Goal: Information Seeking & Learning: Learn about a topic

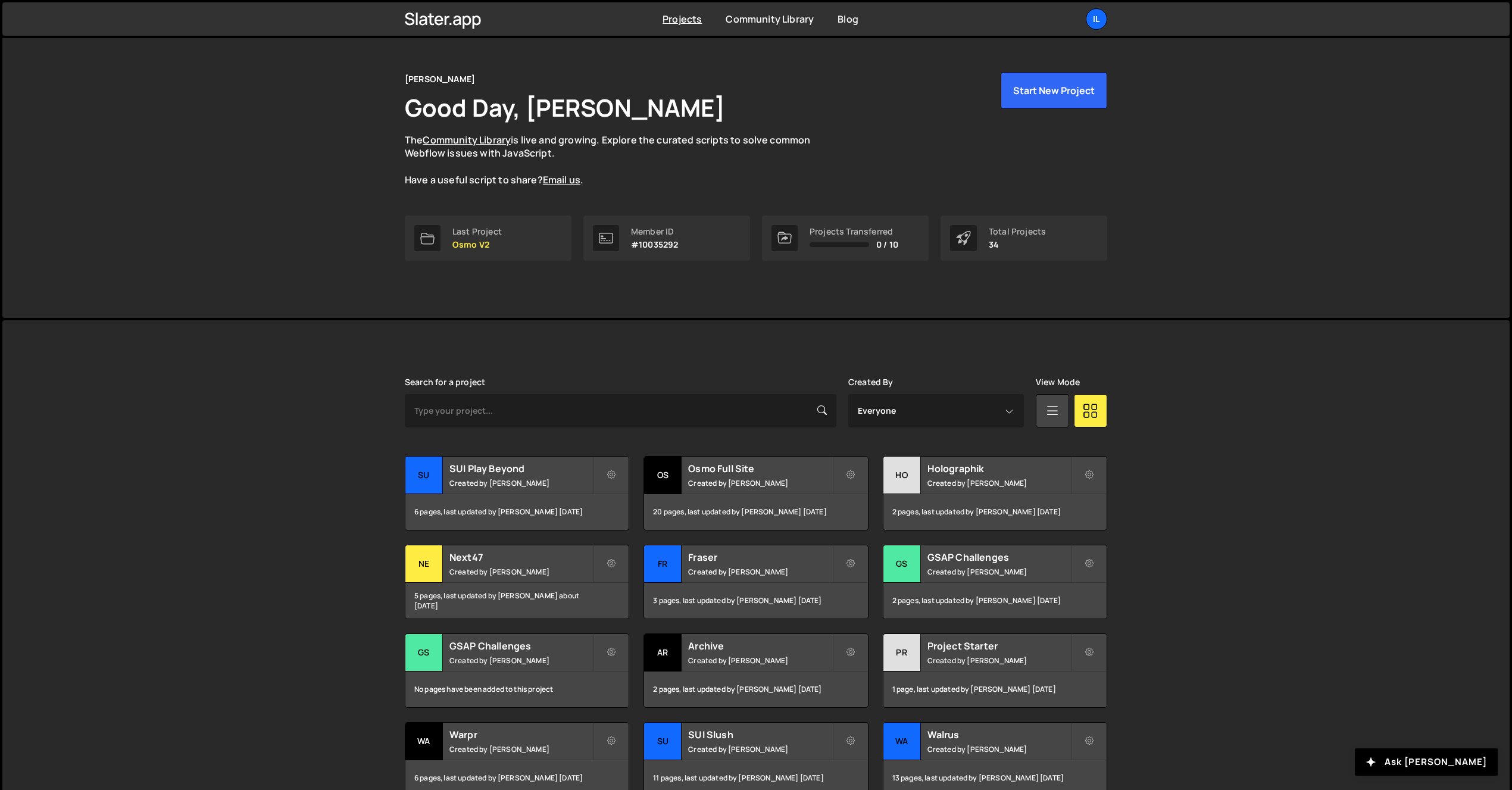
scroll to position [125, 0]
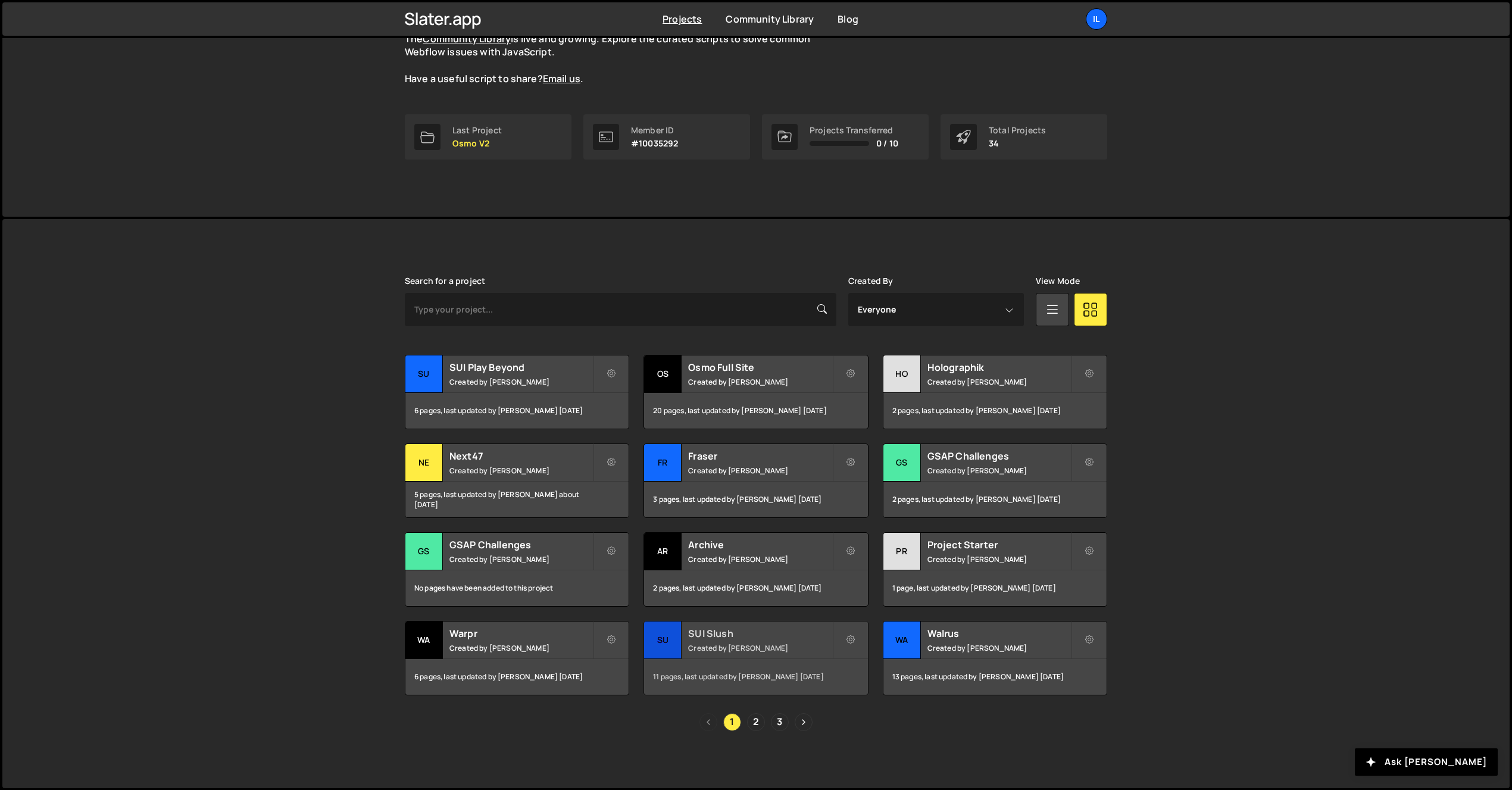
click at [714, 638] on h2 "SUI Slush" at bounding box center [760, 634] width 143 height 13
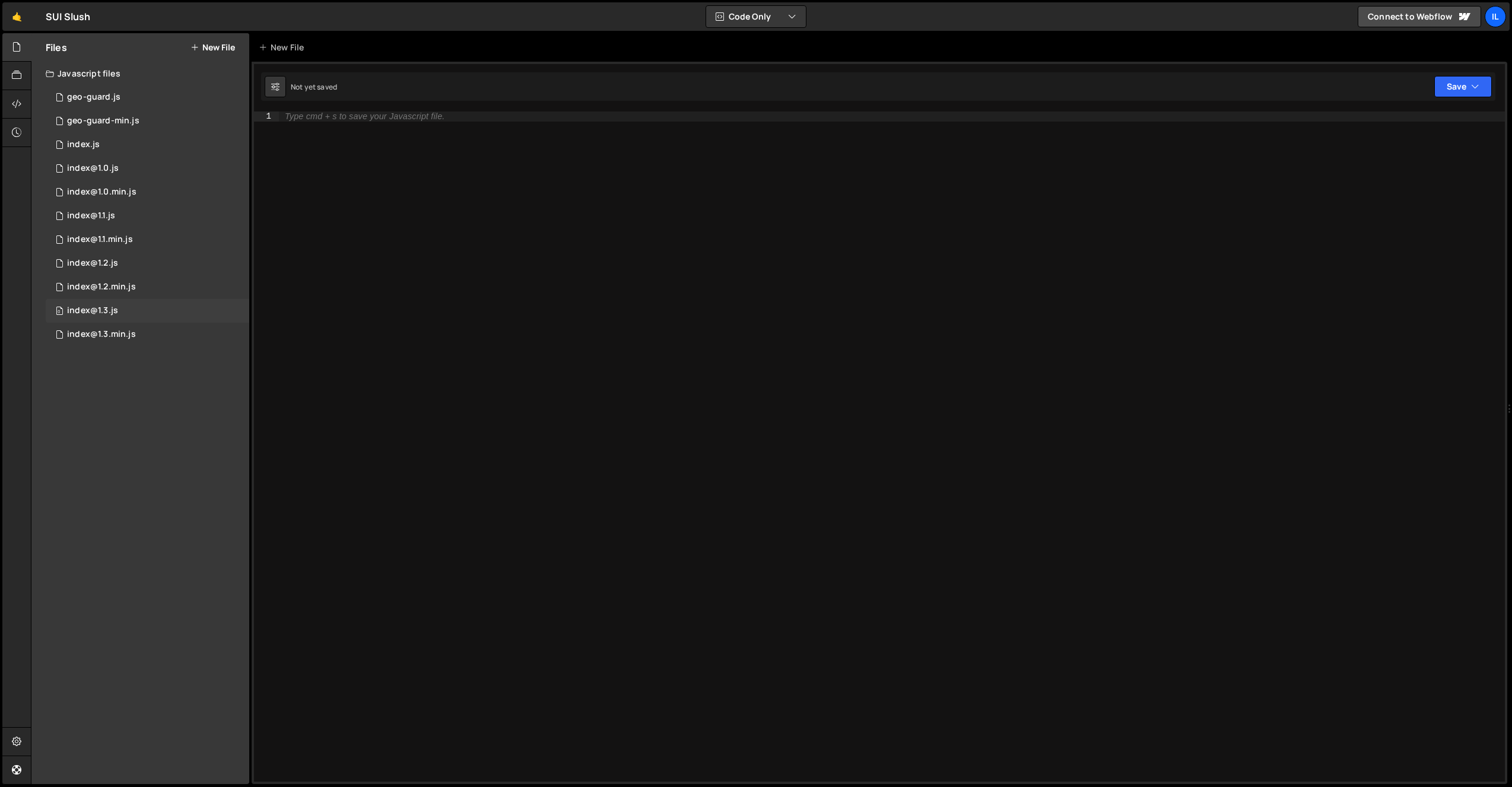
click at [144, 308] on div "0 index@1.3.js 0" at bounding box center [148, 311] width 204 height 24
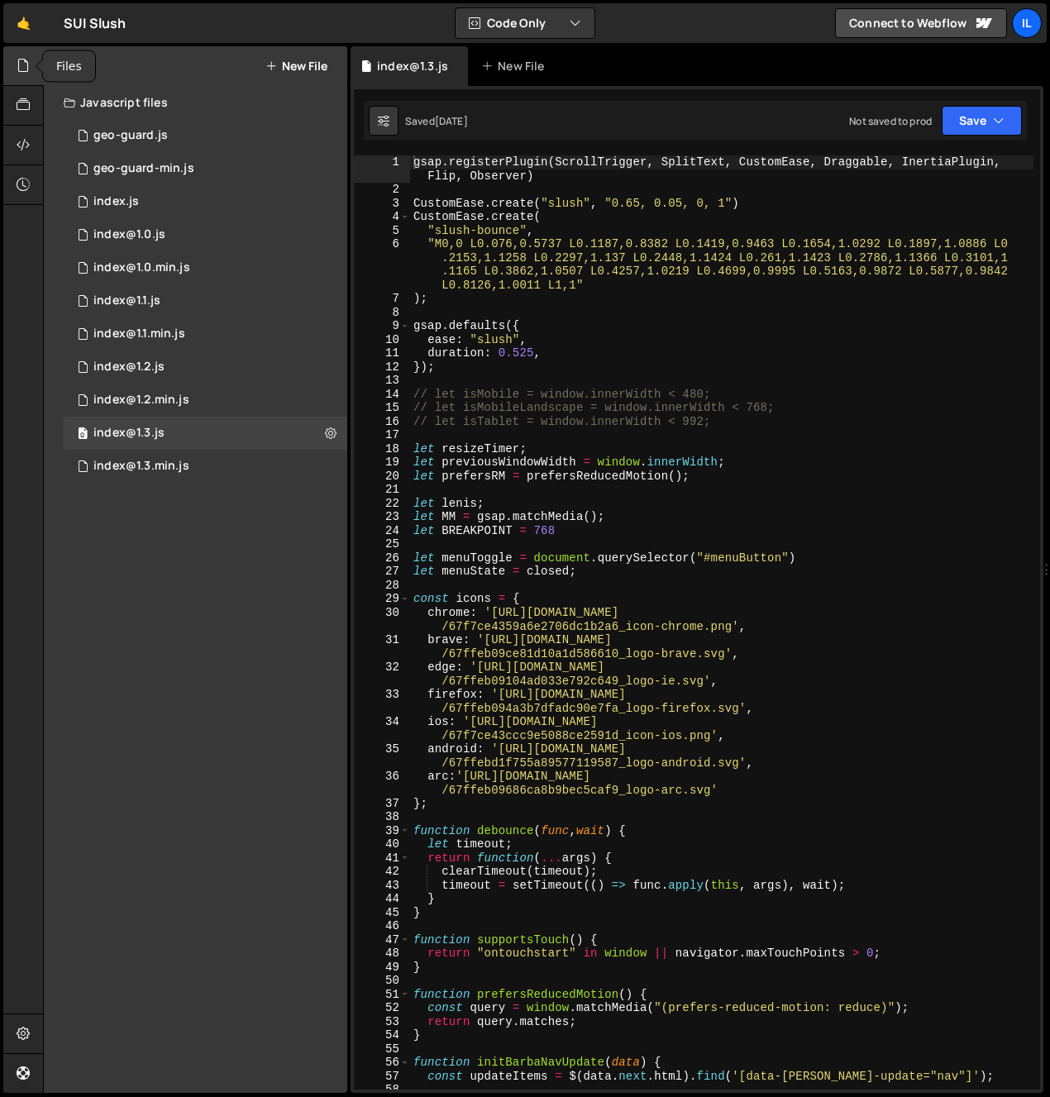
click at [18, 65] on icon at bounding box center [23, 65] width 13 height 18
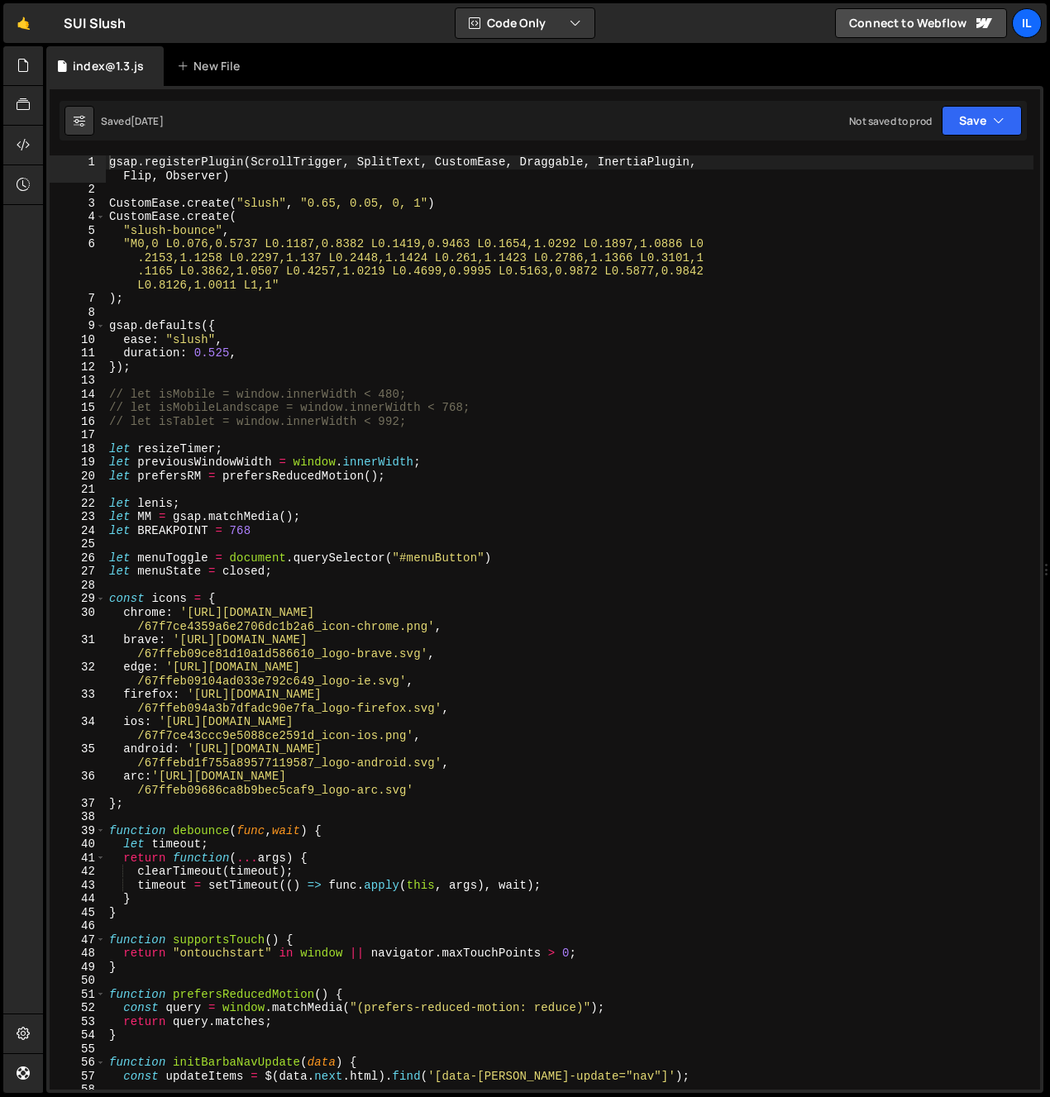
type textarea "gsap.defaults({"
click at [108, 328] on div "gsap . registerPlugin ( ScrollTrigger , SplitText , CustomEase , Draggable , In…" at bounding box center [570, 643] width 928 height 976
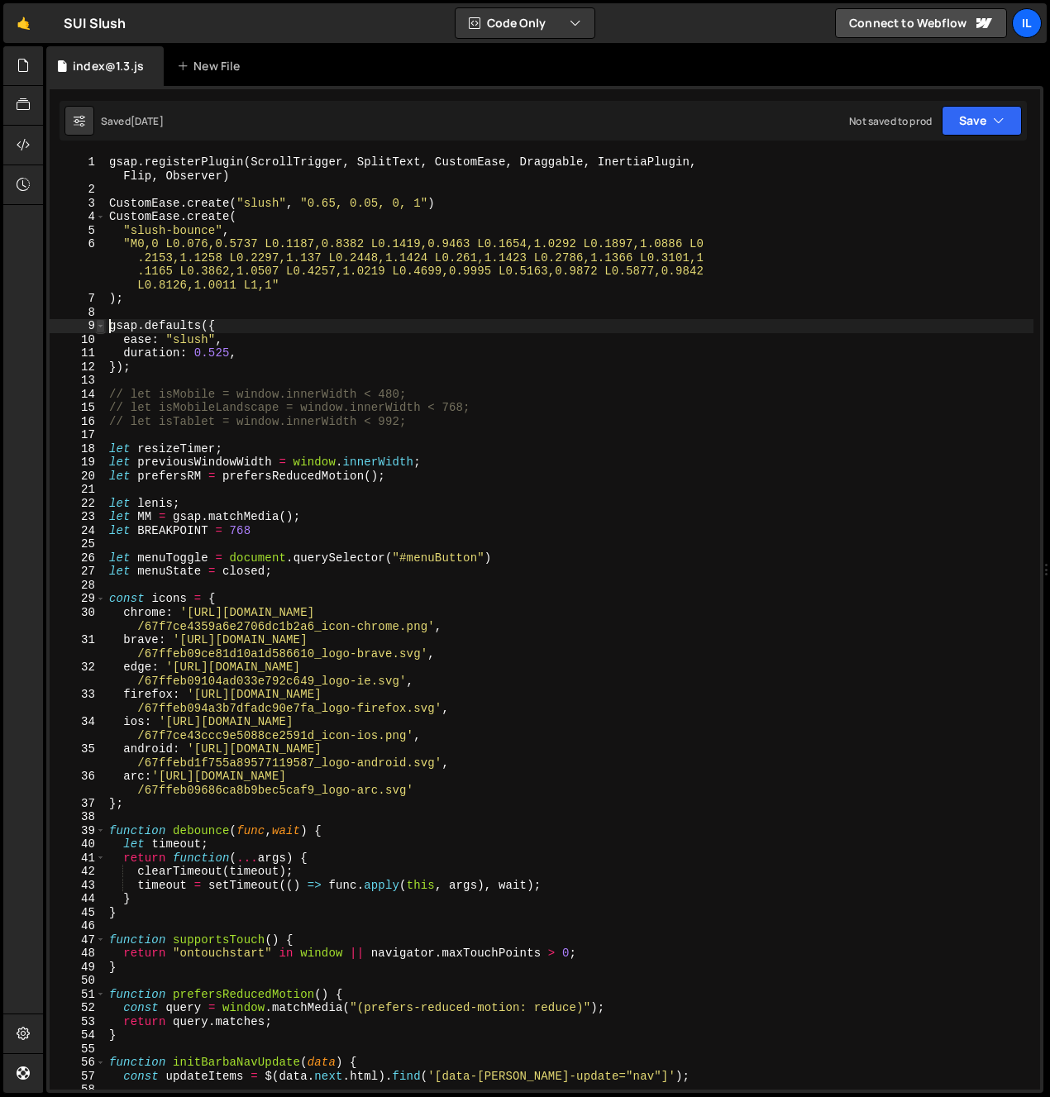
click at [100, 322] on span at bounding box center [100, 326] width 9 height 14
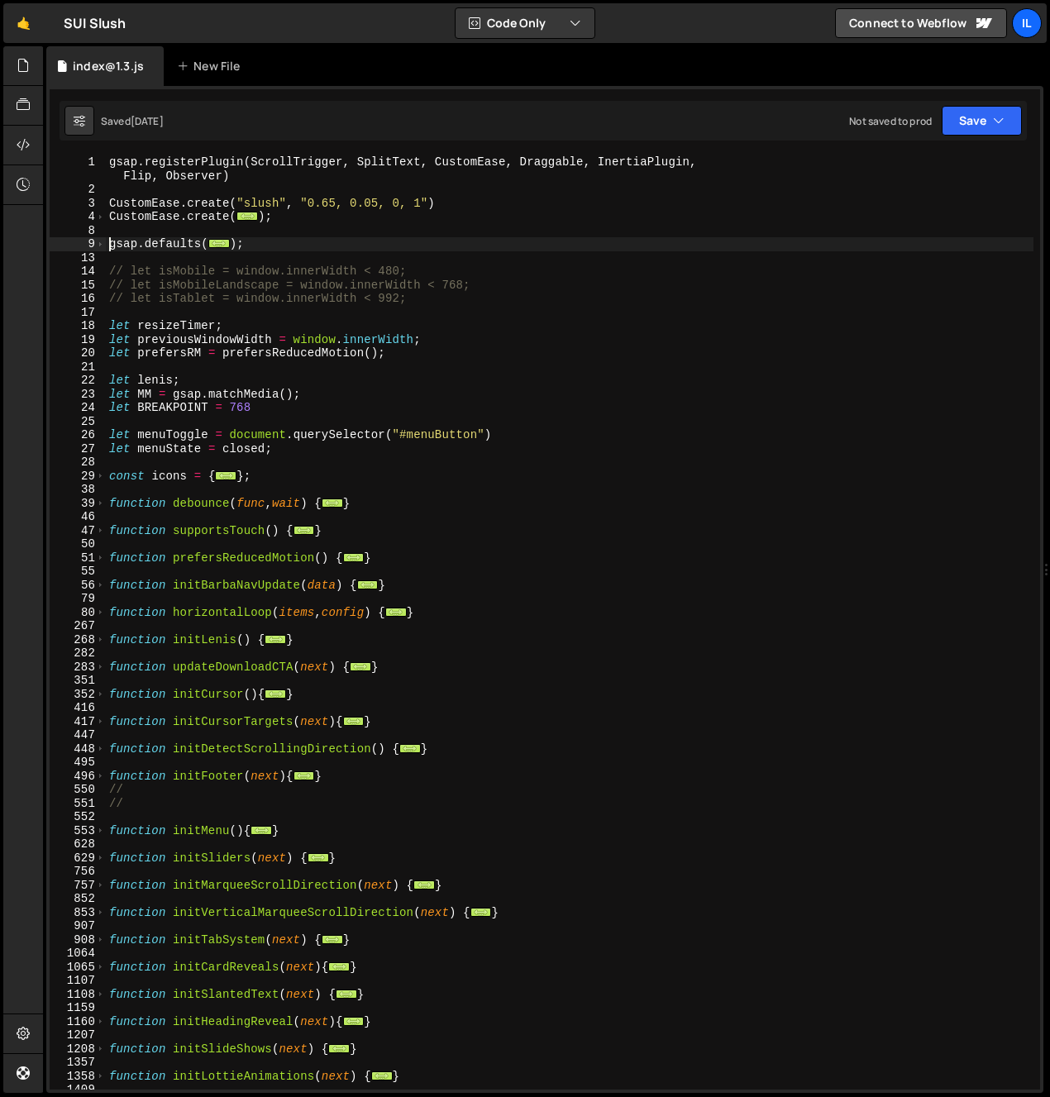
scroll to position [210, 0]
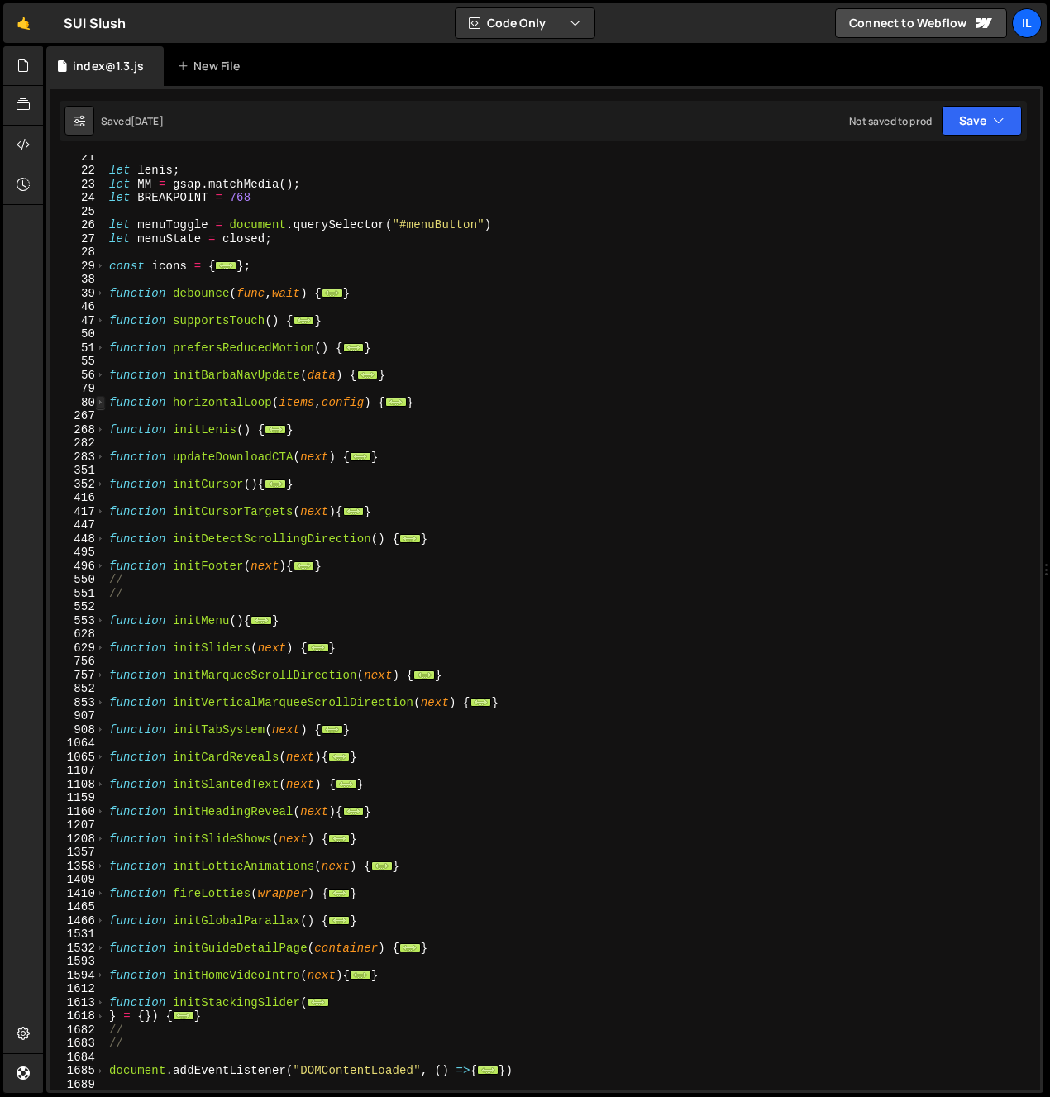
click at [100, 401] on span at bounding box center [100, 403] width 9 height 14
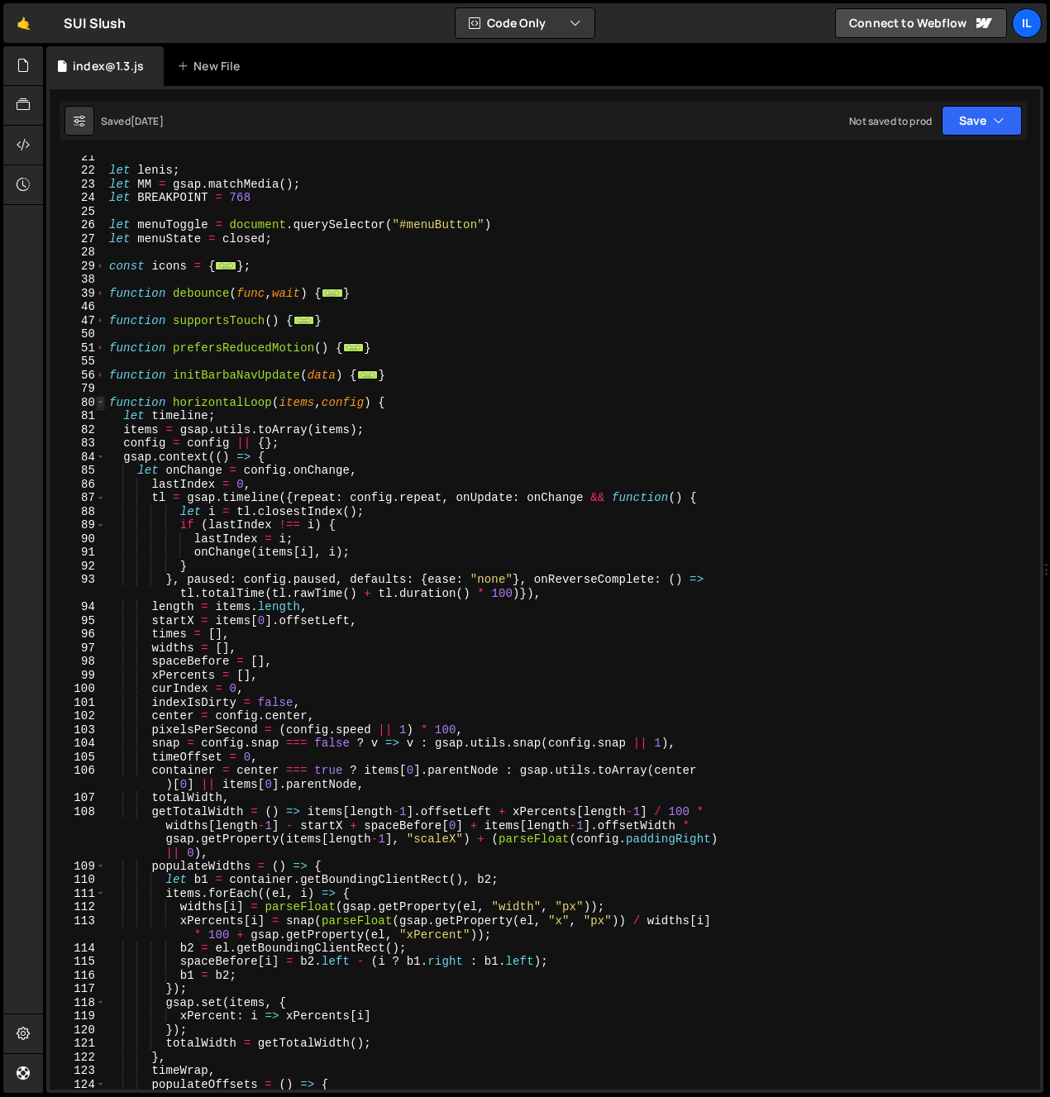
click at [100, 401] on span at bounding box center [100, 403] width 9 height 14
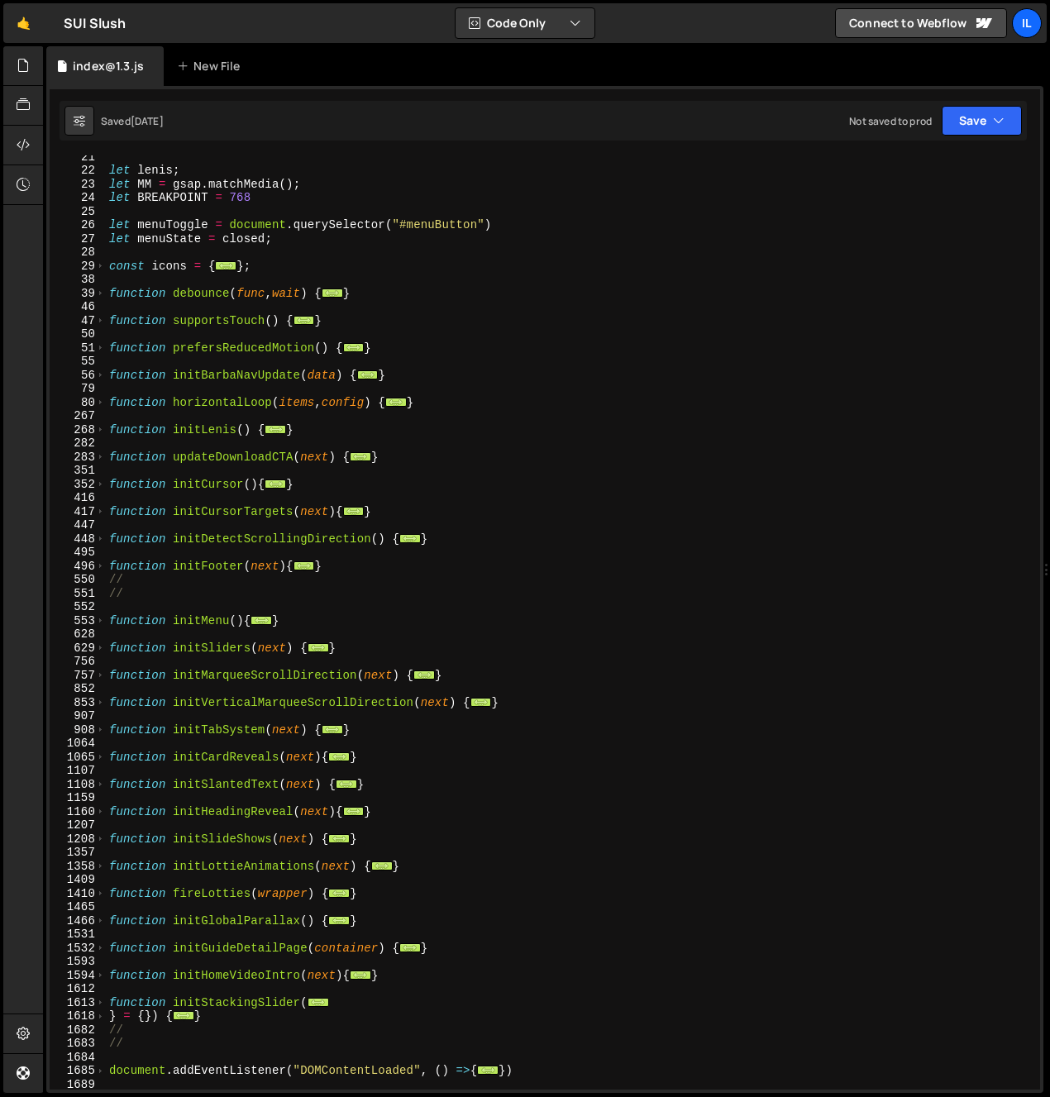
click at [251, 419] on div "let lenis ; let MM = gsap . matchMedia ( ) ; let BREAKPOINT = 768 let menuToggl…" at bounding box center [570, 631] width 928 height 962
click at [222, 404] on div "let lenis ; let MM = gsap . matchMedia ( ) ; let BREAKPOINT = 768 let menuToggl…" at bounding box center [570, 631] width 928 height 962
type textarea "function horizontalLoop(items, config) {"
click at [222, 404] on div "let lenis ; let MM = gsap . matchMedia ( ) ; let BREAKPOINT = 768 let menuToggl…" at bounding box center [570, 631] width 928 height 962
click at [201, 450] on div "let lenis ; let MM = gsap . matchMedia ( ) ; let BREAKPOINT = 768 let menuToggl…" at bounding box center [570, 631] width 928 height 962
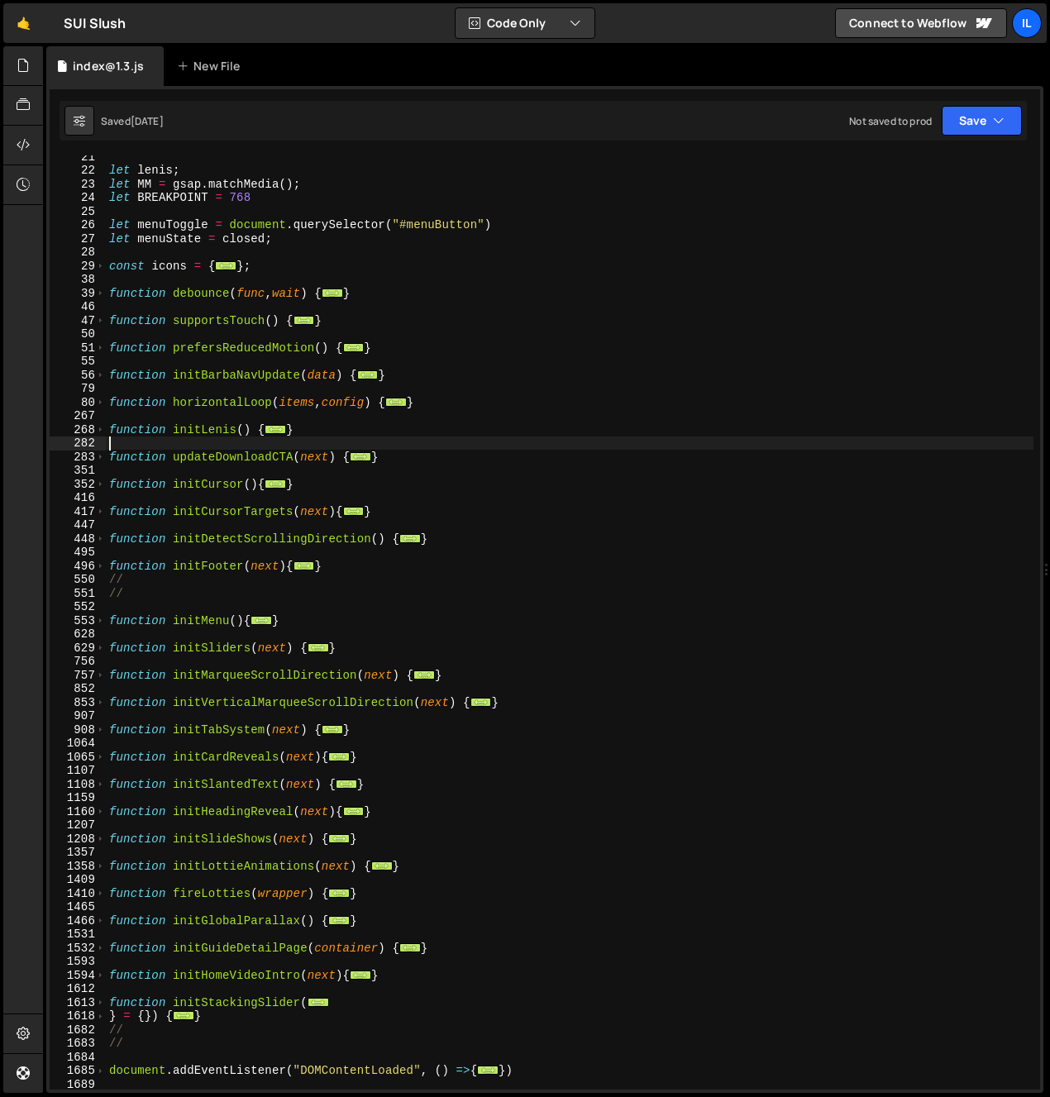
click at [201, 450] on div "let lenis ; let MM = gsap . matchMedia ( ) ; let BREAKPOINT = 768 let menuToggl…" at bounding box center [570, 631] width 928 height 962
click at [196, 461] on div "let lenis ; let MM = gsap . matchMedia ( ) ; let BREAKPOINT = 768 let menuToggl…" at bounding box center [570, 631] width 928 height 962
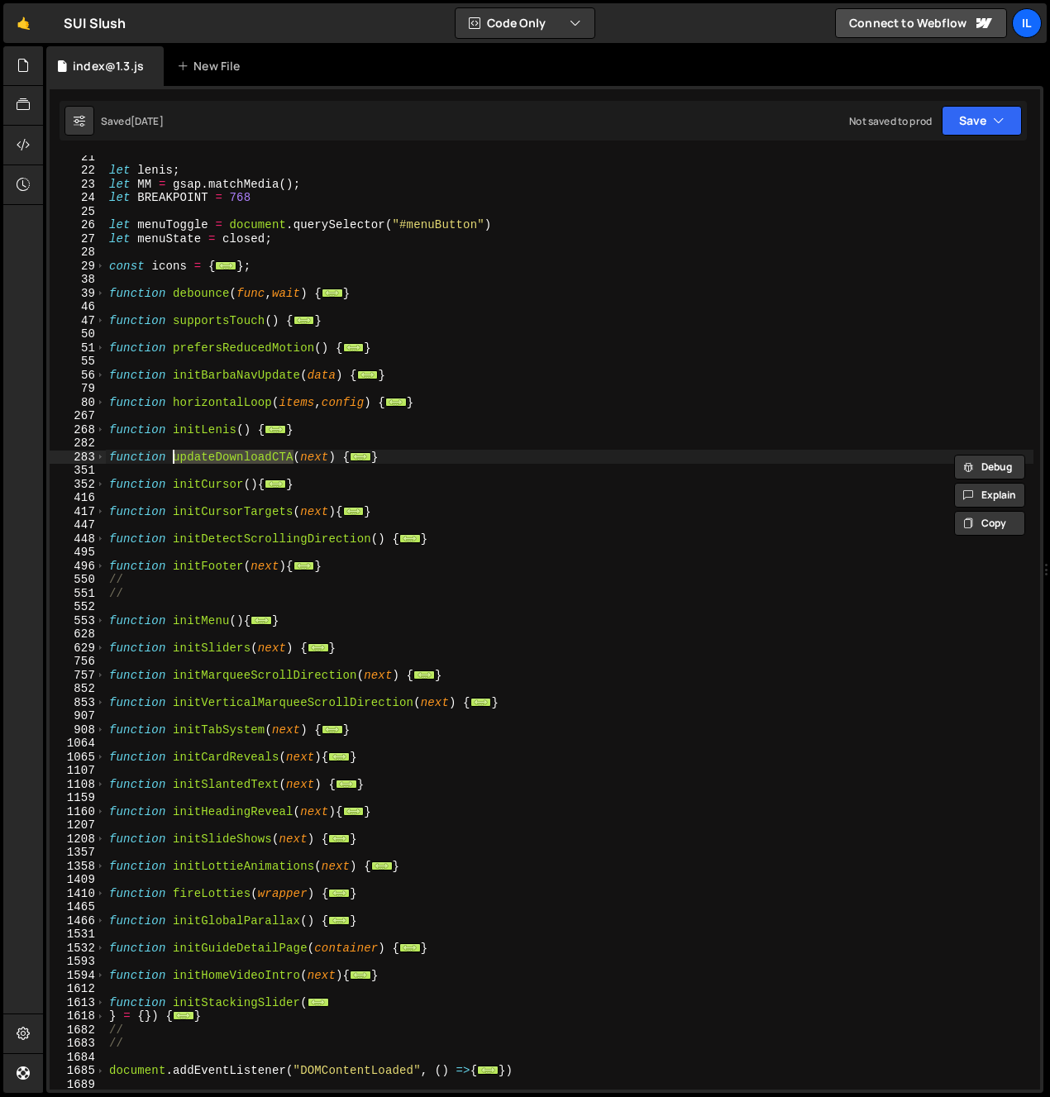
drag, startPoint x: 86, startPoint y: 642, endPoint x: 95, endPoint y: 646, distance: 9.7
click at [85, 645] on div "629" at bounding box center [78, 649] width 56 height 14
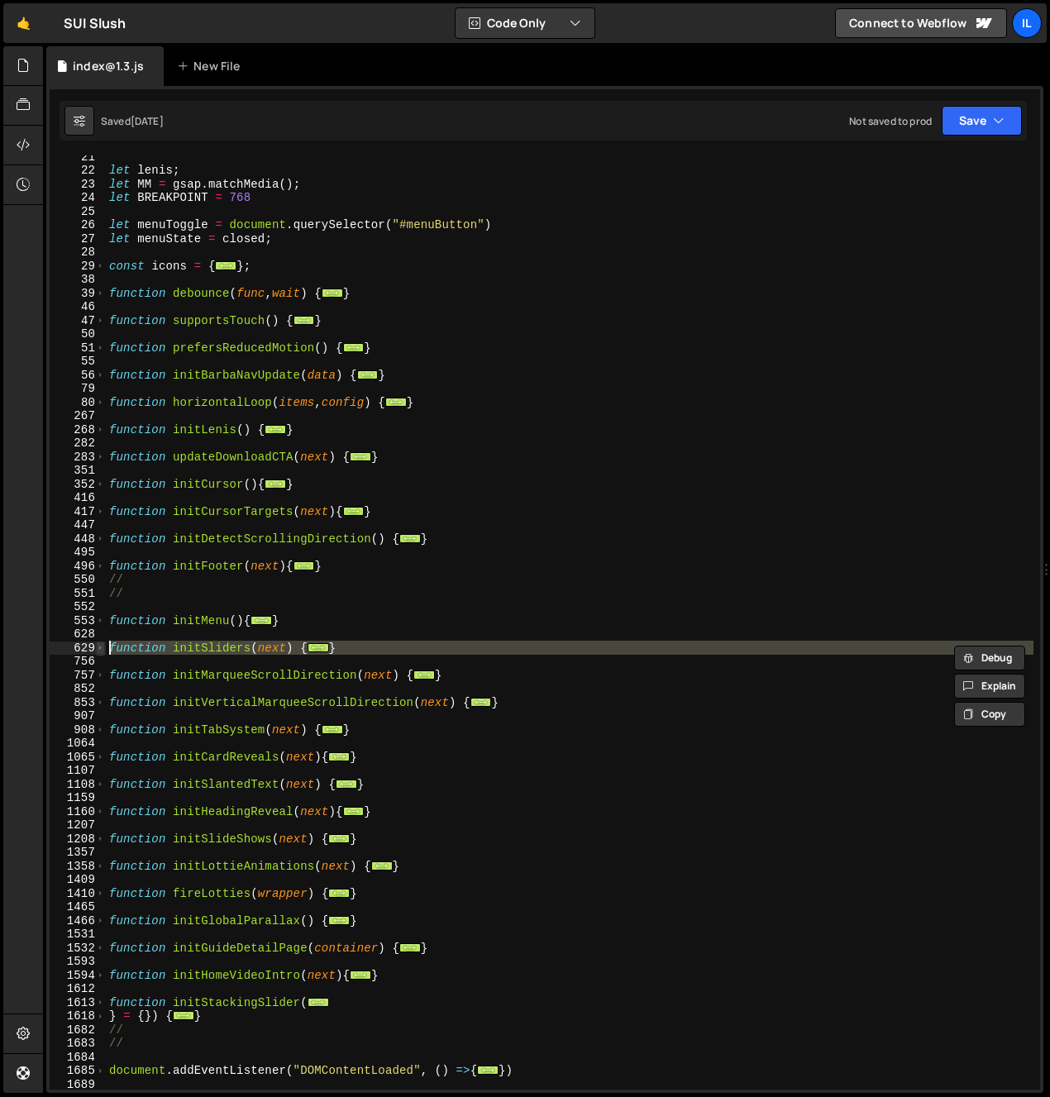
click at [96, 647] on span at bounding box center [100, 649] width 9 height 14
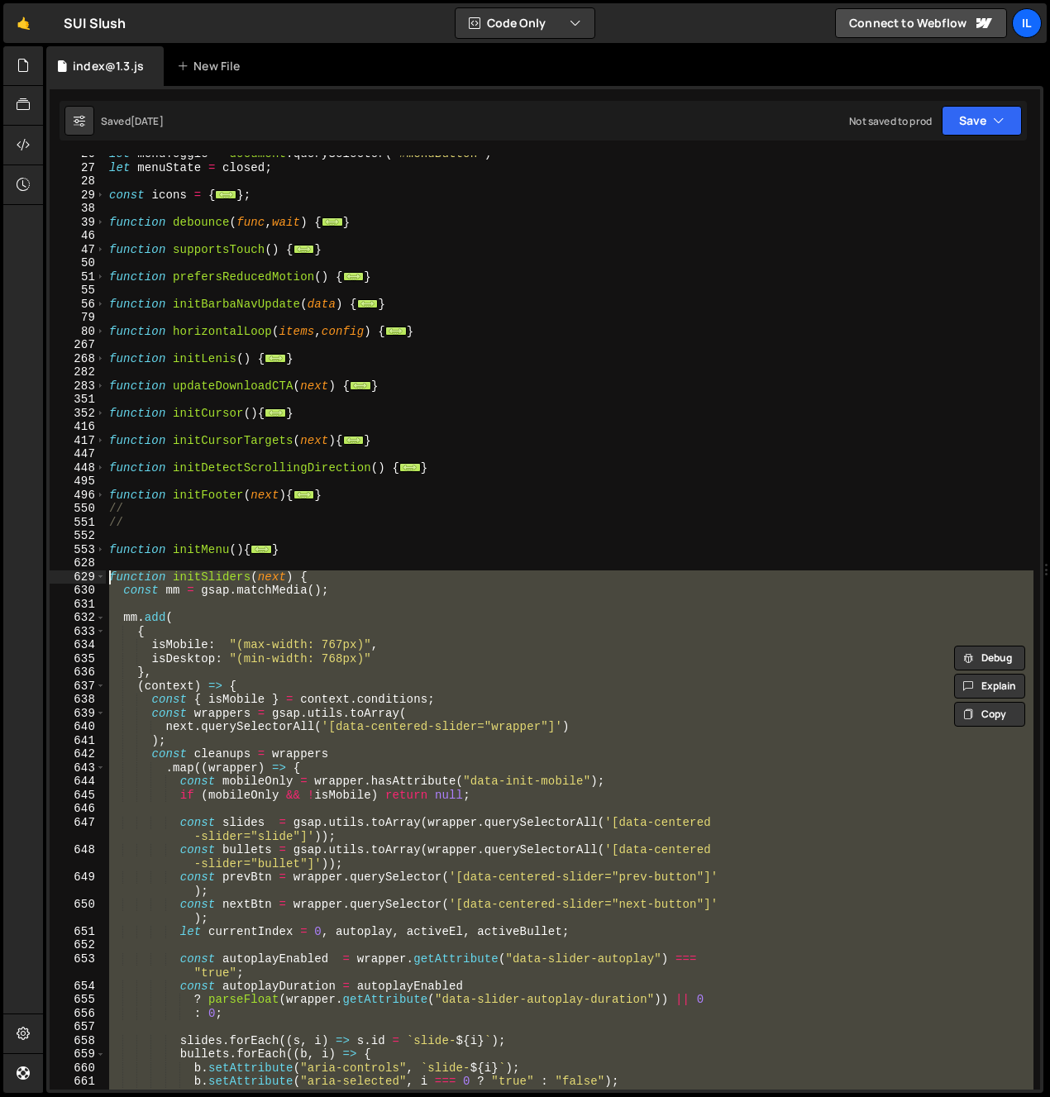
click at [155, 705] on div "let menuToggle = document . querySelector ( "#menuButton" ) let menuState = clo…" at bounding box center [570, 622] width 928 height 934
type textarea "const { isMobile } = context.conditions;"
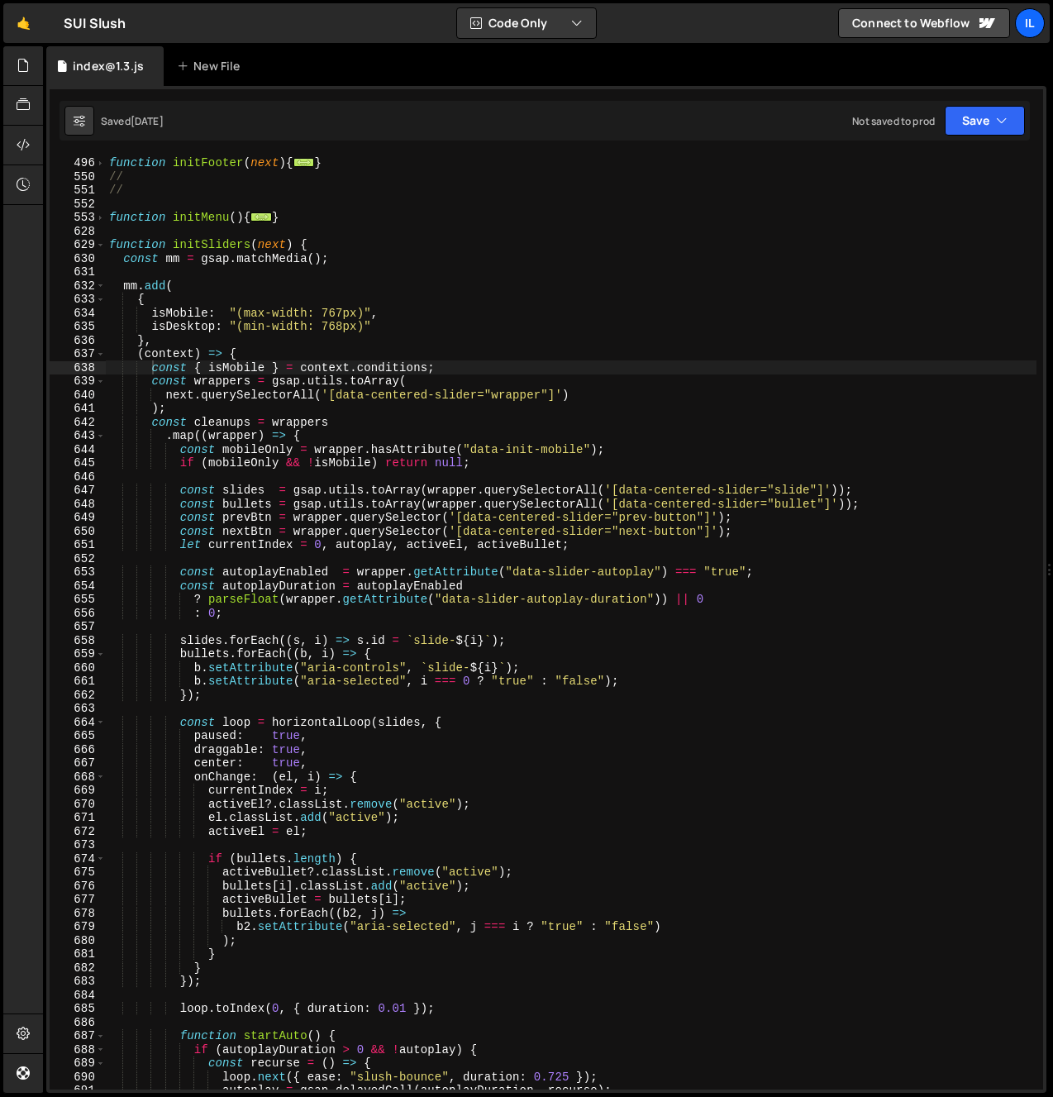
scroll to position [548, 0]
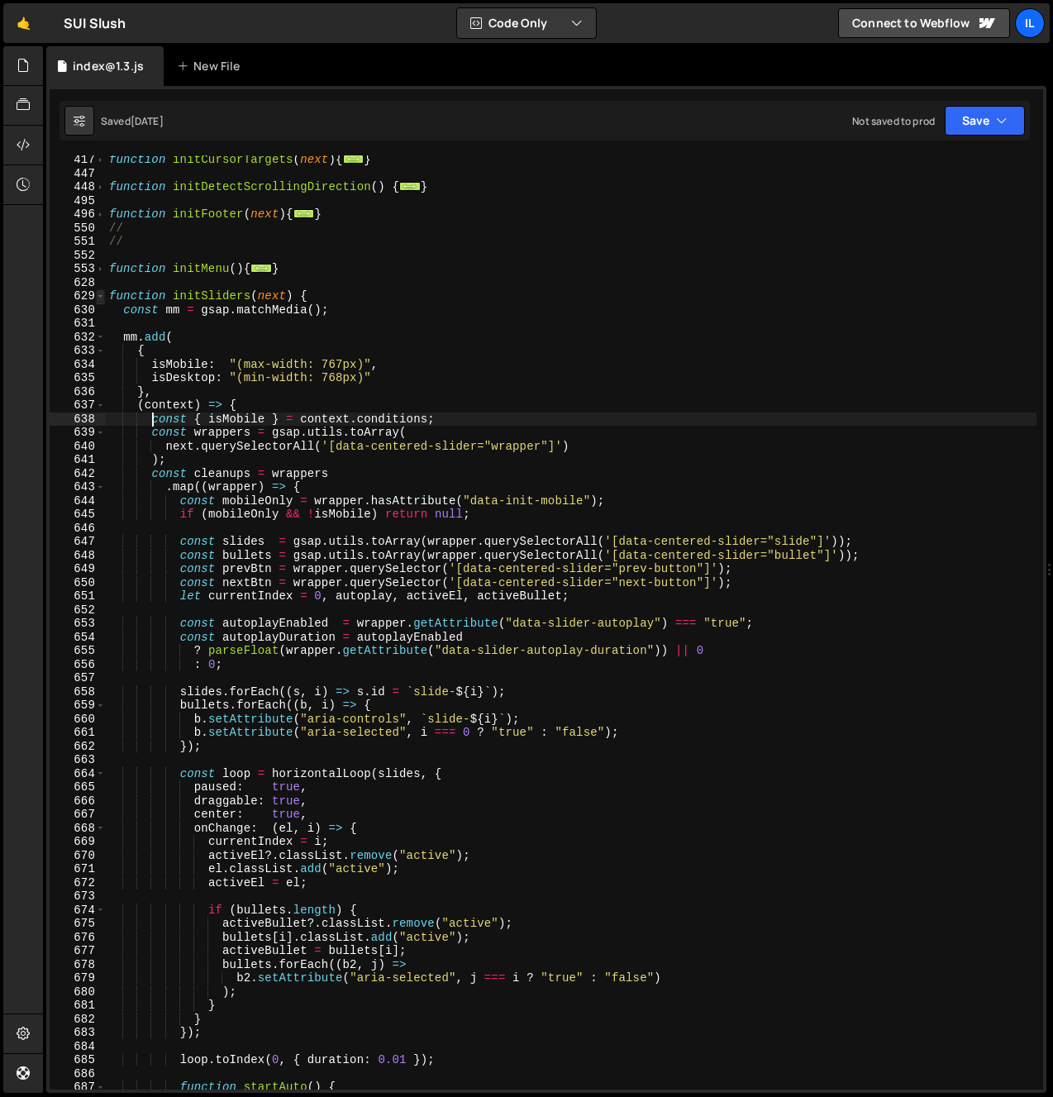
click at [96, 297] on span at bounding box center [100, 296] width 9 height 14
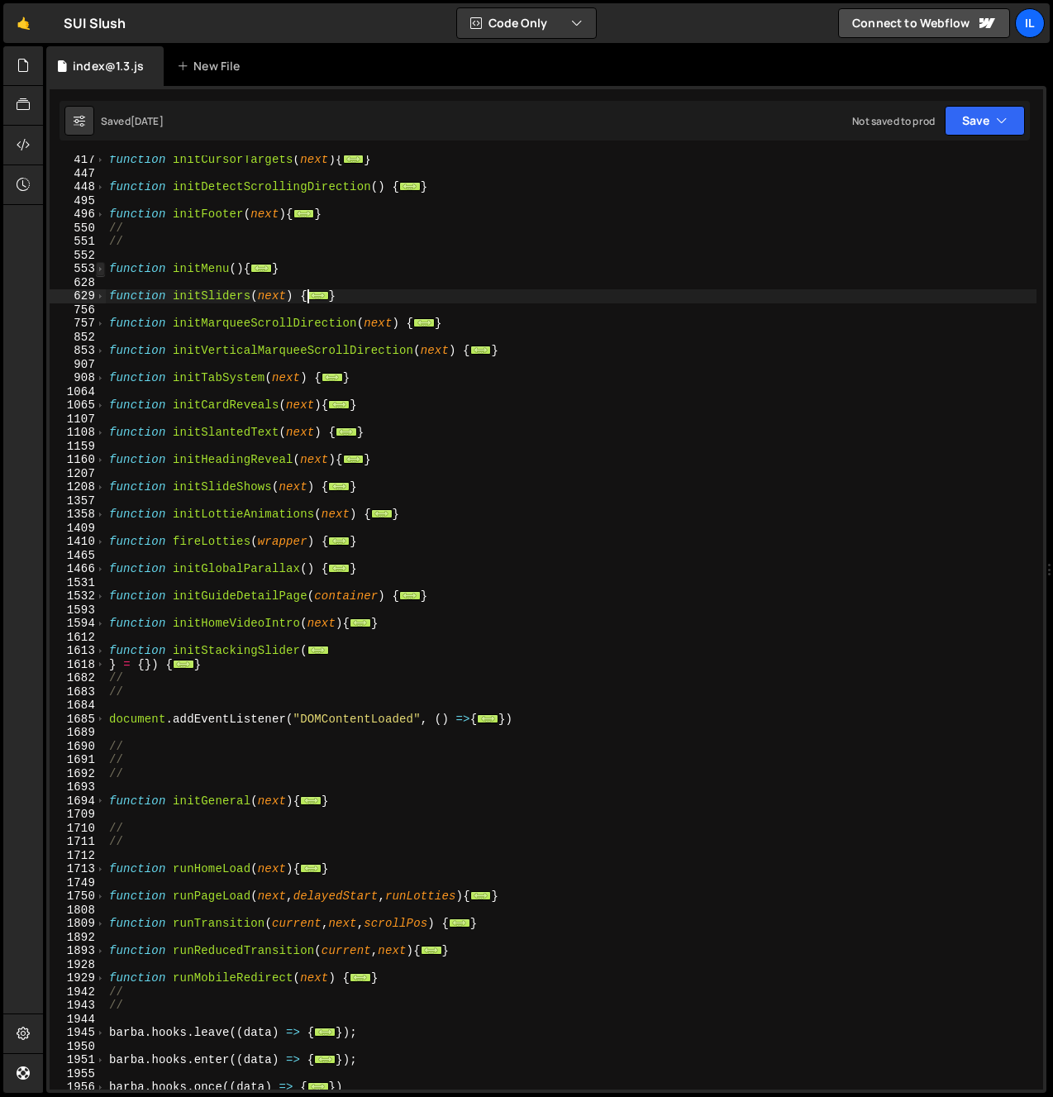
click at [99, 269] on span at bounding box center [100, 269] width 9 height 14
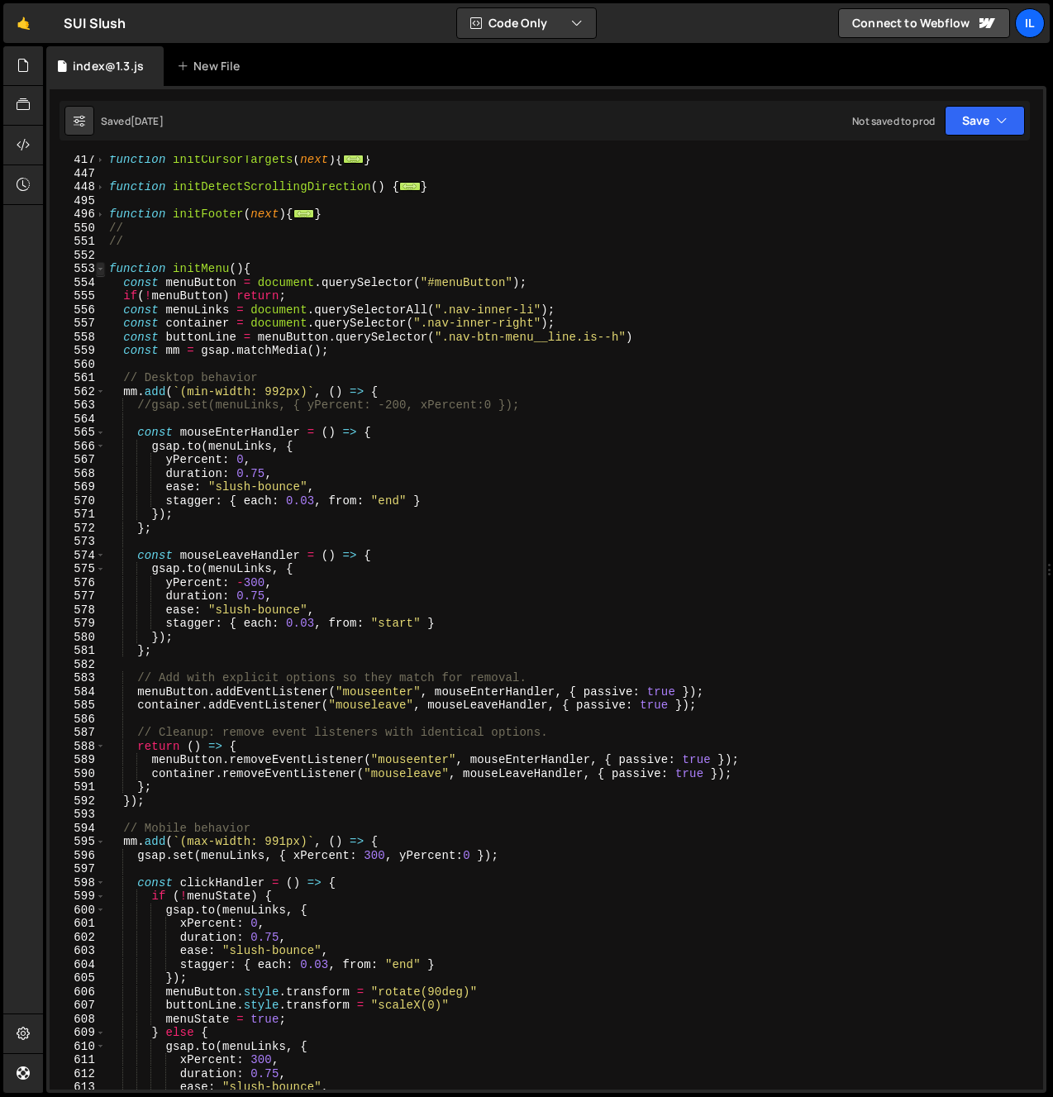
click at [101, 268] on span at bounding box center [100, 269] width 9 height 14
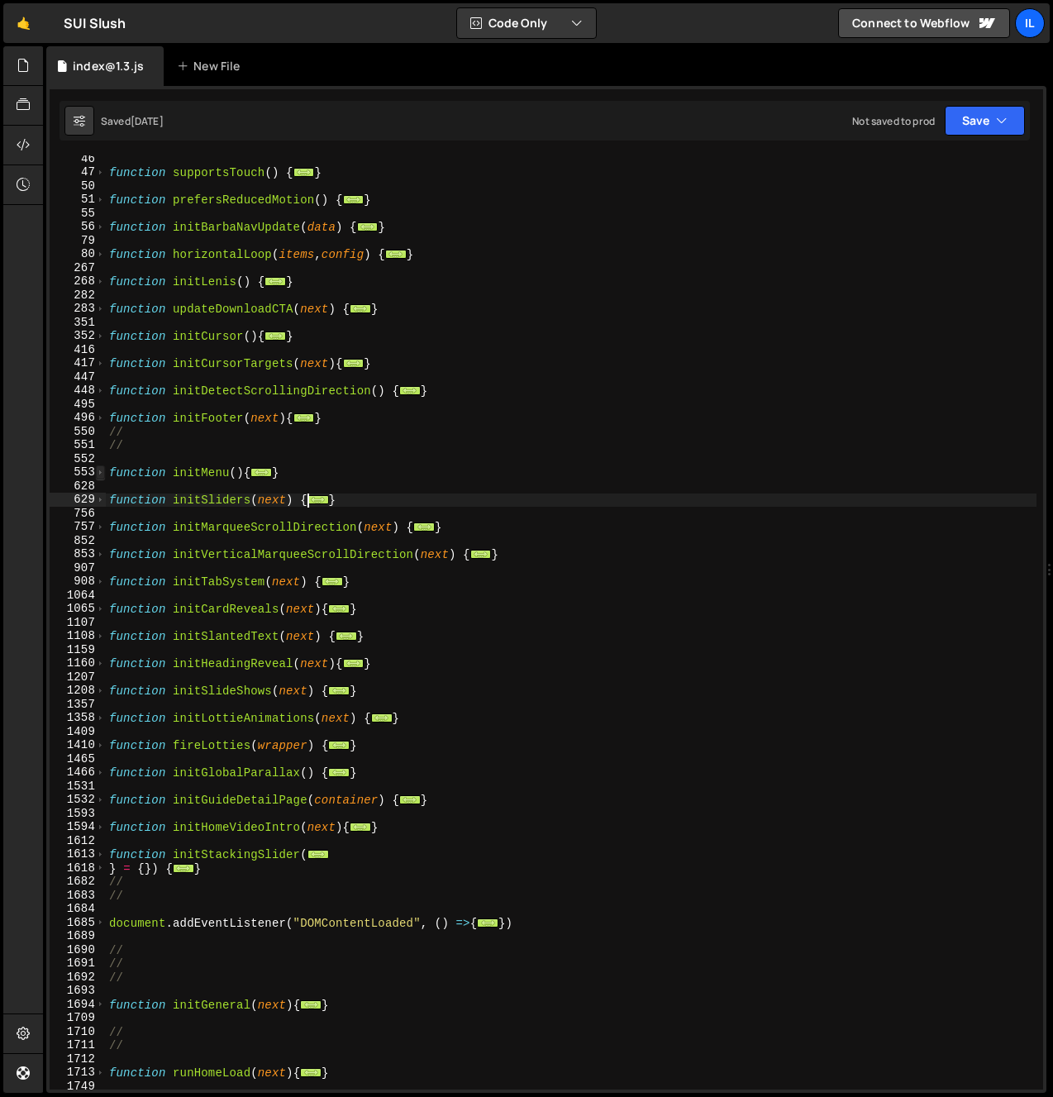
scroll to position [344, 0]
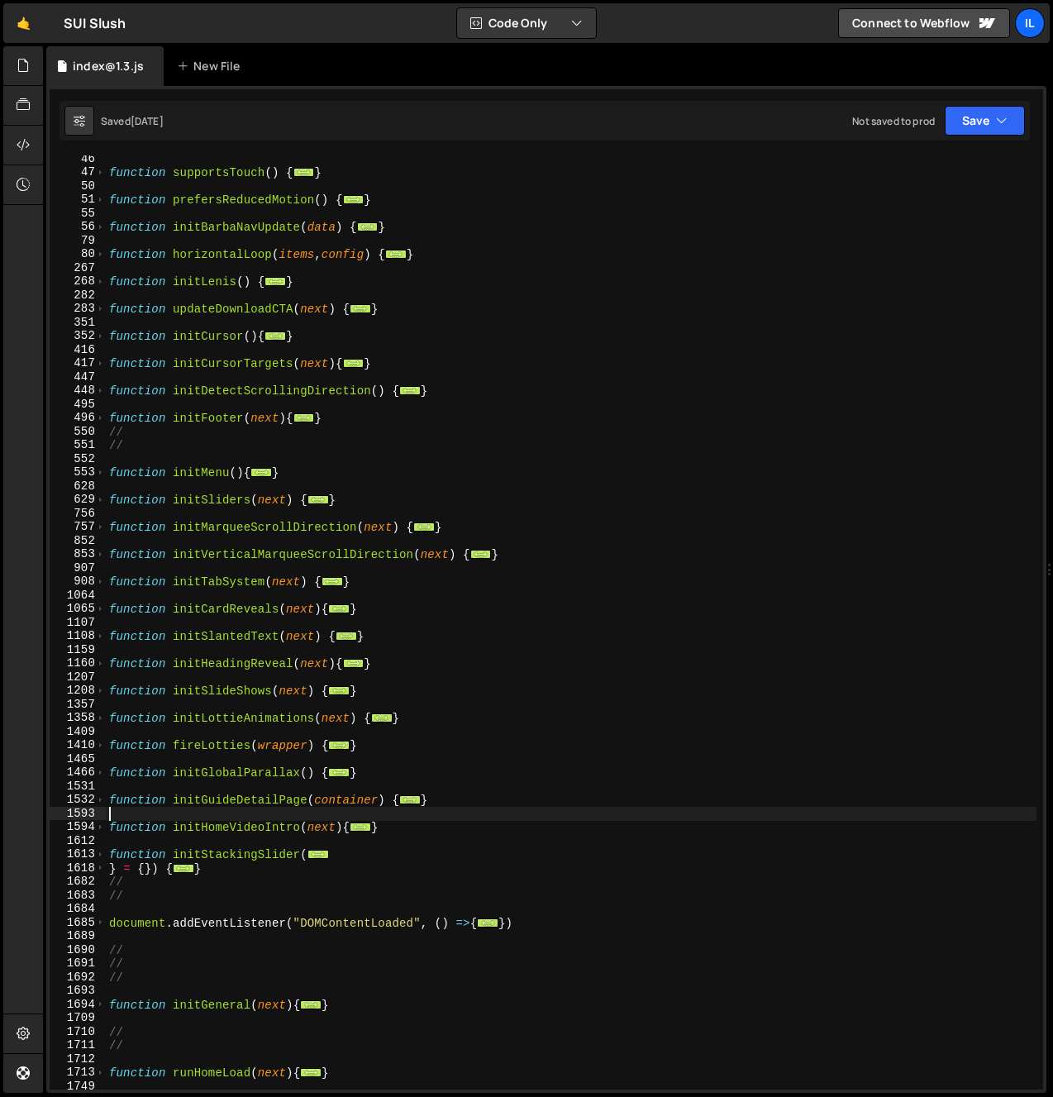
click at [221, 819] on div "function supportsTouch ( ) { ... } function prefersReducedMotion ( ) { ... } fu…" at bounding box center [571, 633] width 931 height 962
click at [205, 855] on div "function supportsTouch ( ) { ... } function prefersReducedMotion ( ) { ... } fu…" at bounding box center [571, 633] width 931 height 962
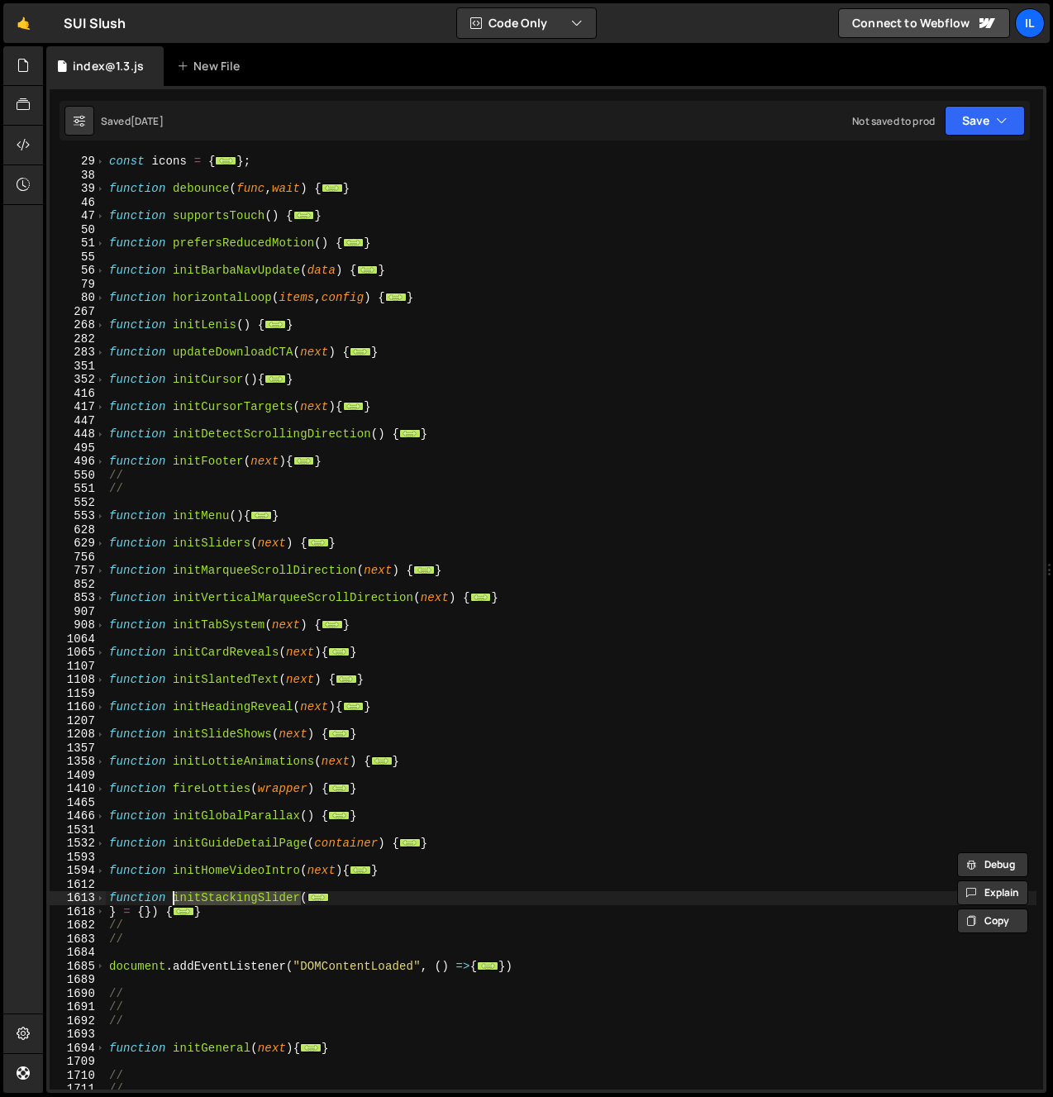
scroll to position [90, 0]
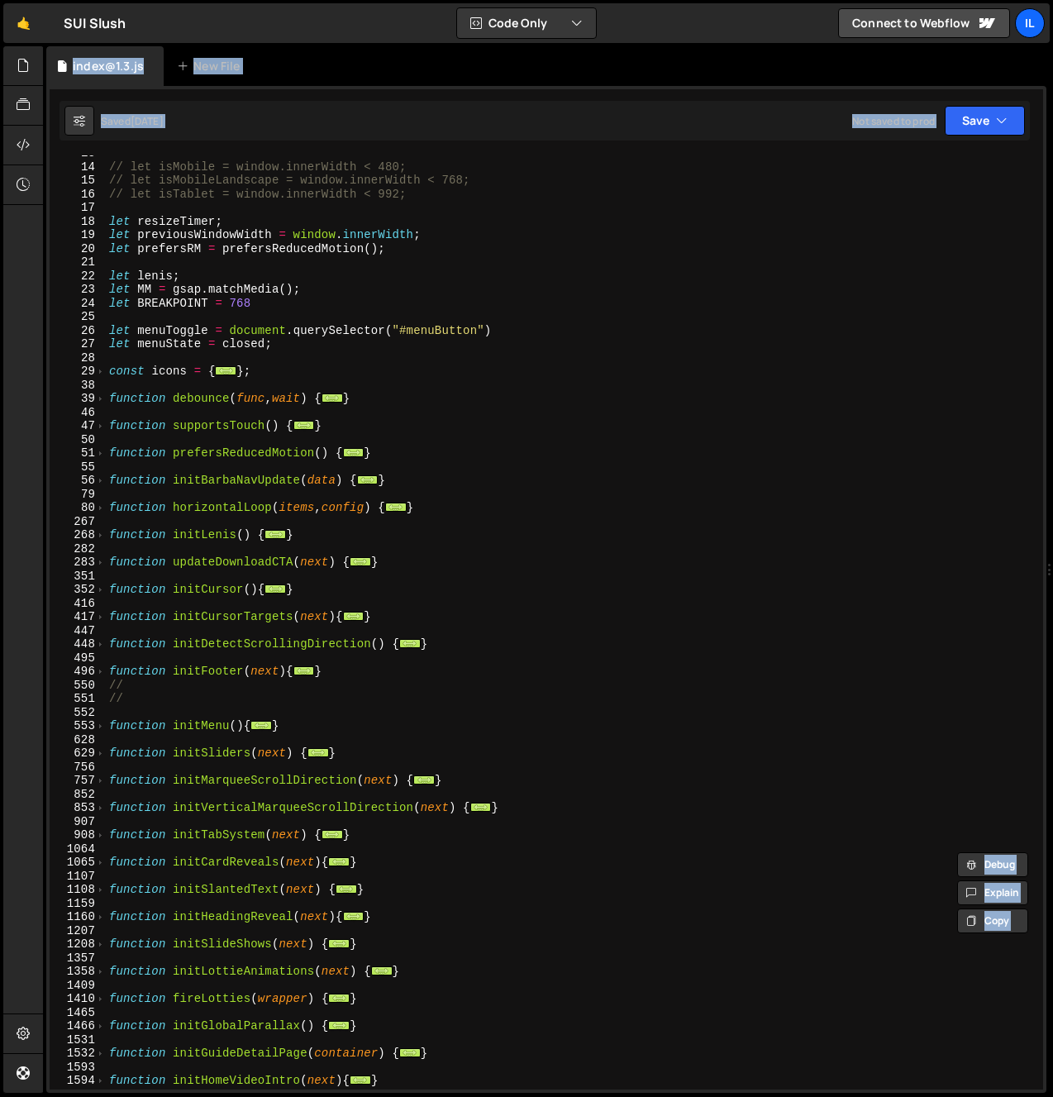
click at [53, 757] on div "Files New File Javascript files 0 geo-guard.js 0 0 geo-guard-min.js 0 0 index.j…" at bounding box center [548, 570] width 1010 height 1048
click at [101, 677] on span at bounding box center [100, 672] width 9 height 14
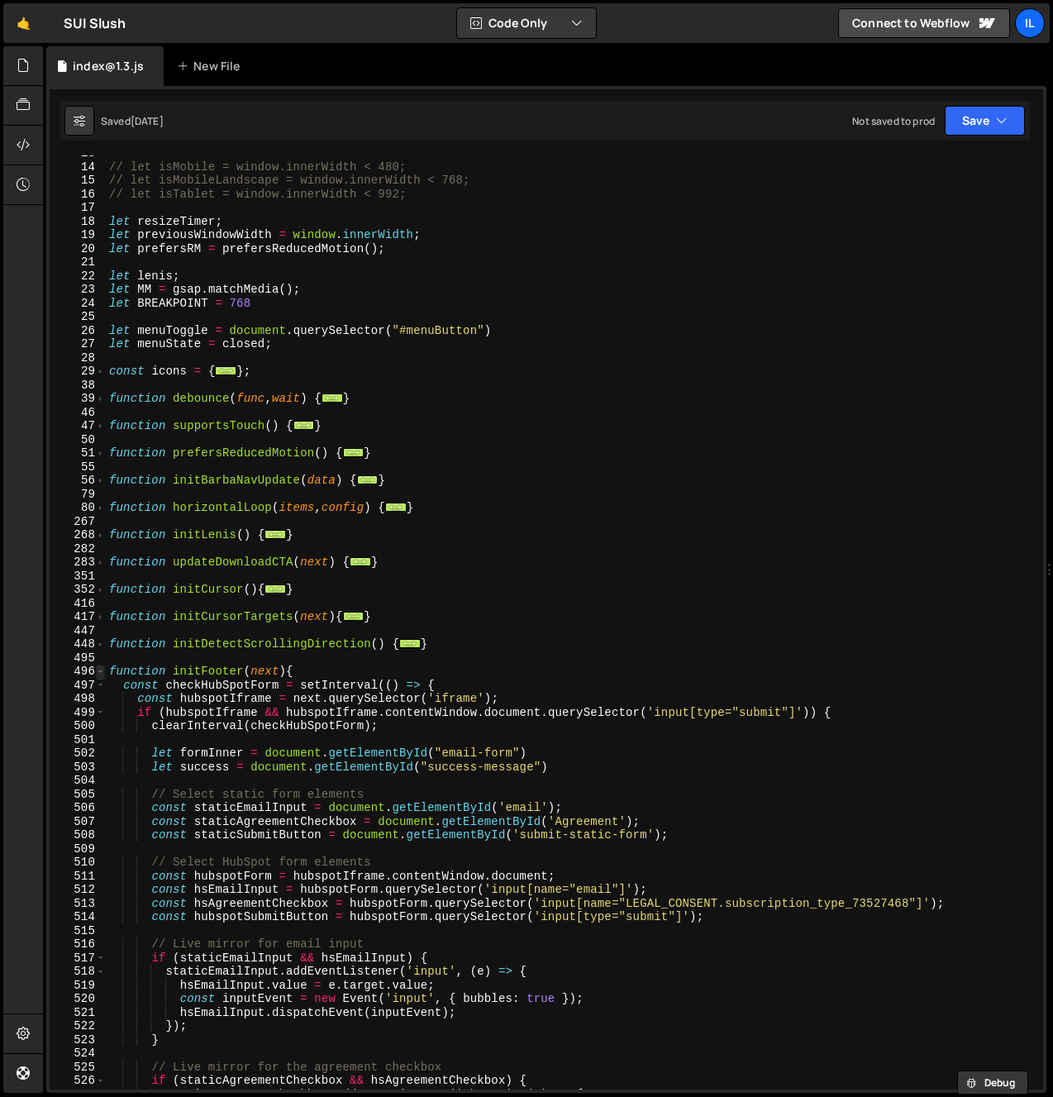
click at [102, 671] on span at bounding box center [100, 672] width 9 height 14
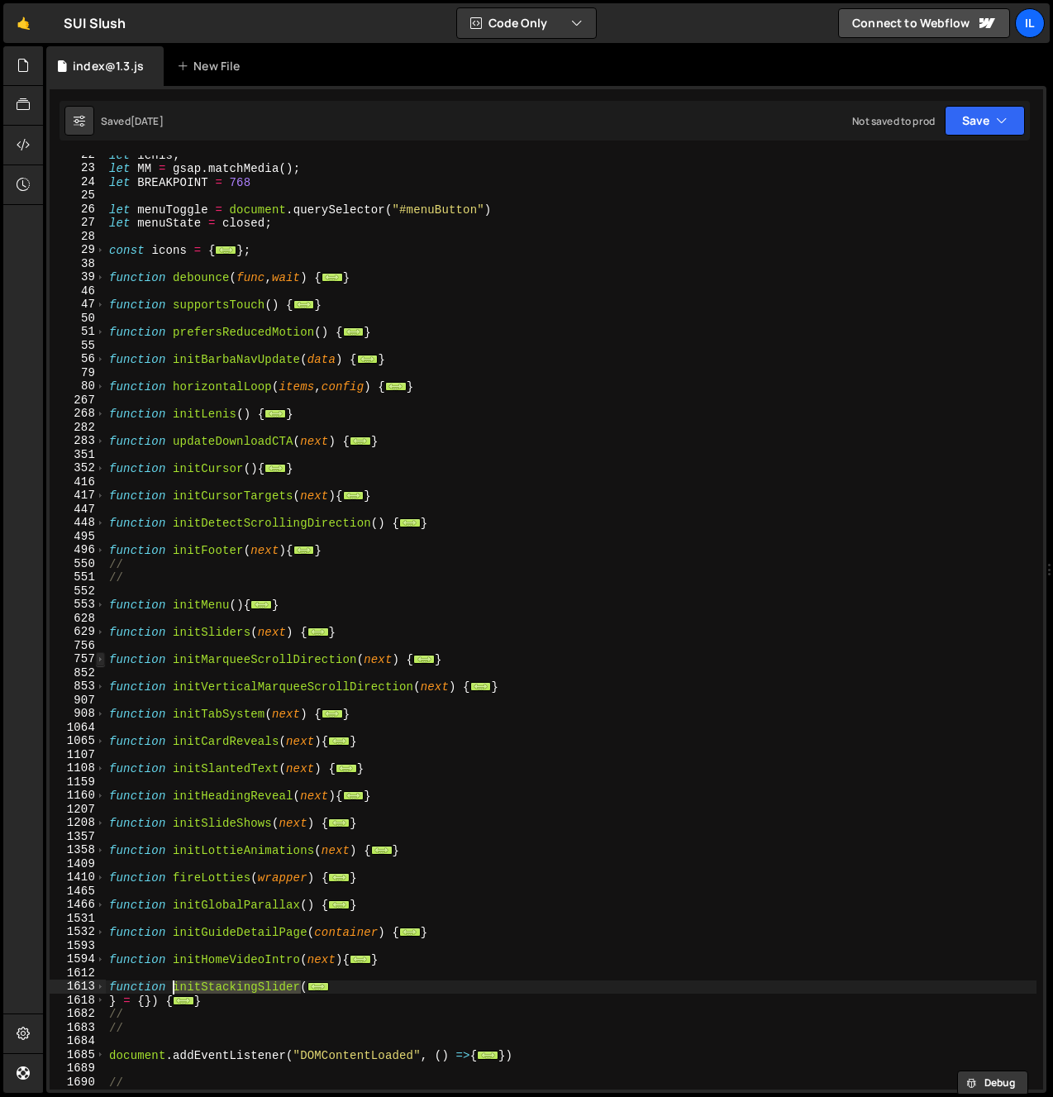
scroll to position [218, 0]
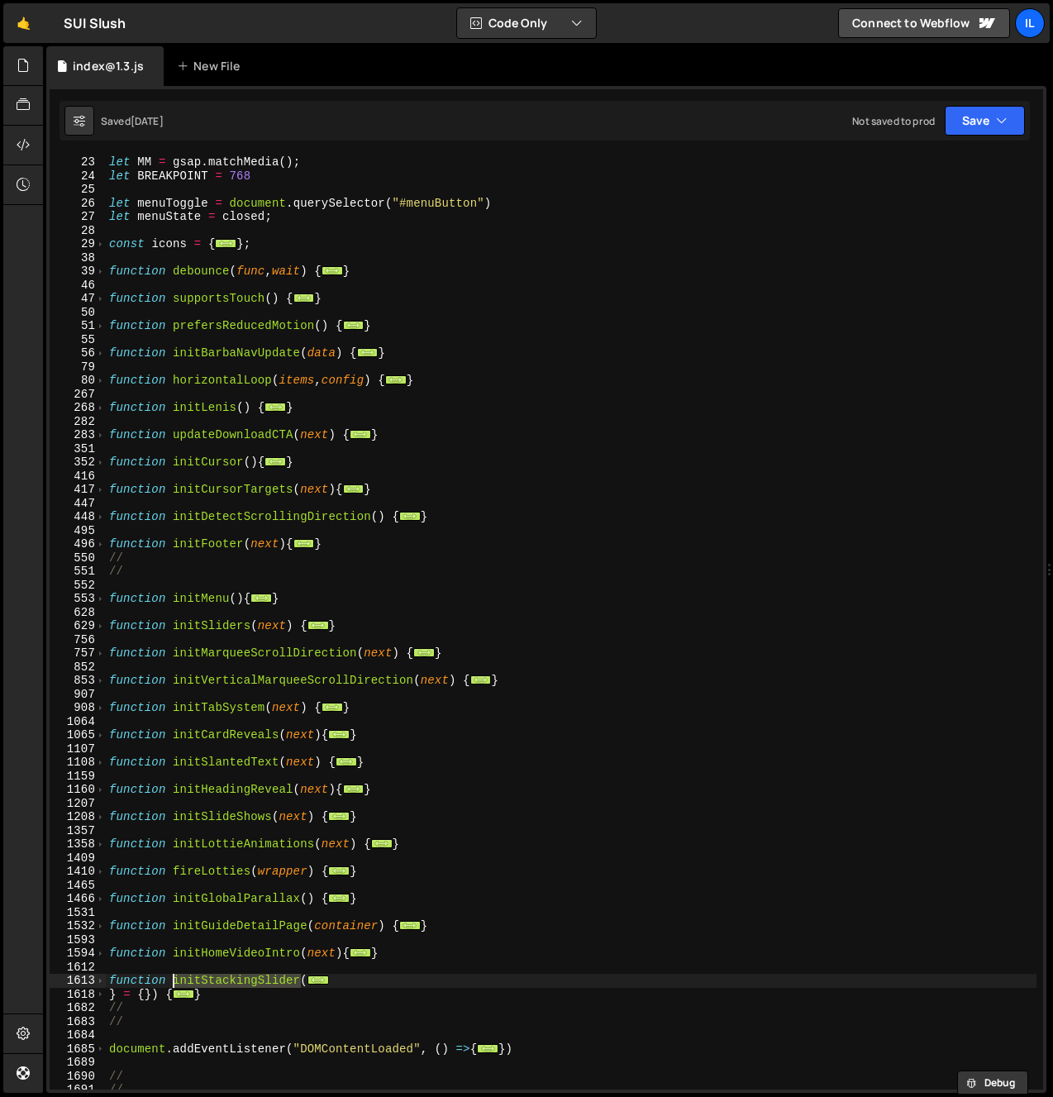
drag, startPoint x: 183, startPoint y: 955, endPoint x: 182, endPoint y: 966, distance: 10.8
click at [183, 966] on div "let MM = gsap . matchMedia ( ) ; let BREAKPOINT = 768 let menuToggle = document…" at bounding box center [571, 636] width 931 height 962
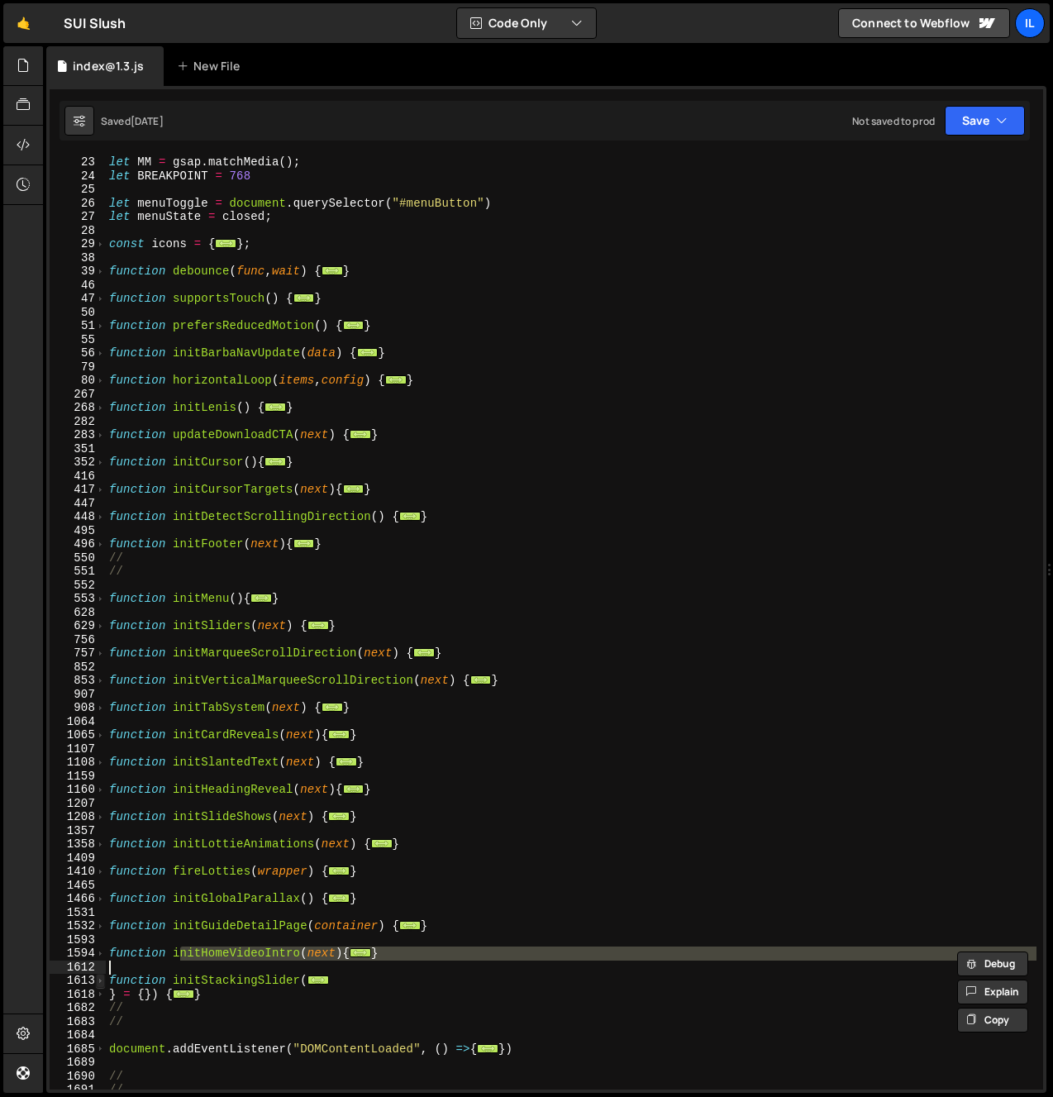
click at [99, 977] on span at bounding box center [100, 981] width 9 height 14
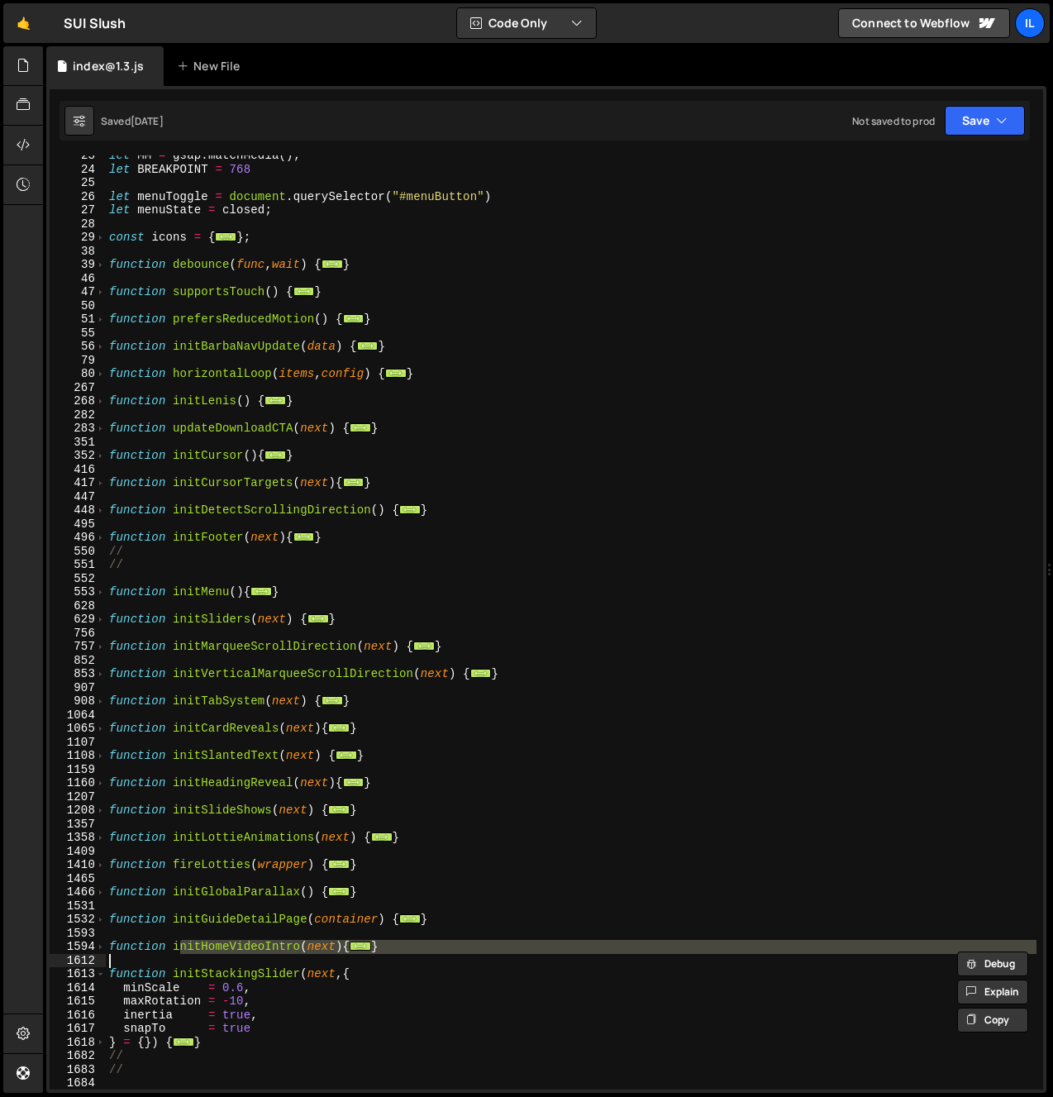
scroll to position [413, 0]
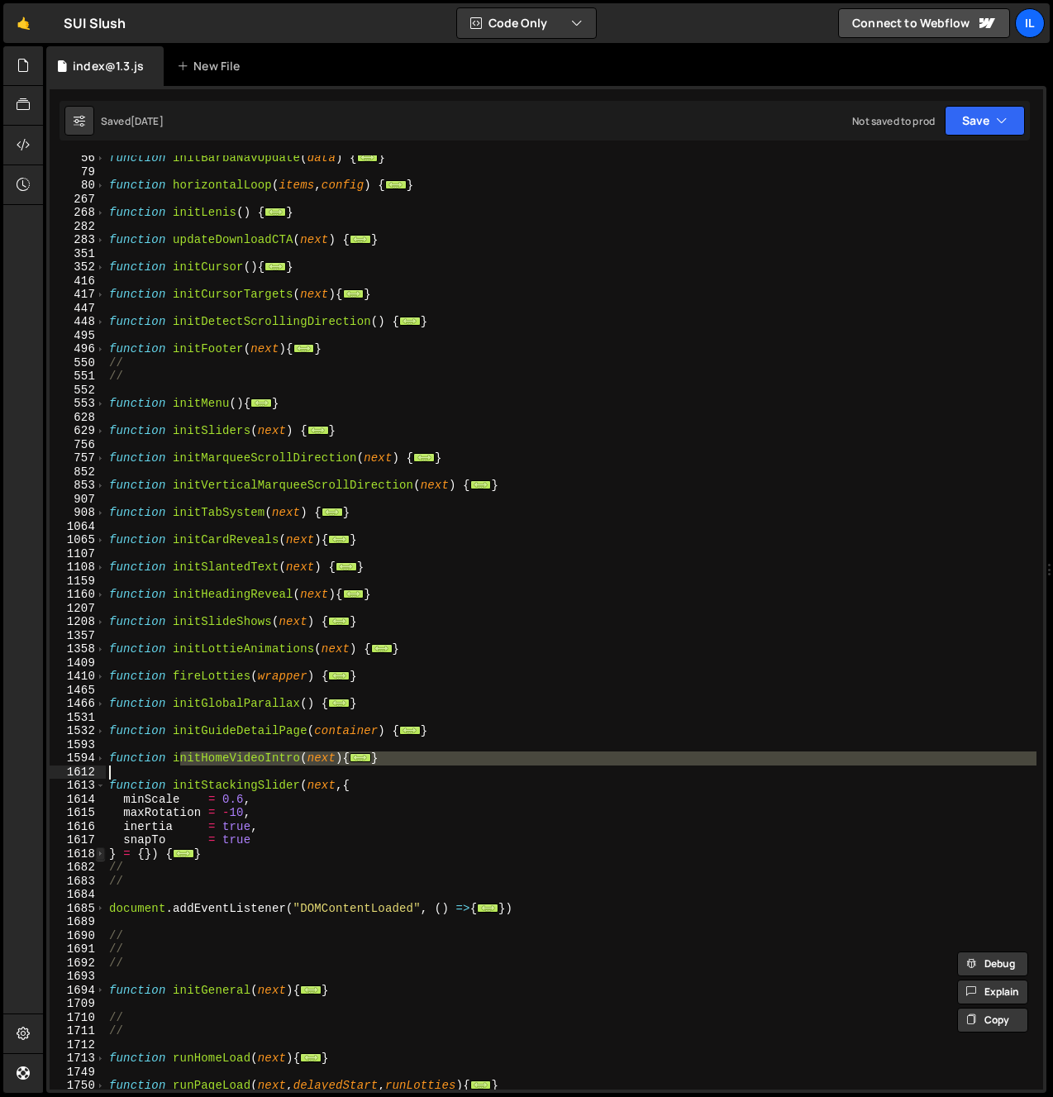
click at [103, 849] on span at bounding box center [100, 855] width 9 height 14
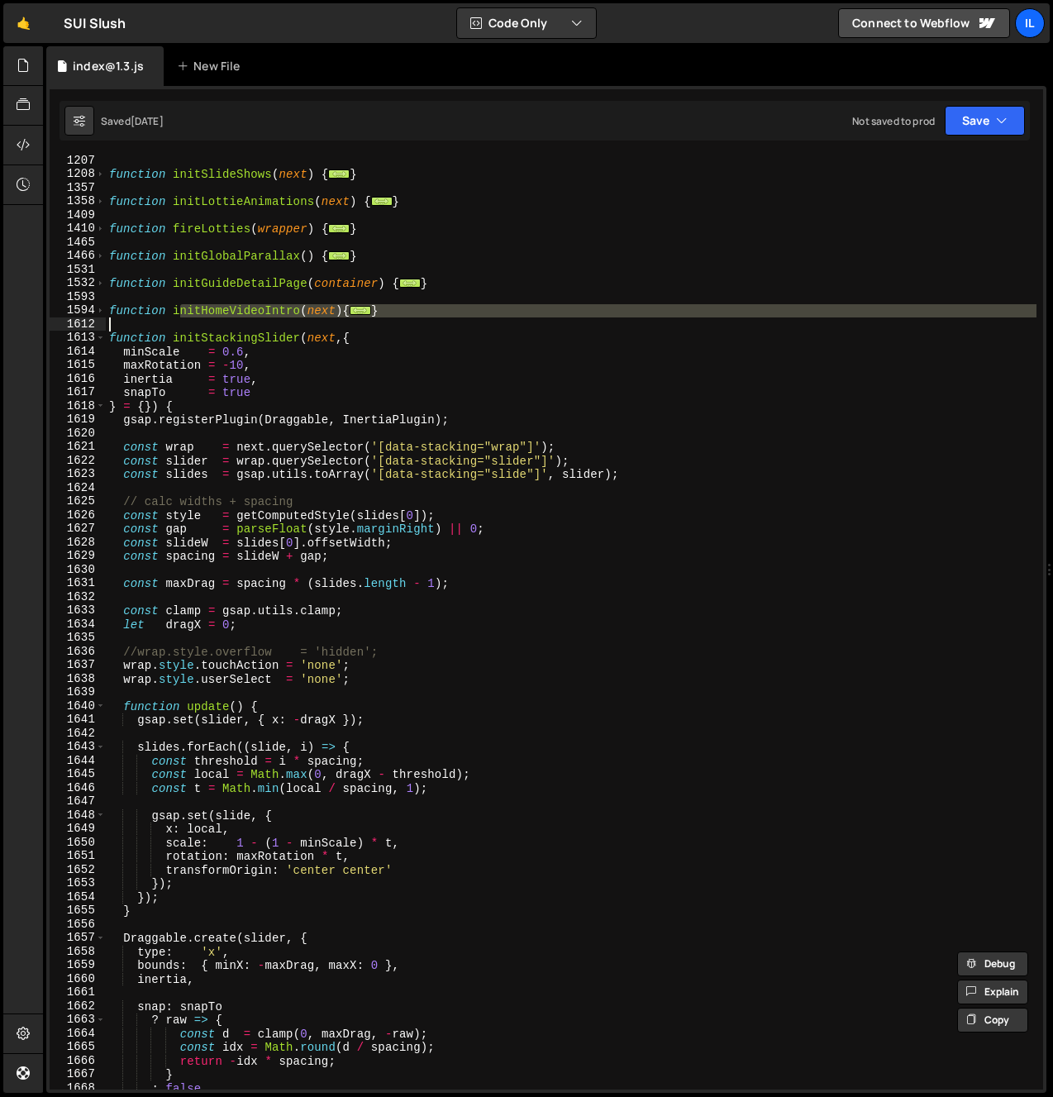
scroll to position [1060, 0]
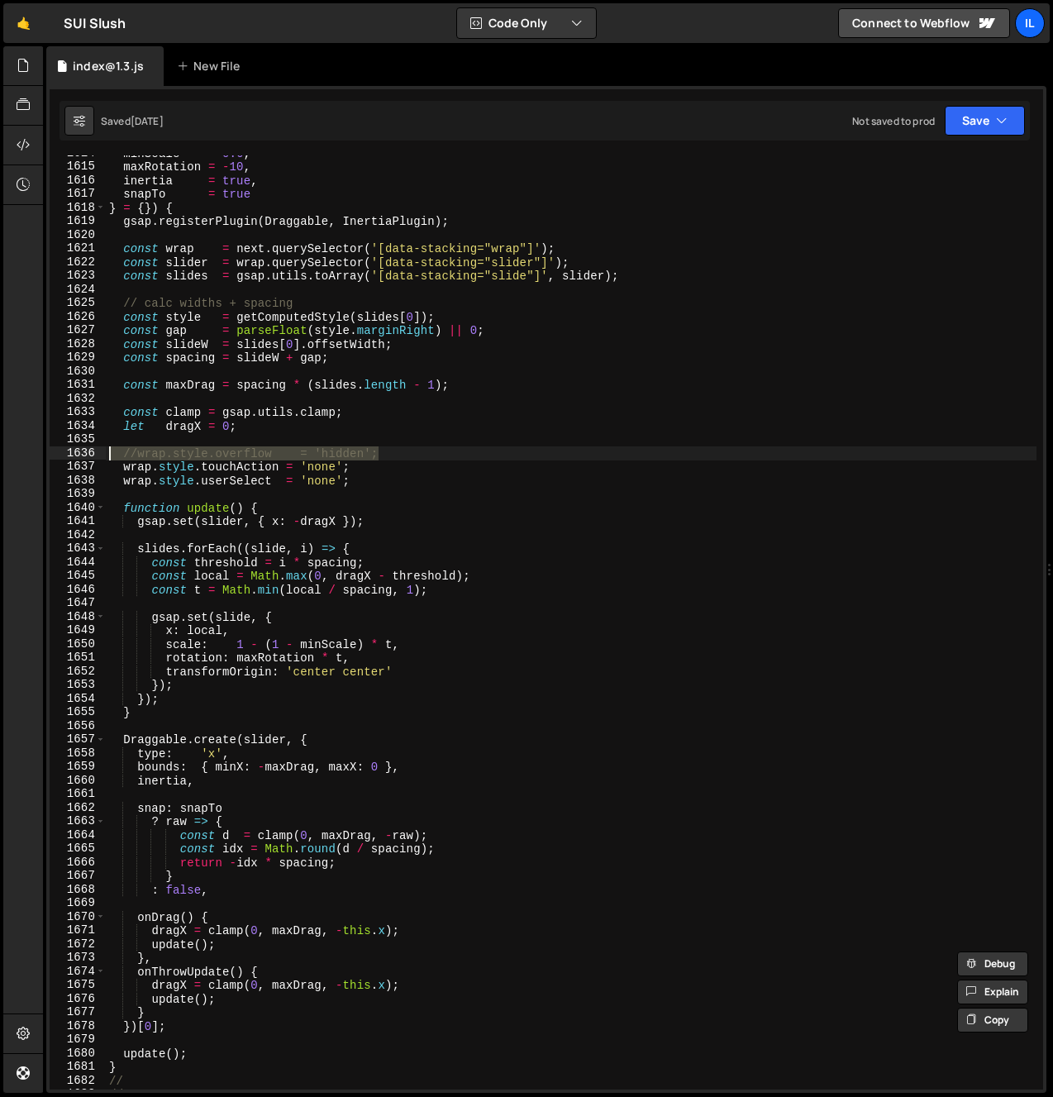
drag, startPoint x: 419, startPoint y: 456, endPoint x: 51, endPoint y: 456, distance: 368.0
click at [51, 456] on div "} 1614 1615 1616 1617 1618 1619 1620 1621 1622 1623 1624 1625 1626 1627 1628 16…" at bounding box center [547, 622] width 994 height 934
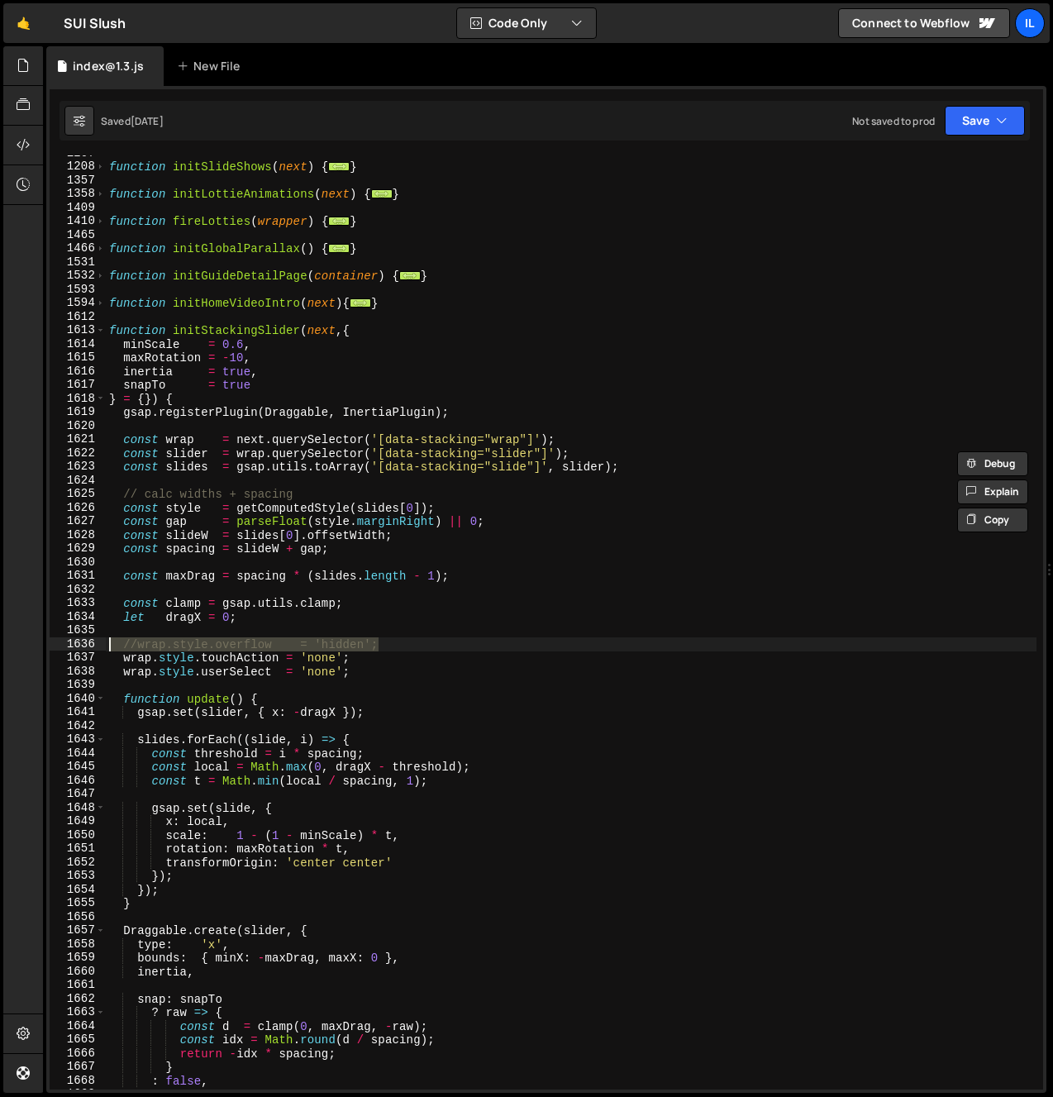
scroll to position [869, 0]
click at [647, 570] on div "function initSlideShows ( next ) { ... } function initLottieAnimations ( next )…" at bounding box center [571, 627] width 931 height 962
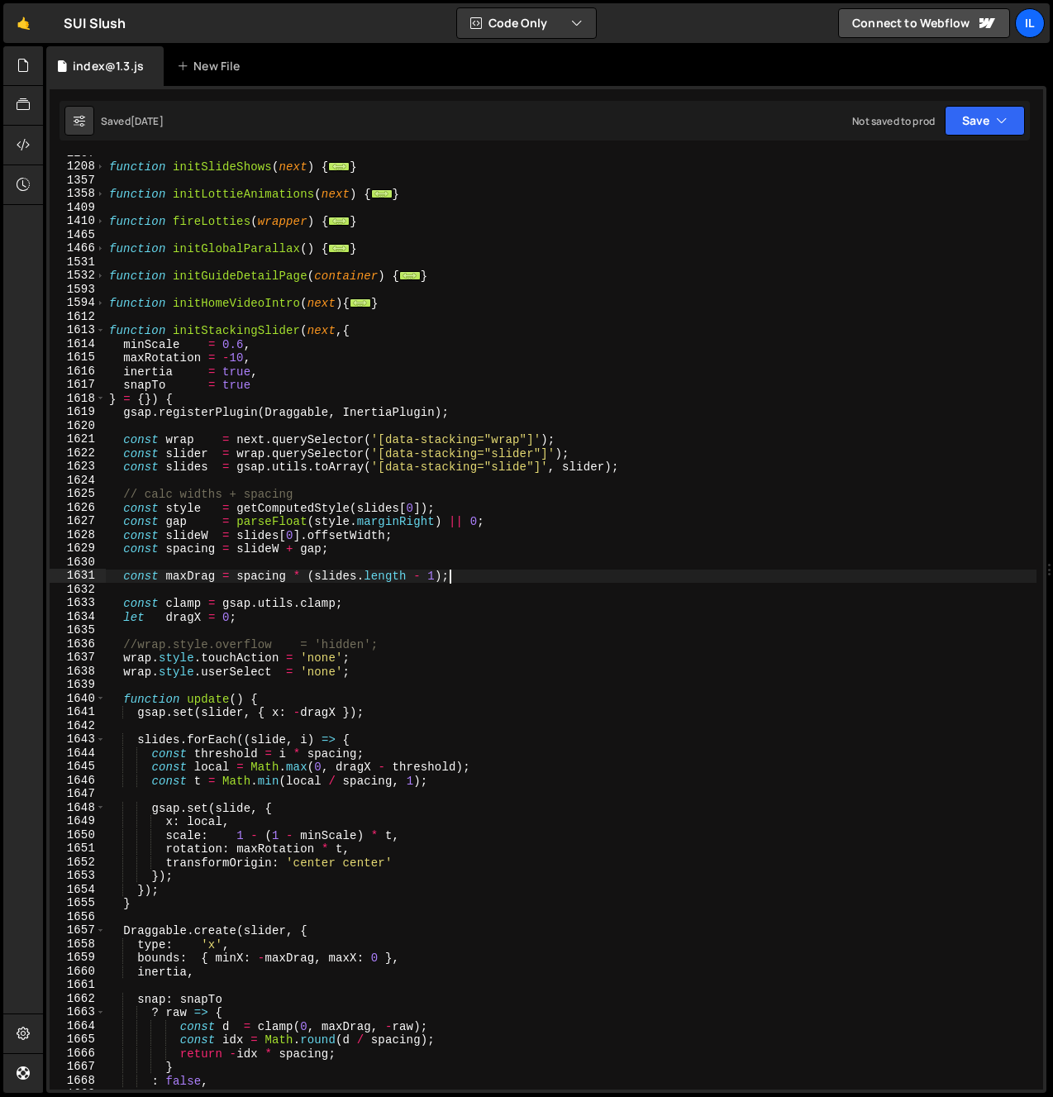
click at [93, 328] on div "1613" at bounding box center [78, 330] width 56 height 14
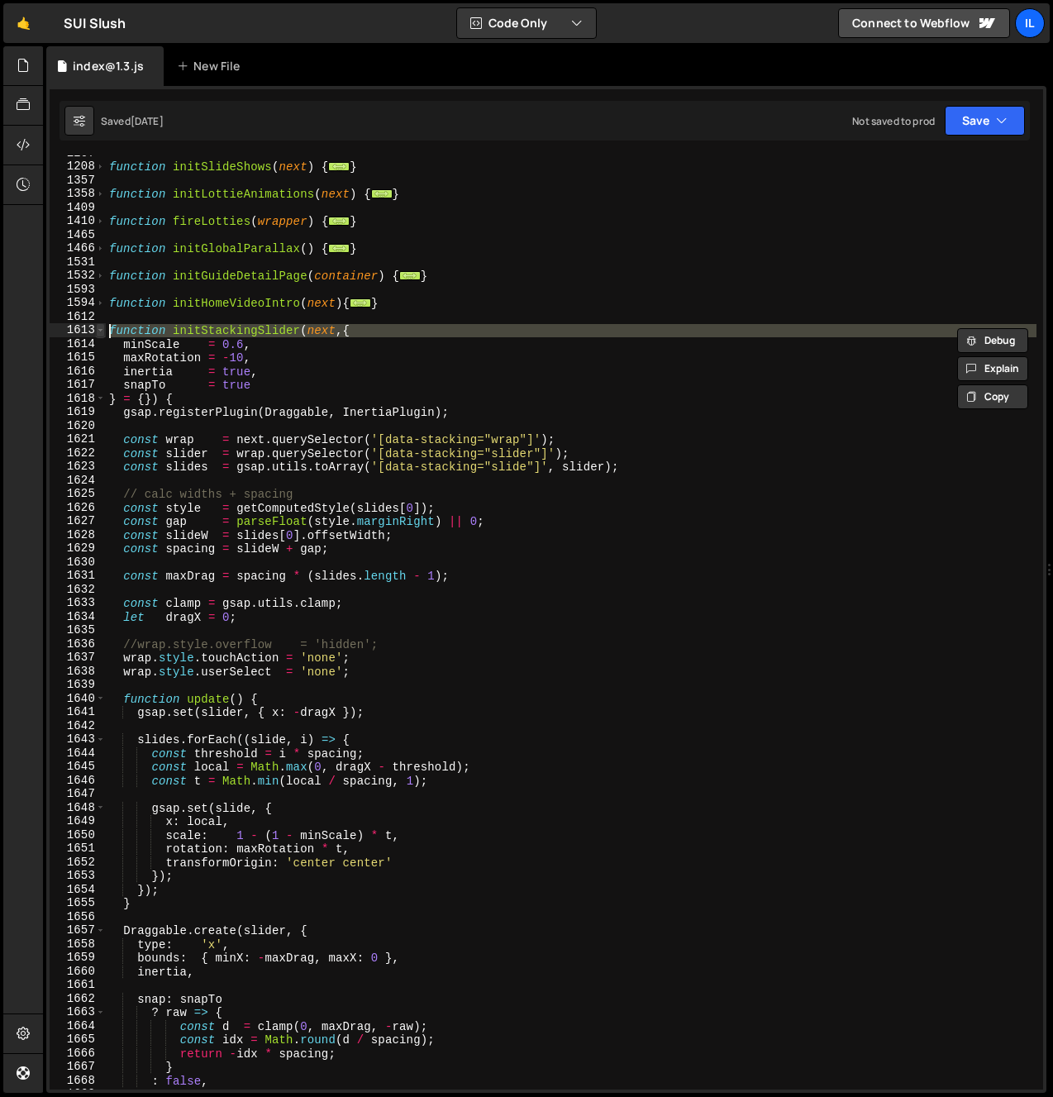
click at [102, 331] on span at bounding box center [100, 330] width 9 height 14
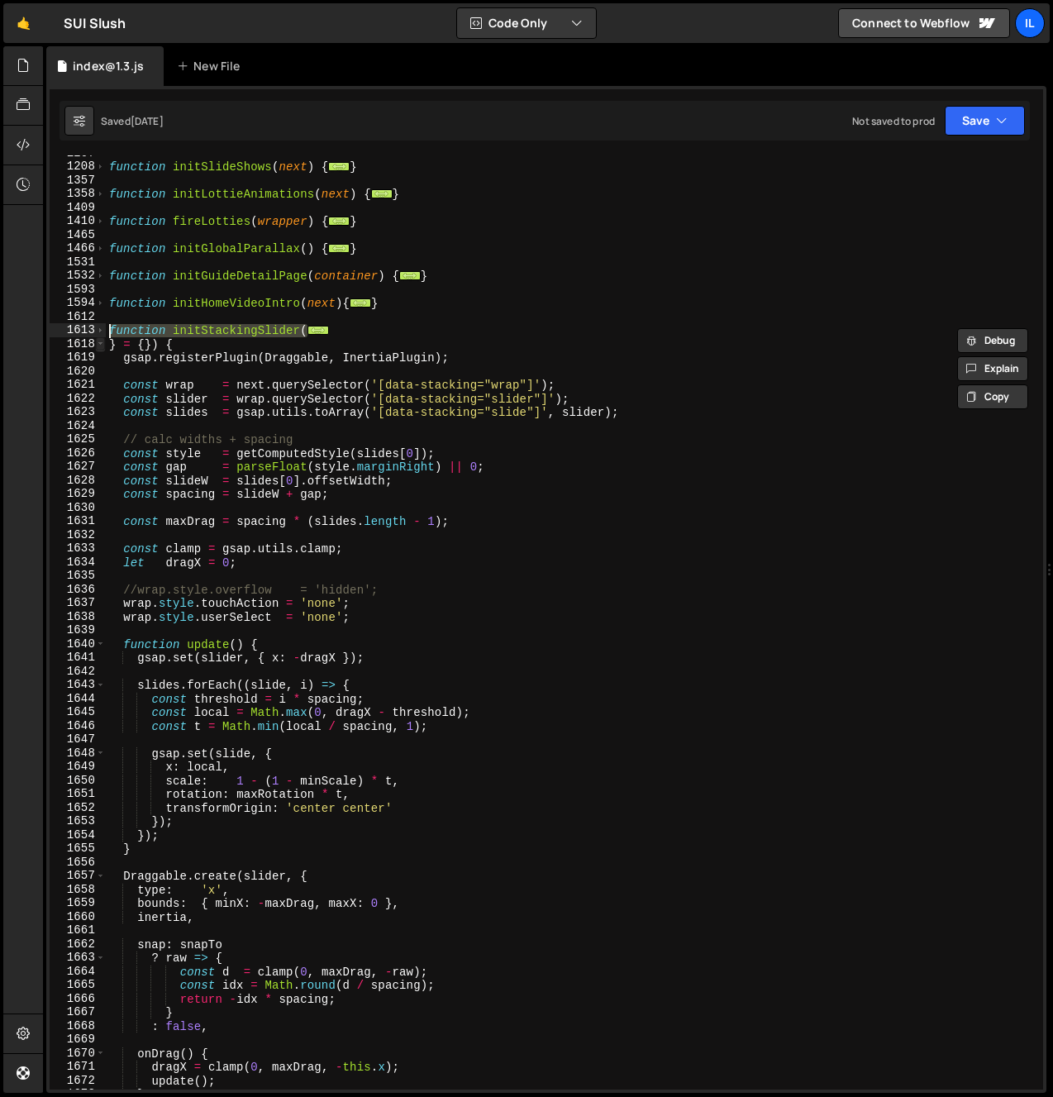
click at [100, 344] on span at bounding box center [100, 344] width 9 height 14
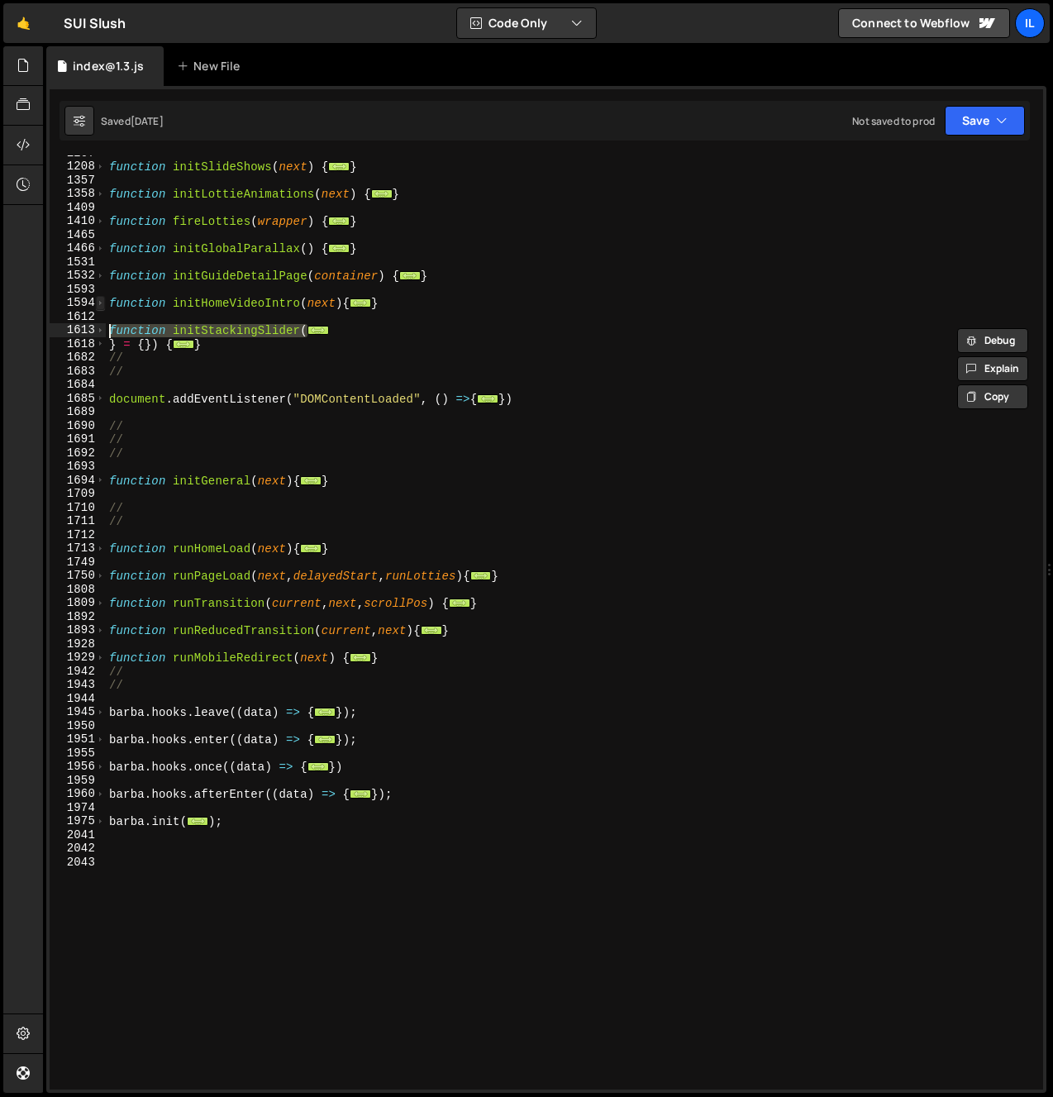
click at [104, 306] on span at bounding box center [100, 303] width 9 height 14
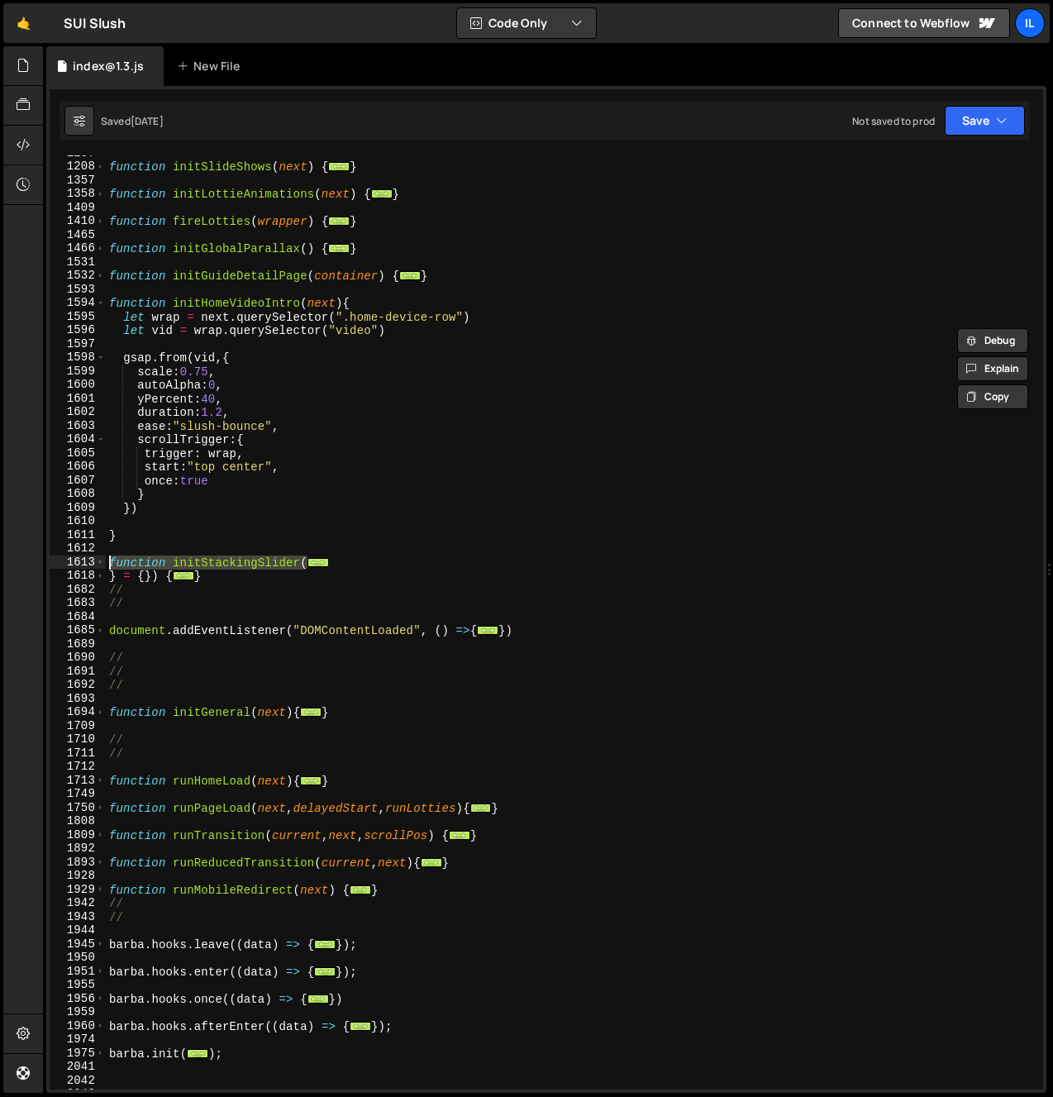
click at [105, 303] on div "1594" at bounding box center [78, 303] width 56 height 14
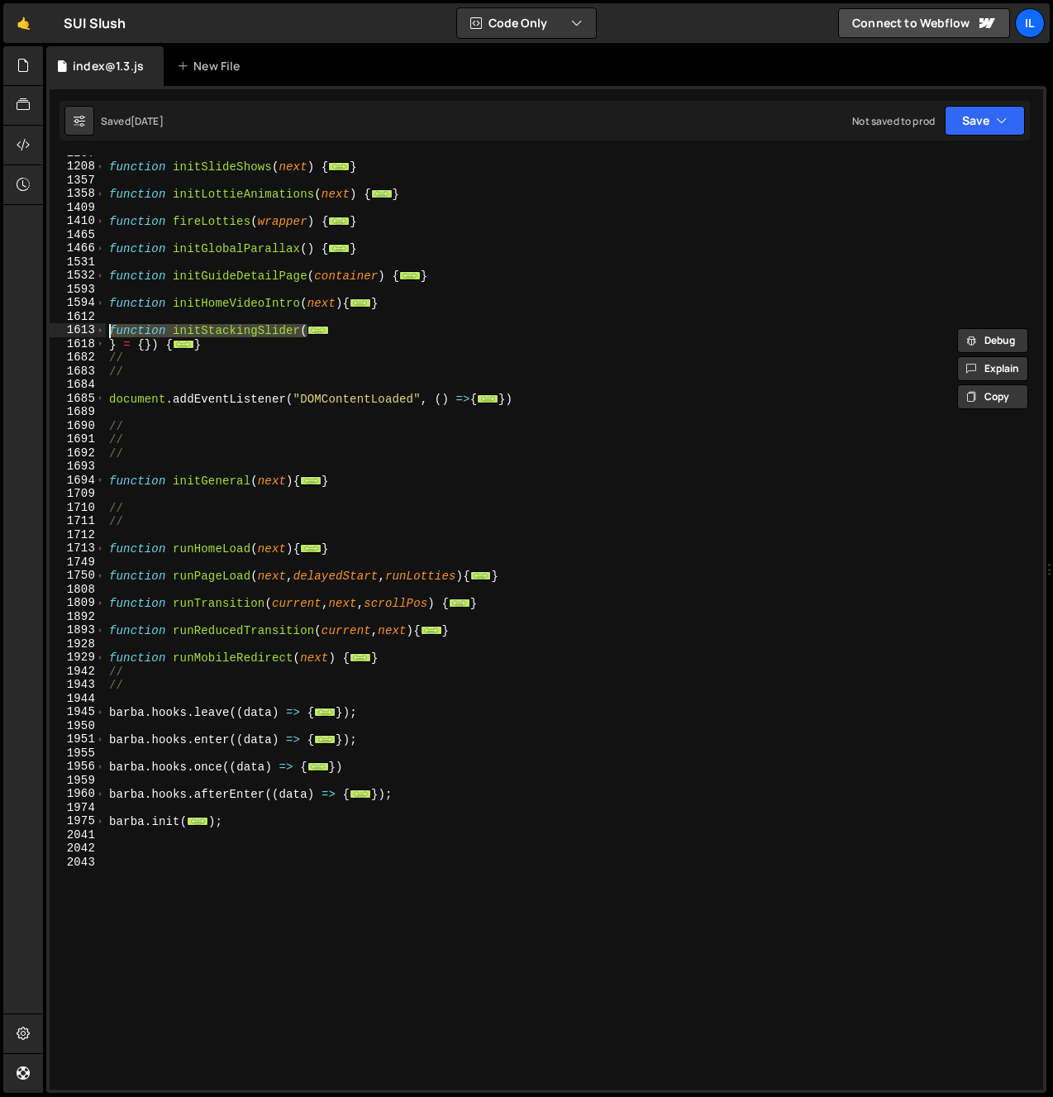
scroll to position [852, 0]
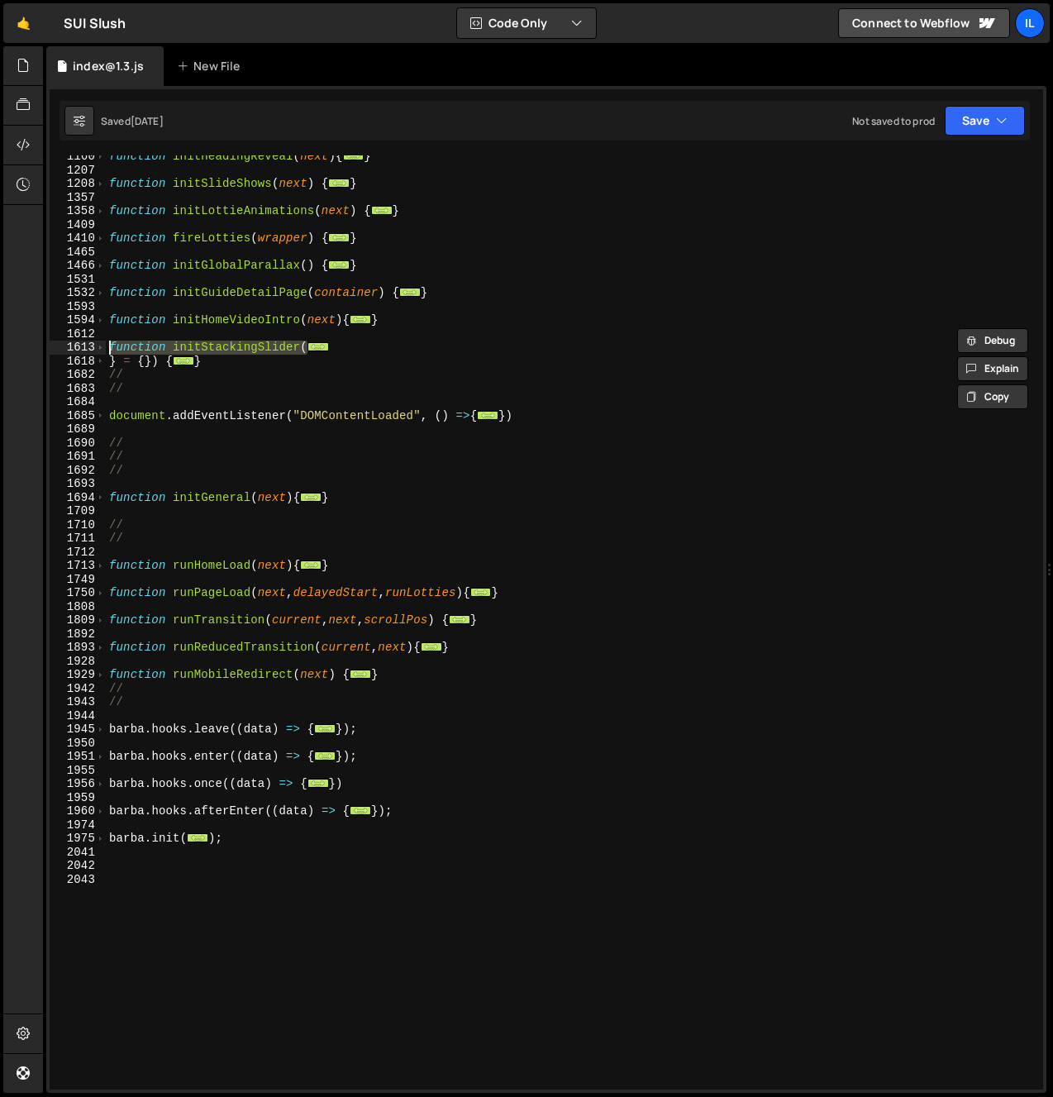
click at [106, 296] on div "function initHeadingReveal ( next ) { ... } function initSlideShows ( next ) { …" at bounding box center [571, 631] width 931 height 962
type textarea "function initGuideDetailPage(container) {"
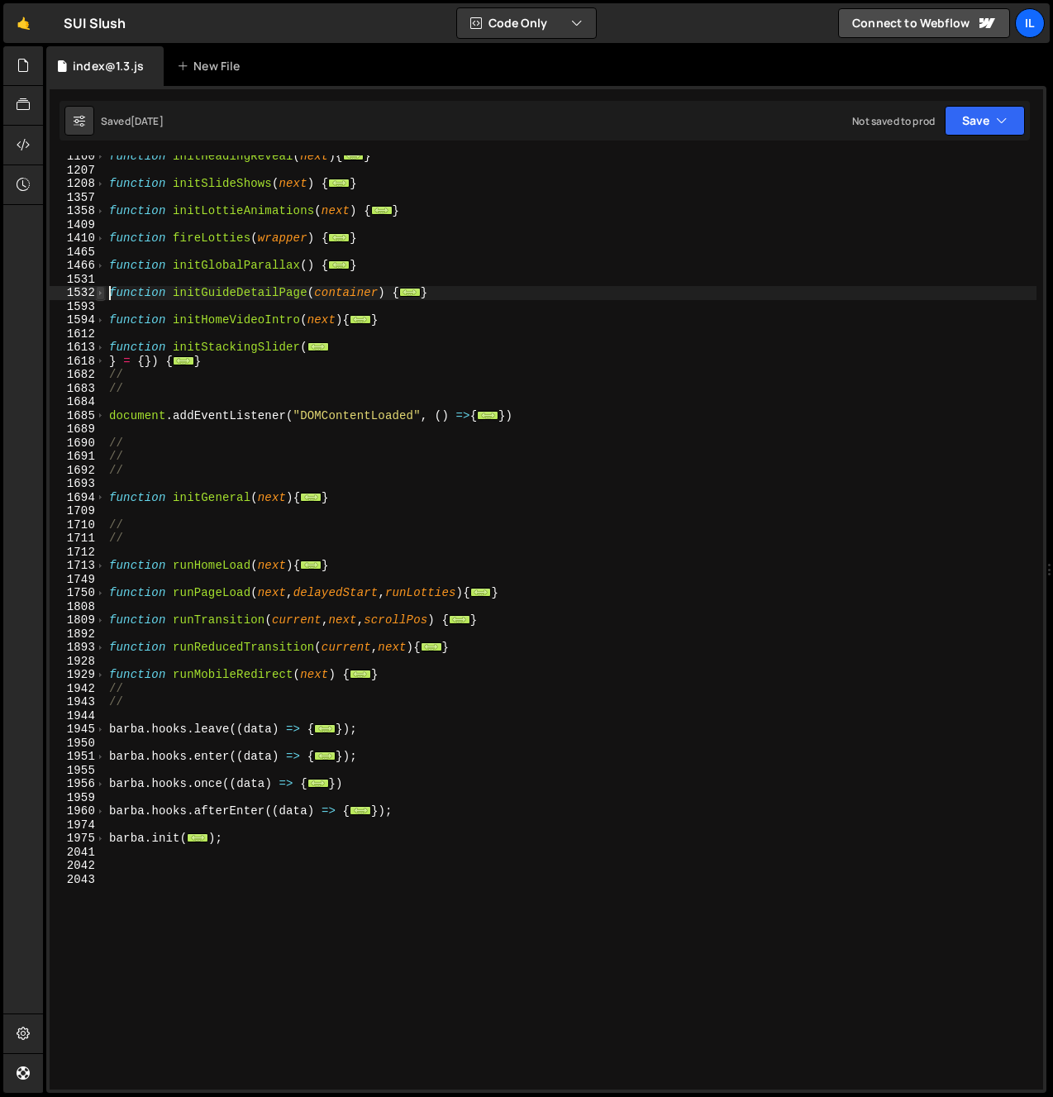
click at [103, 292] on span at bounding box center [100, 293] width 9 height 14
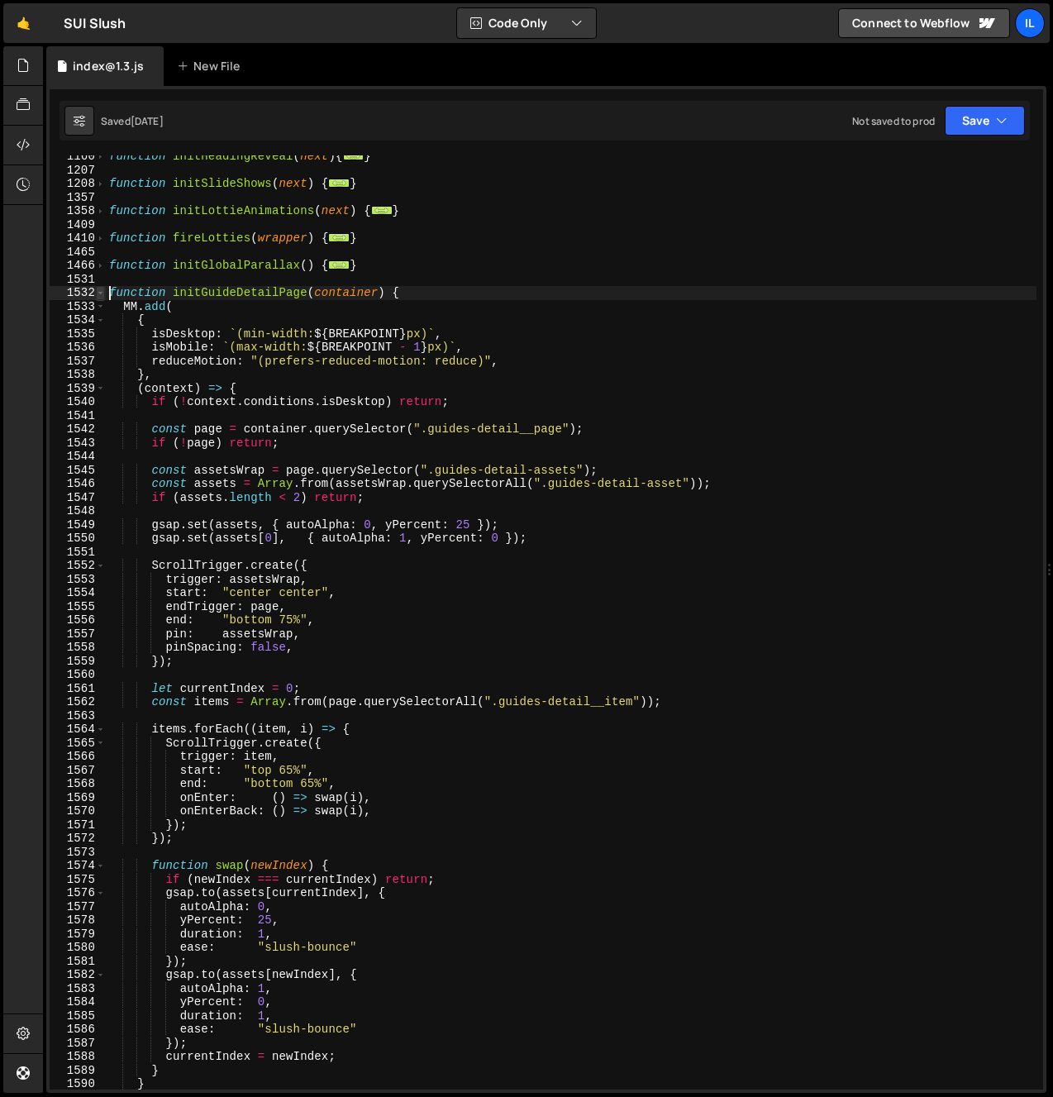
click at [101, 294] on span at bounding box center [100, 293] width 9 height 14
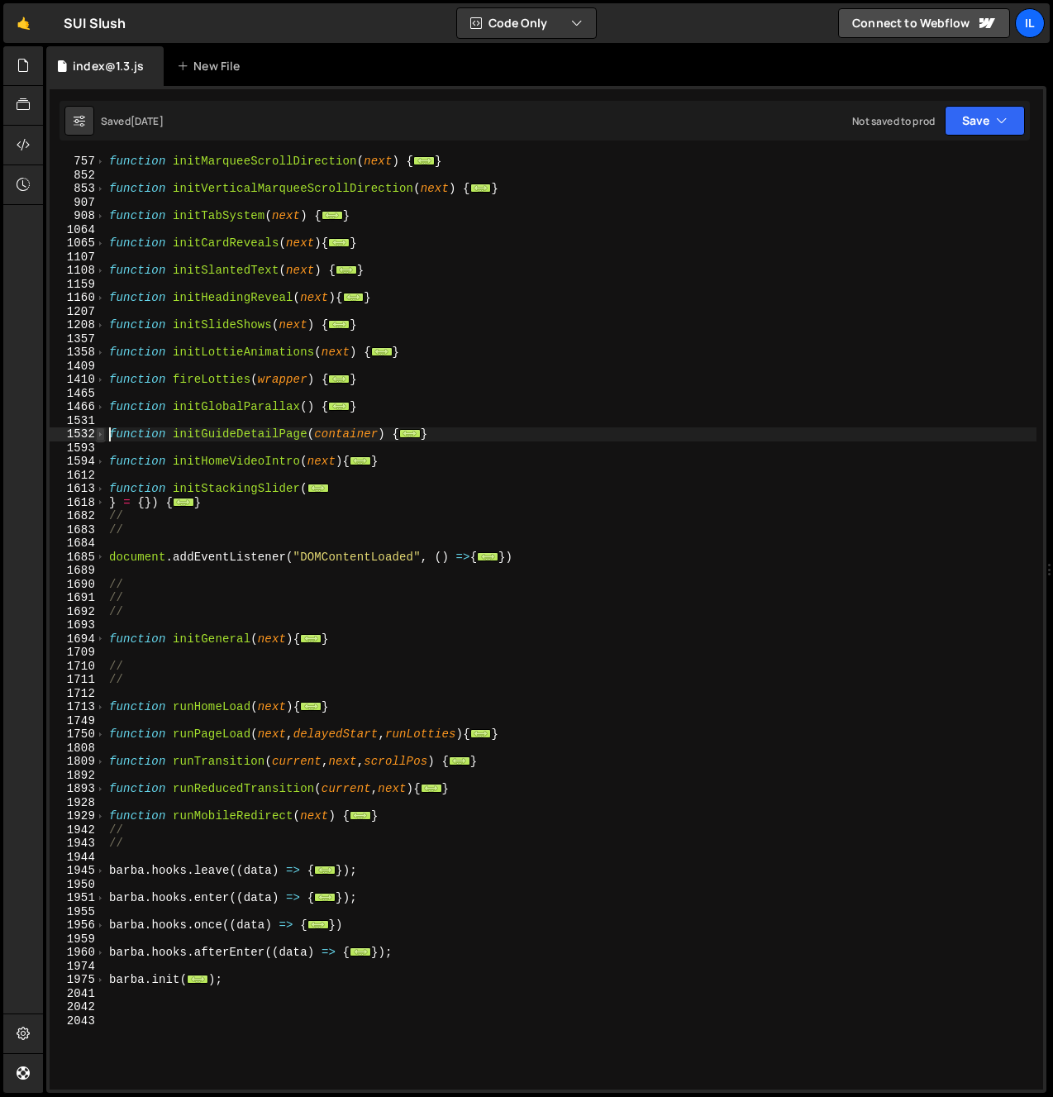
scroll to position [710, 0]
click at [98, 326] on span at bounding box center [100, 325] width 9 height 14
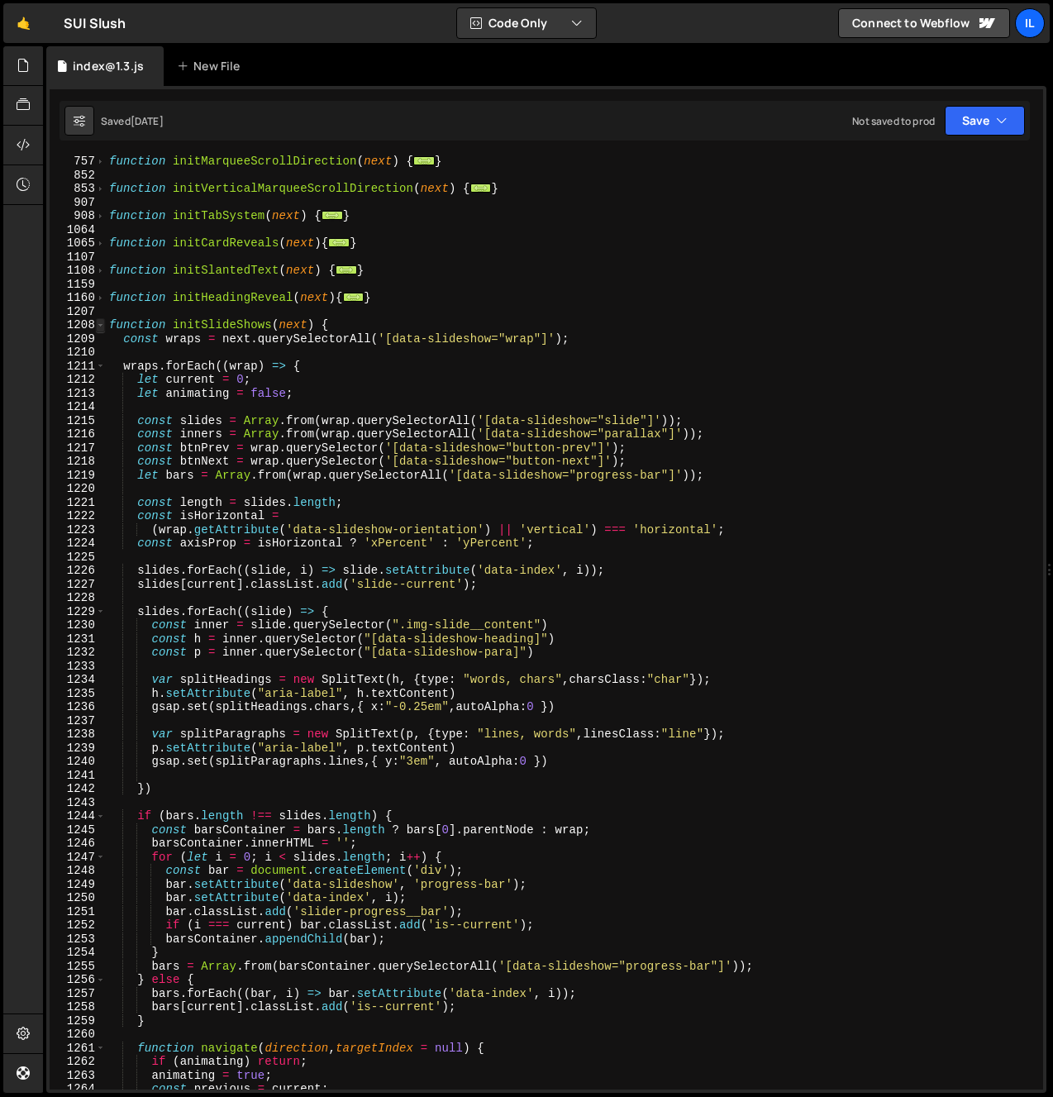
click at [98, 325] on span at bounding box center [100, 325] width 9 height 14
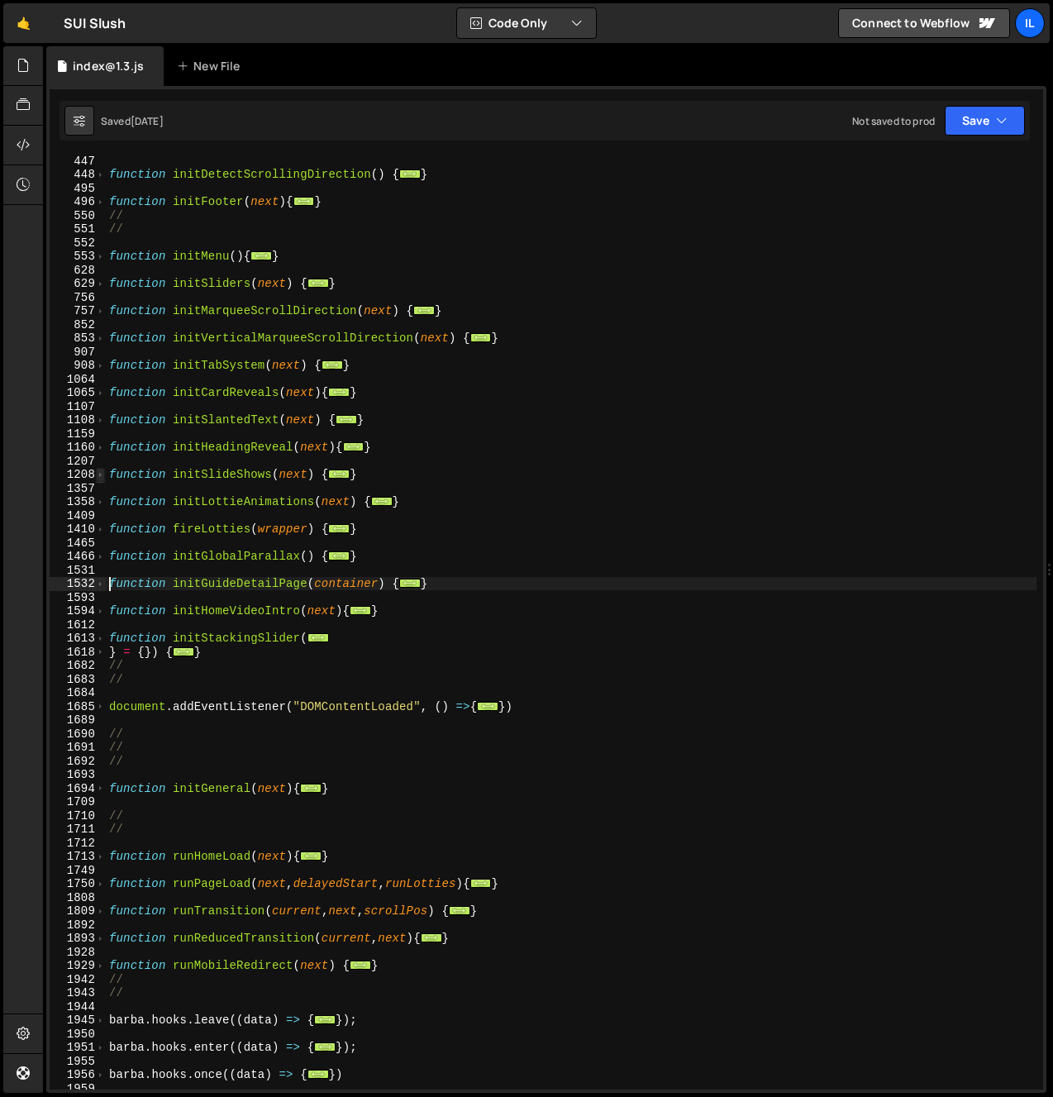
scroll to position [498, 0]
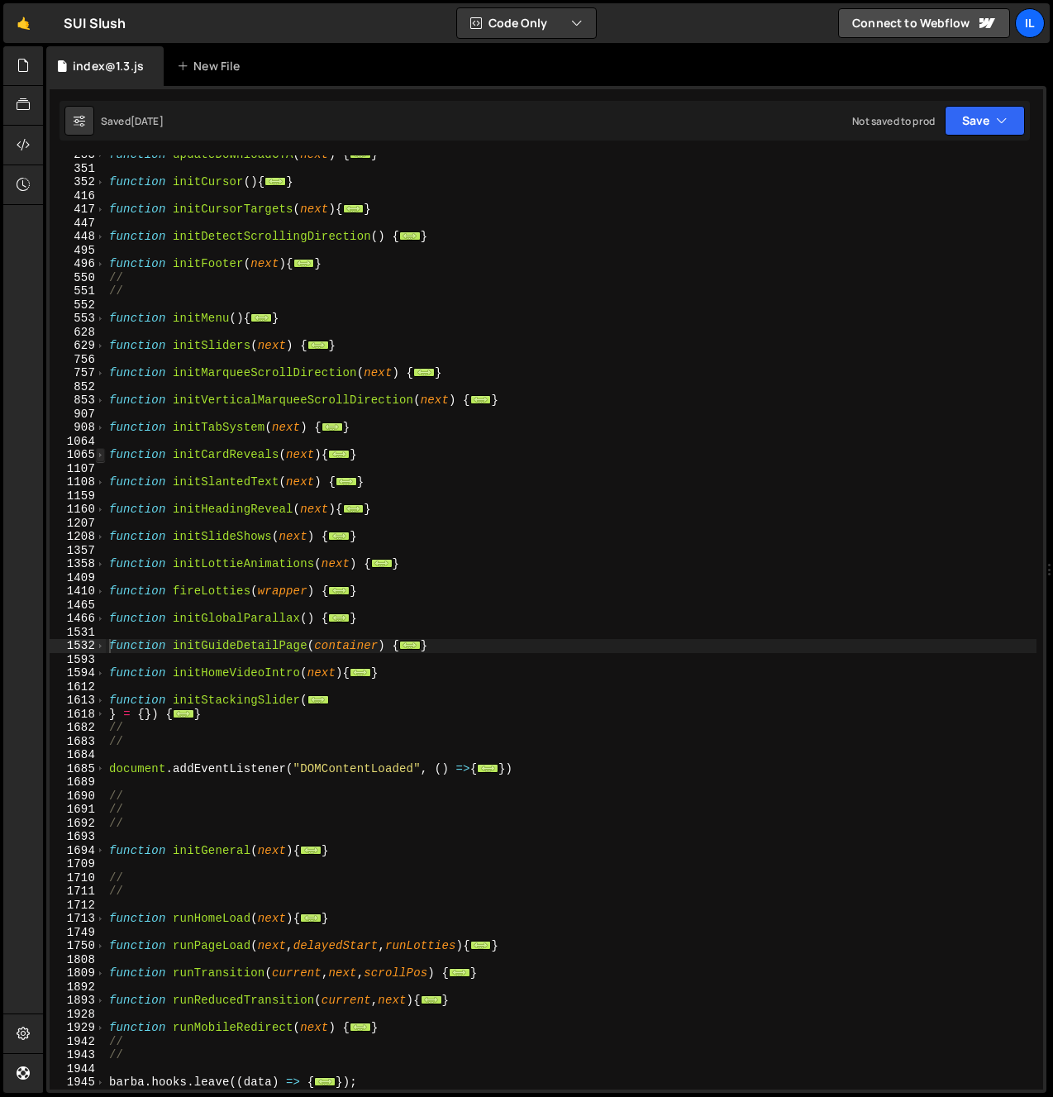
click at [104, 455] on span at bounding box center [100, 455] width 9 height 14
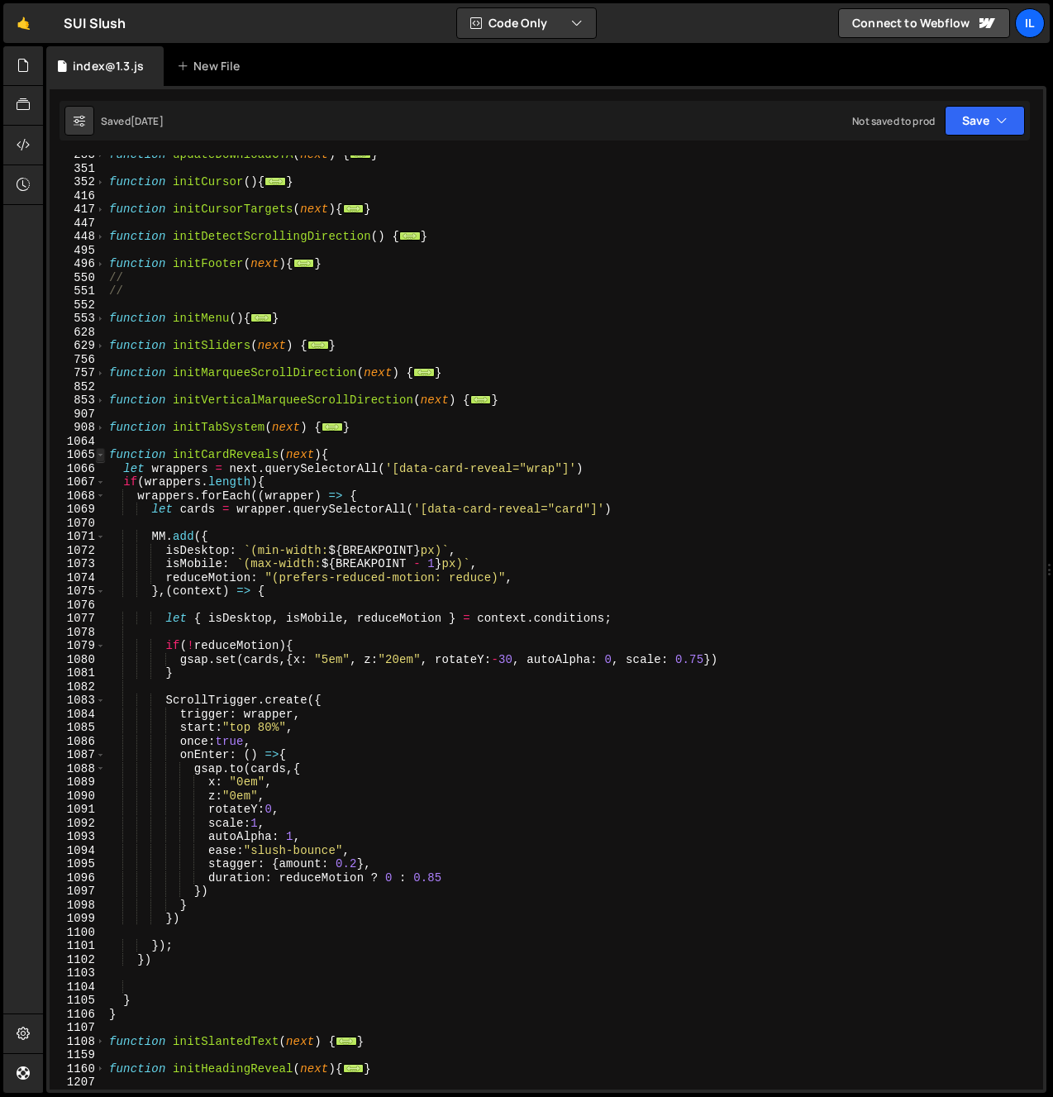
click at [103, 453] on span at bounding box center [100, 455] width 9 height 14
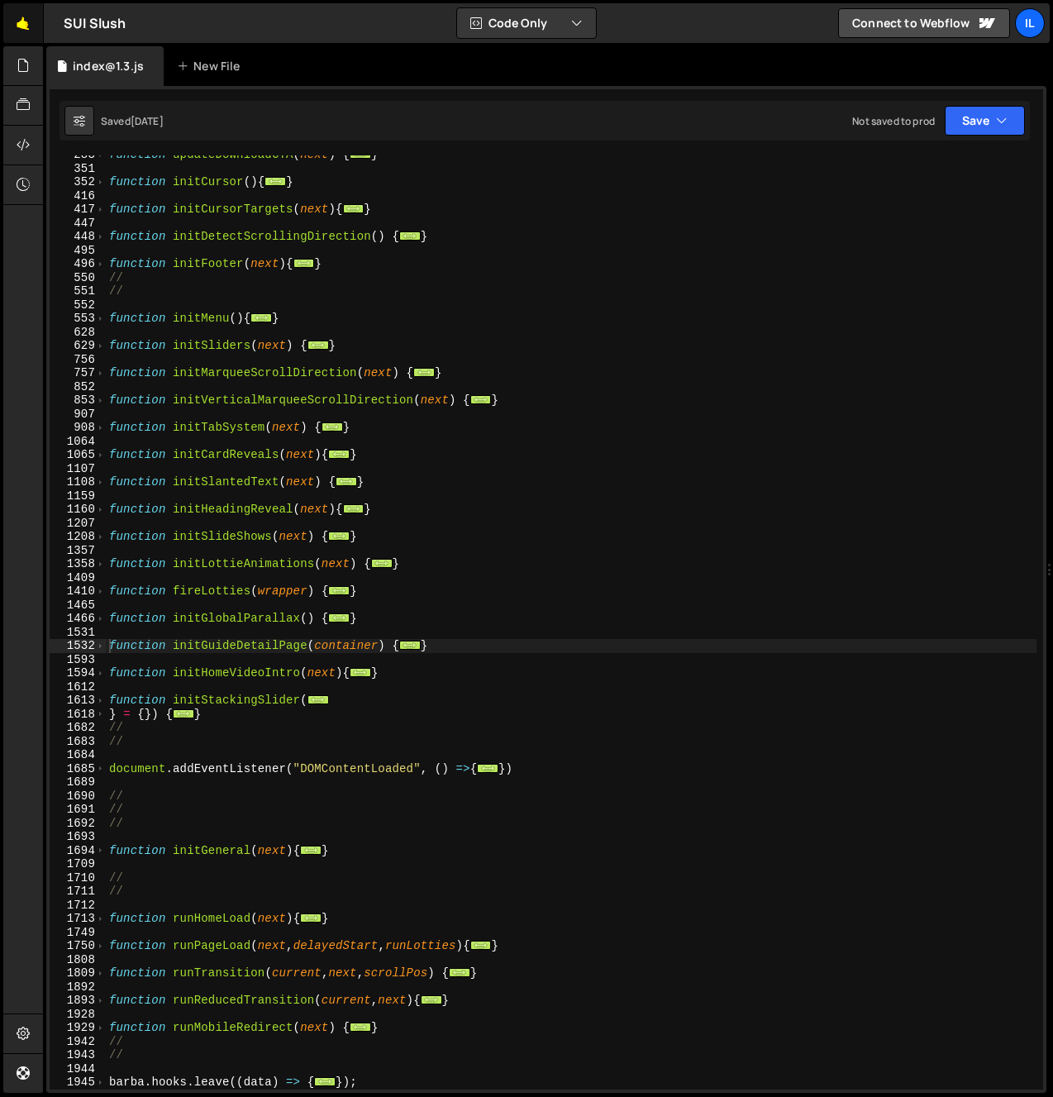
click at [22, 18] on link "🤙" at bounding box center [23, 23] width 41 height 40
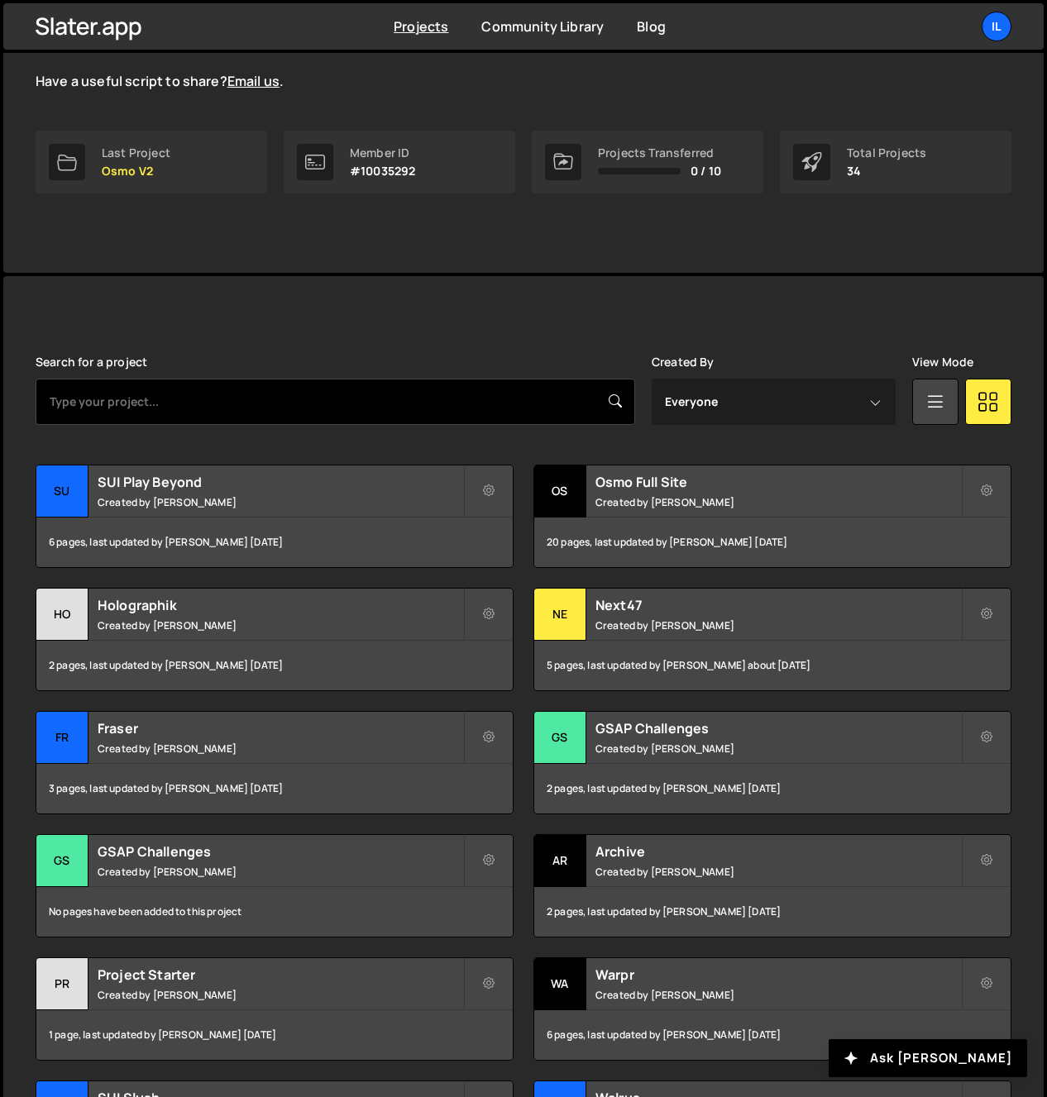
scroll to position [400, 0]
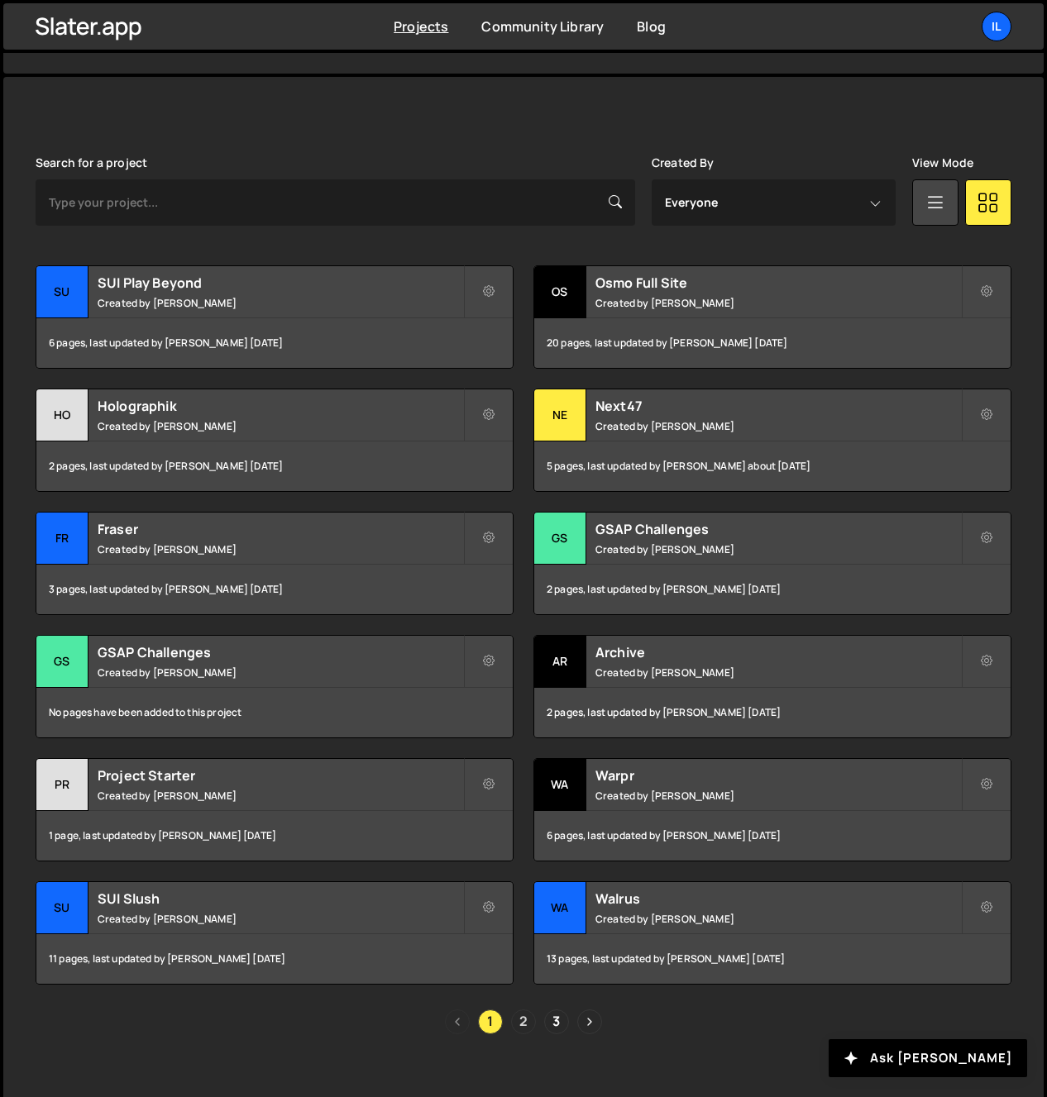
click at [528, 1023] on link "2" at bounding box center [523, 1022] width 25 height 25
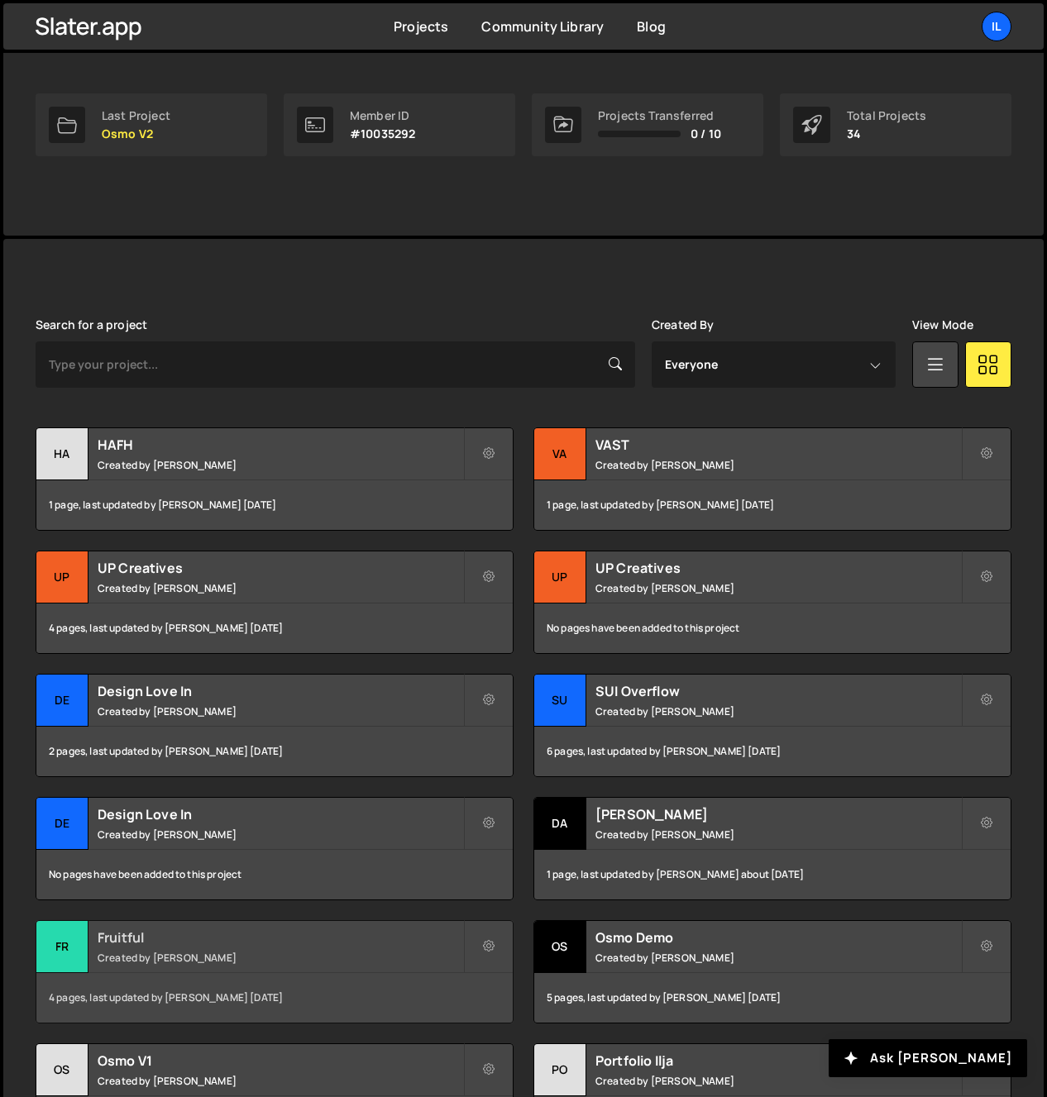
scroll to position [408, 0]
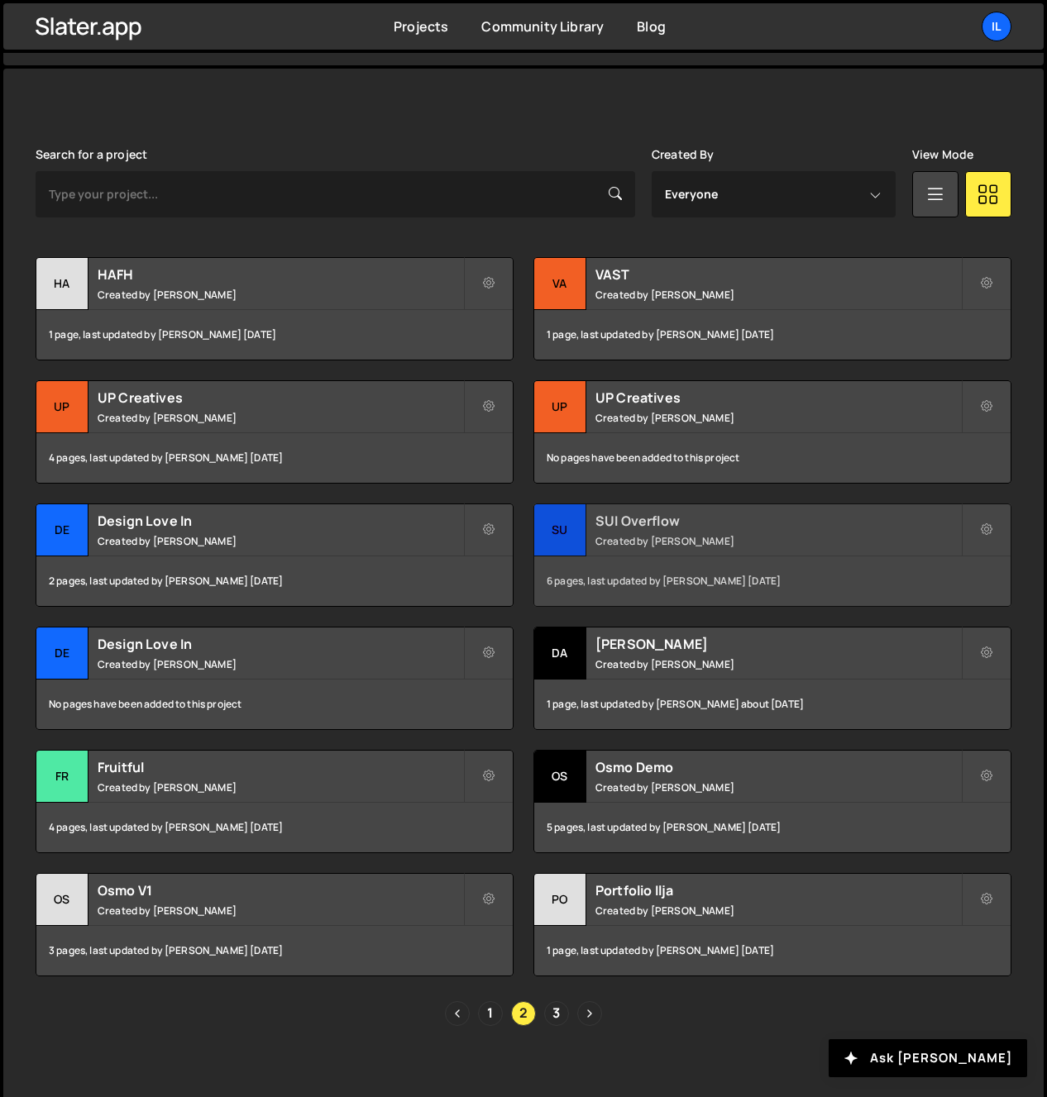
click at [597, 548] on div "SUI Overflow Created by Ilja van Eck" at bounding box center [772, 529] width 476 height 51
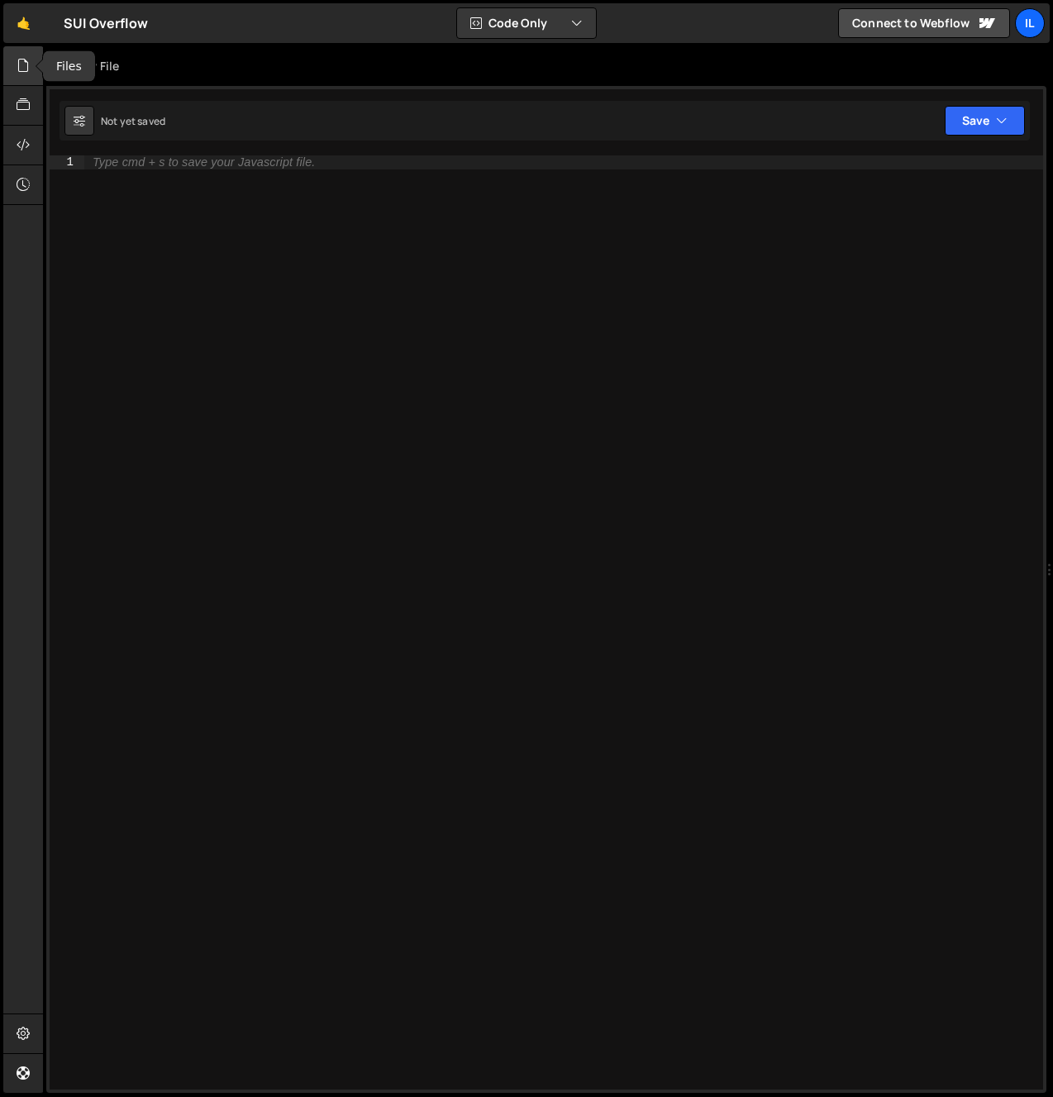
click at [11, 70] on div at bounding box center [23, 66] width 41 height 40
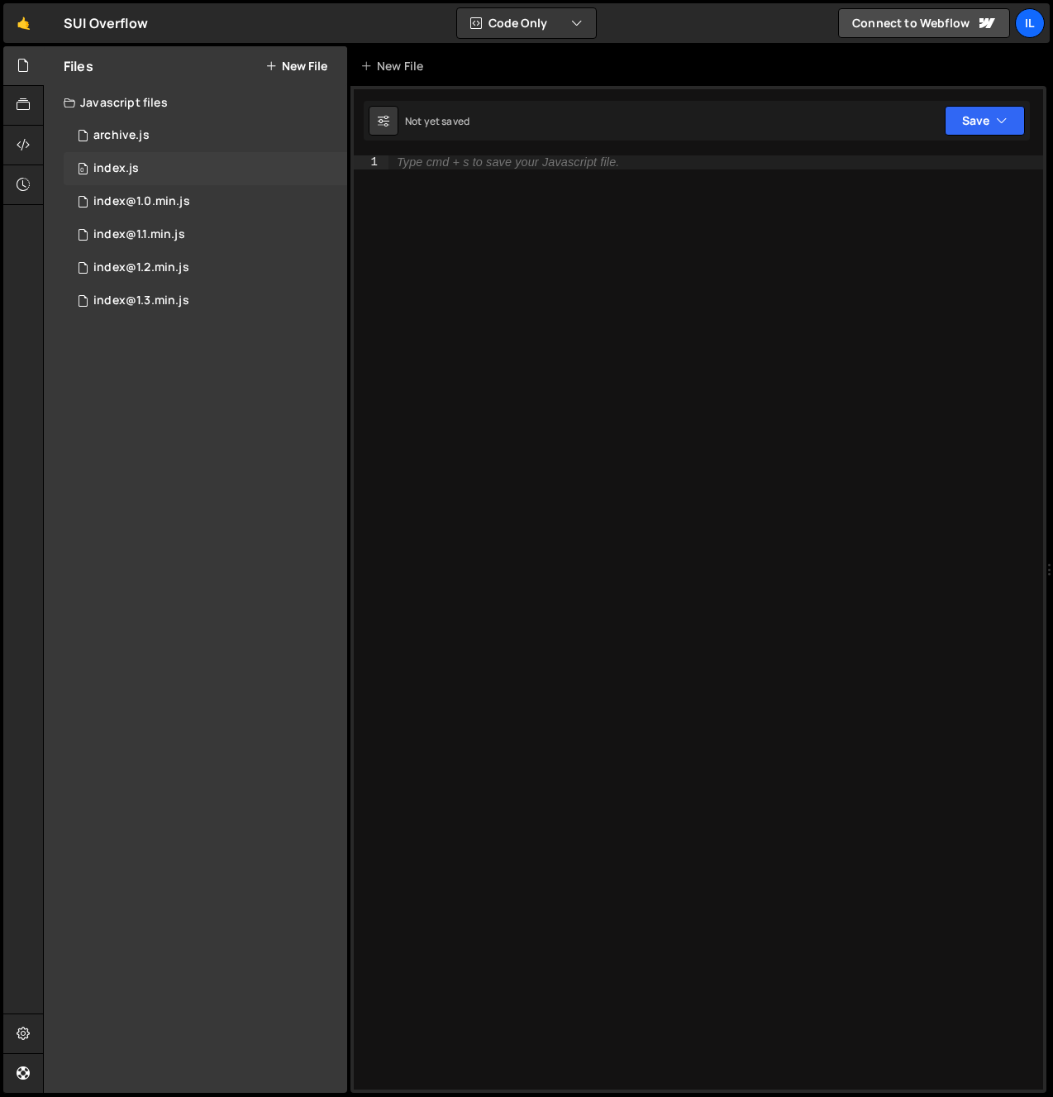
click at [180, 171] on div "0 index.js 0" at bounding box center [206, 168] width 284 height 33
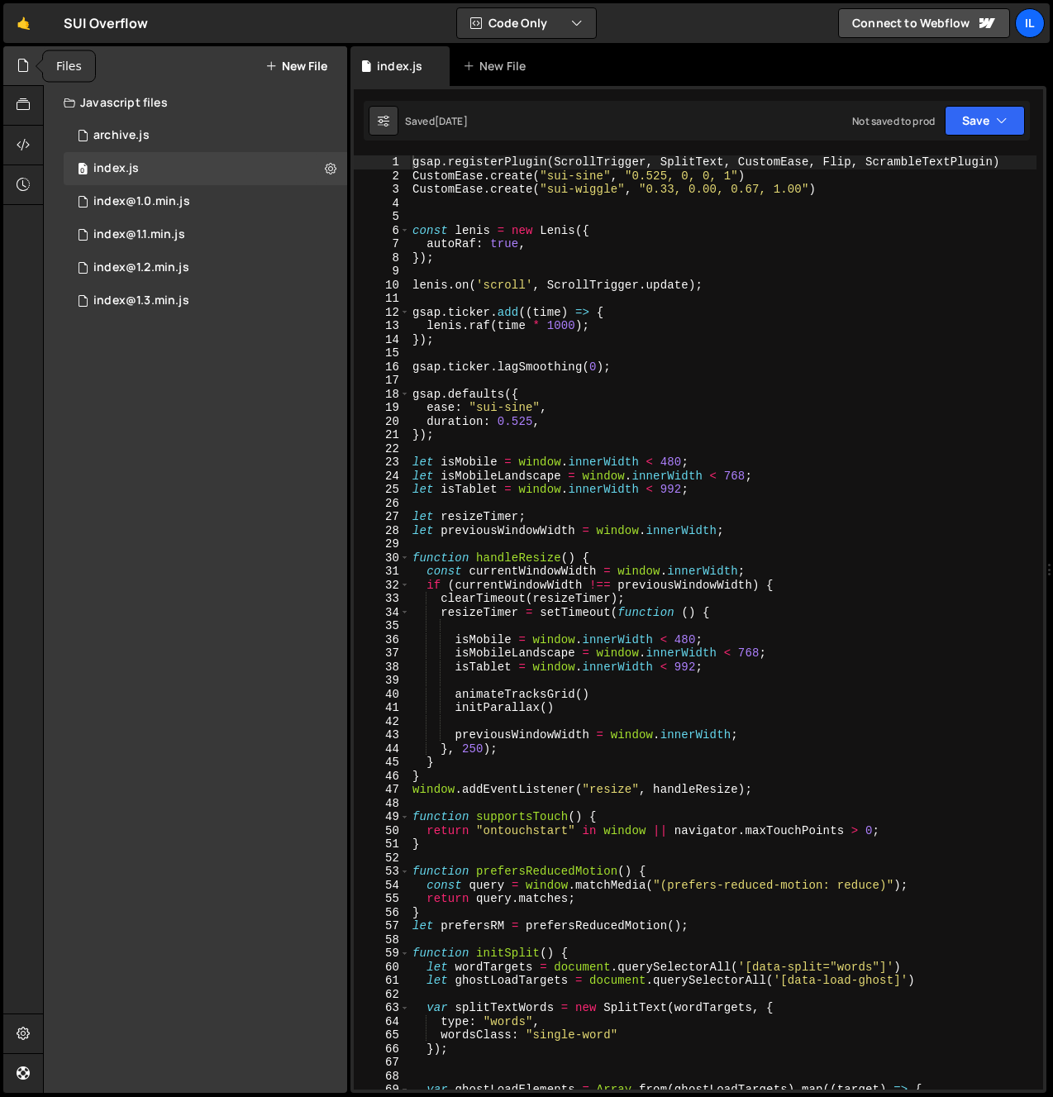
click at [28, 70] on icon at bounding box center [23, 65] width 13 height 18
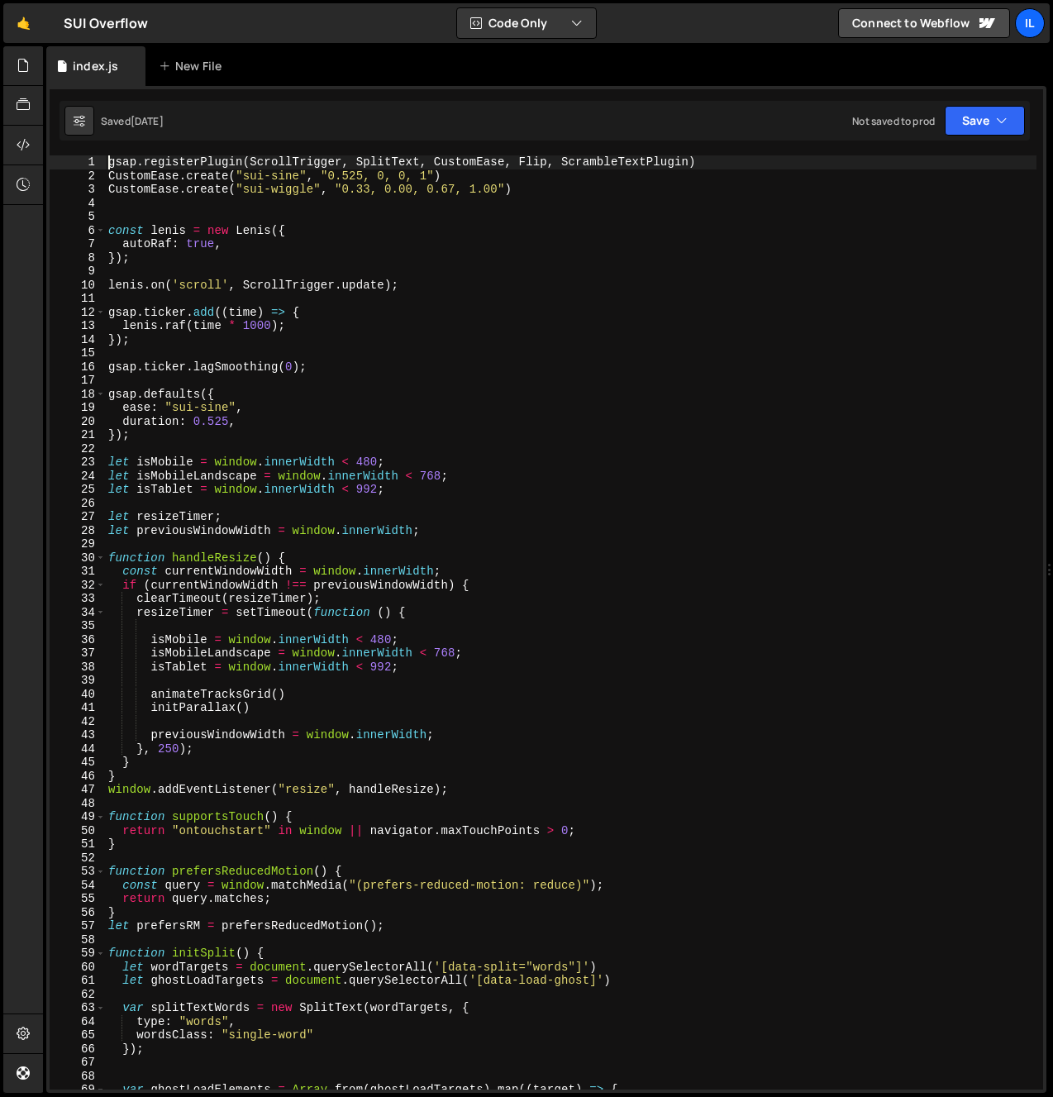
click at [99, 549] on div "29" at bounding box center [78, 544] width 56 height 14
click at [101, 561] on span at bounding box center [100, 559] width 9 height 14
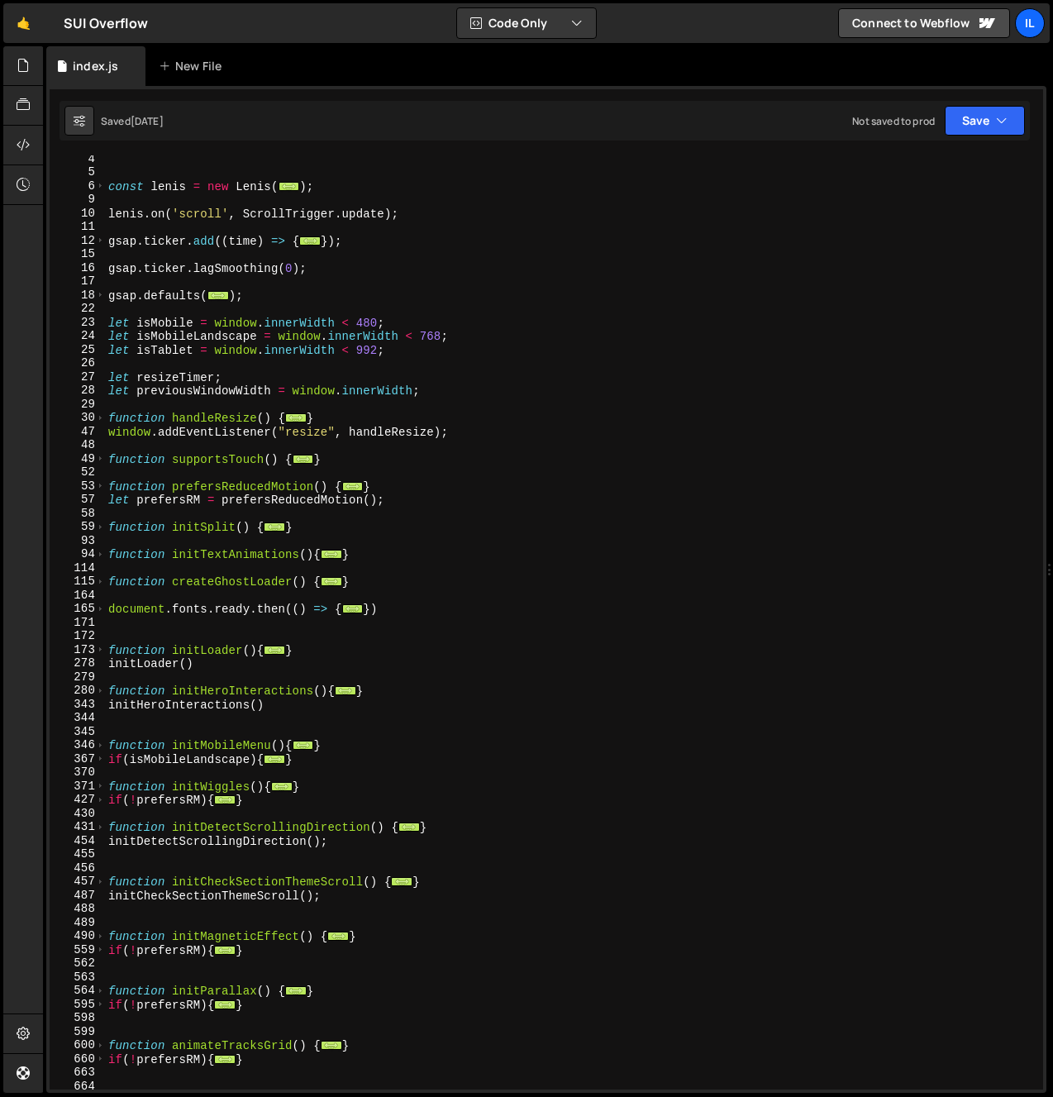
scroll to position [95, 0]
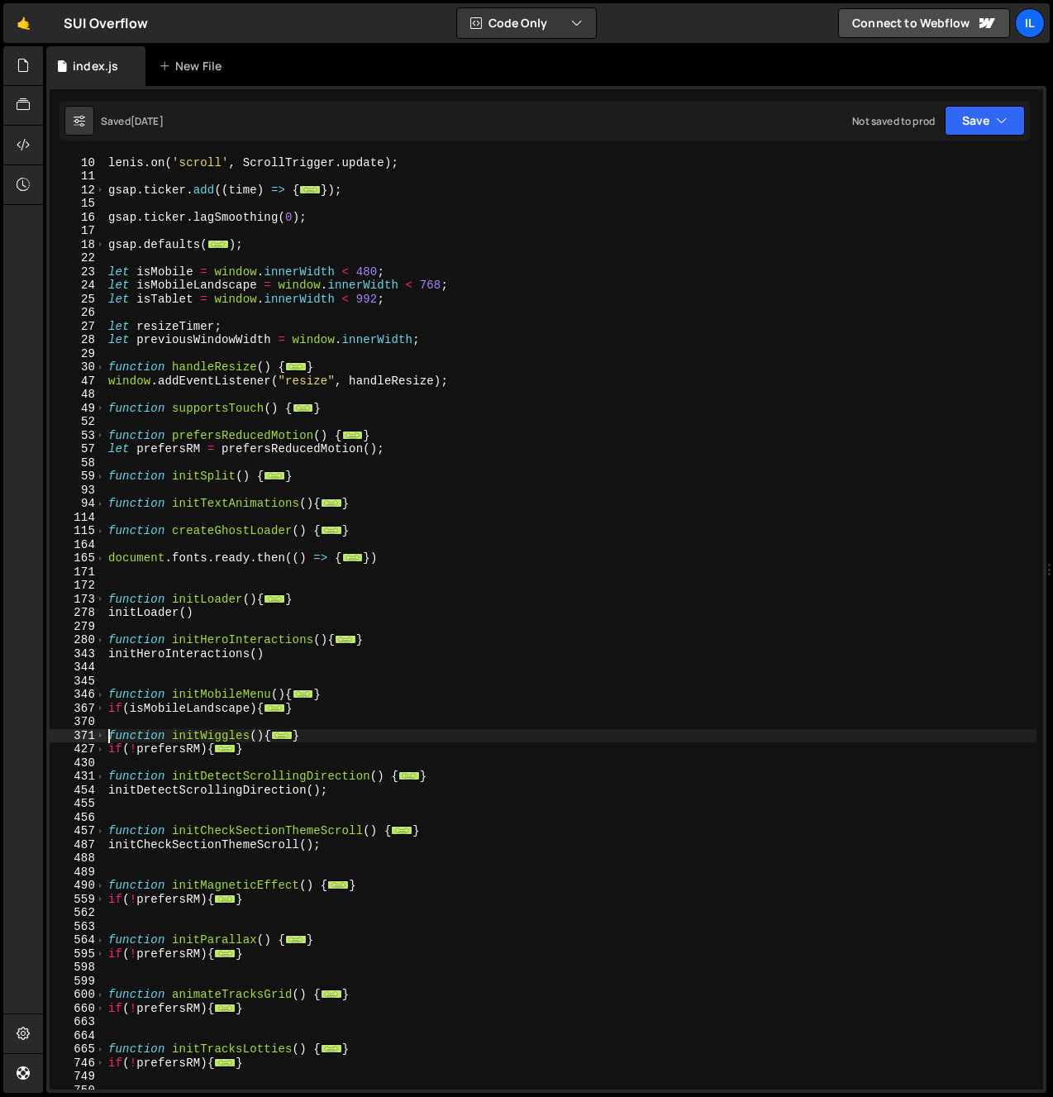
click at [109, 738] on div "[PERSON_NAME] . on ( 'scroll' , ScrollTrigger . update ) ; gsap . ticker . add …" at bounding box center [571, 623] width 932 height 962
click at [99, 738] on span at bounding box center [100, 736] width 9 height 14
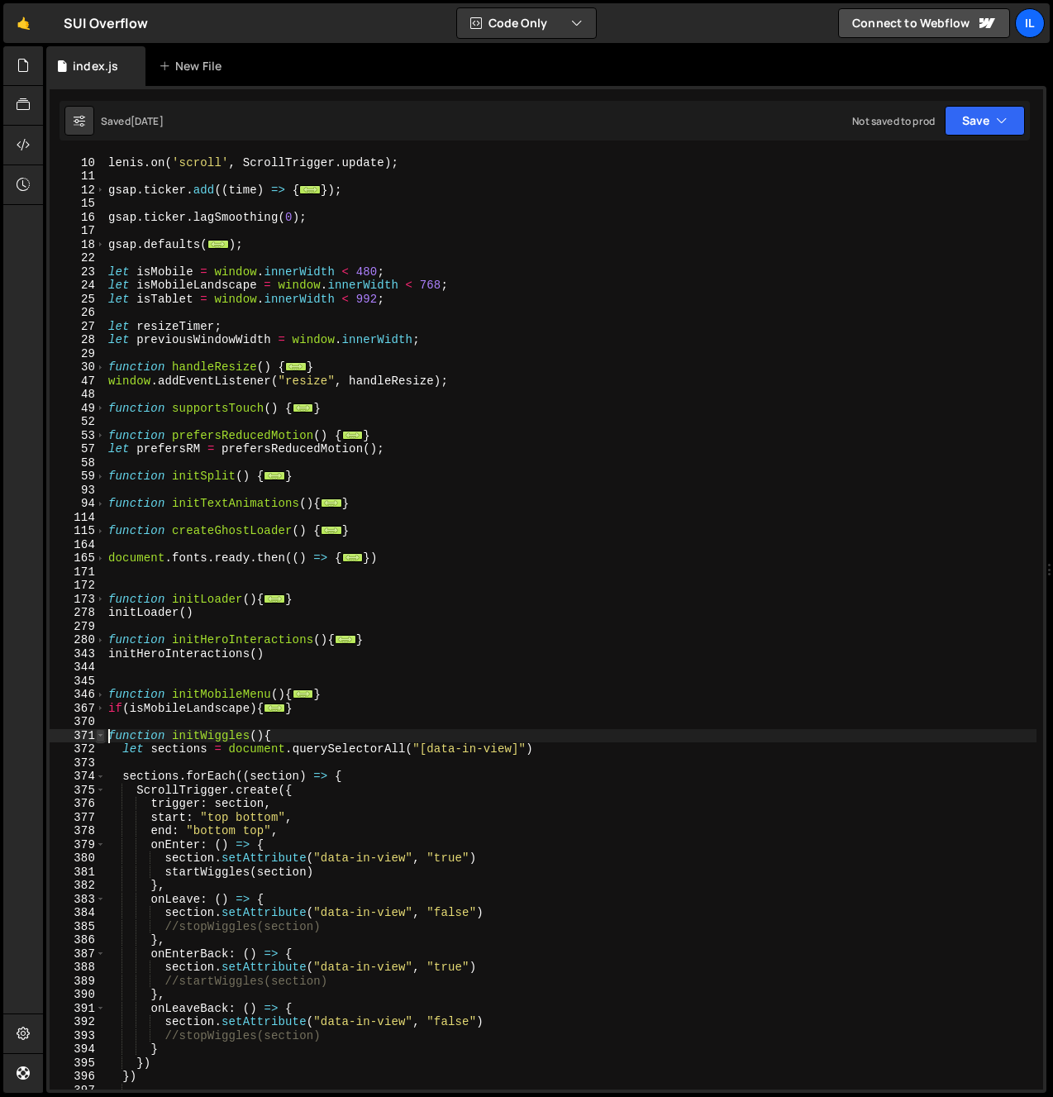
click at [99, 738] on span at bounding box center [100, 736] width 9 height 14
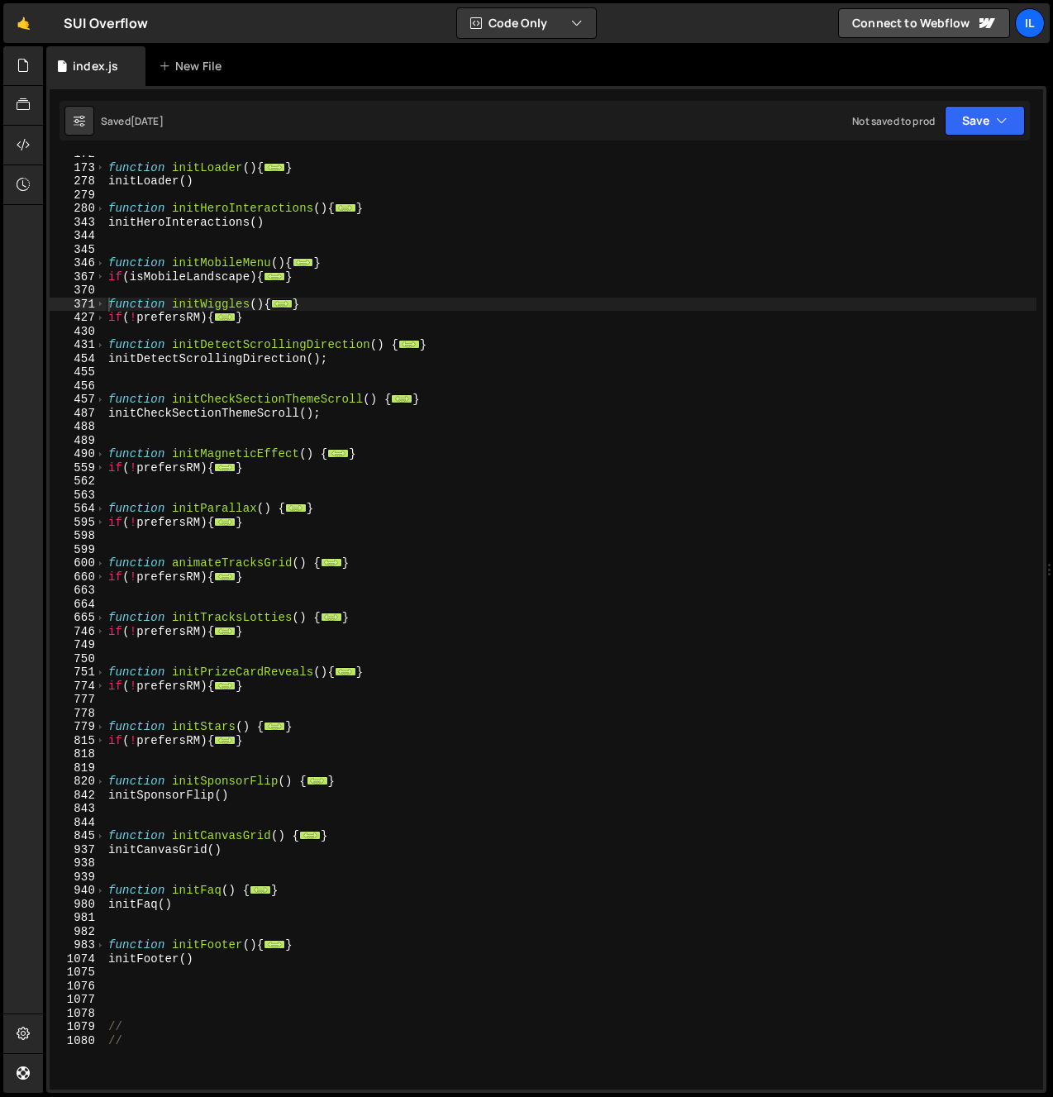
scroll to position [526, 0]
click at [106, 676] on div "function initLoader ( ) { ... } initLoader ( ) function initHeroInteractions ( …" at bounding box center [571, 628] width 932 height 962
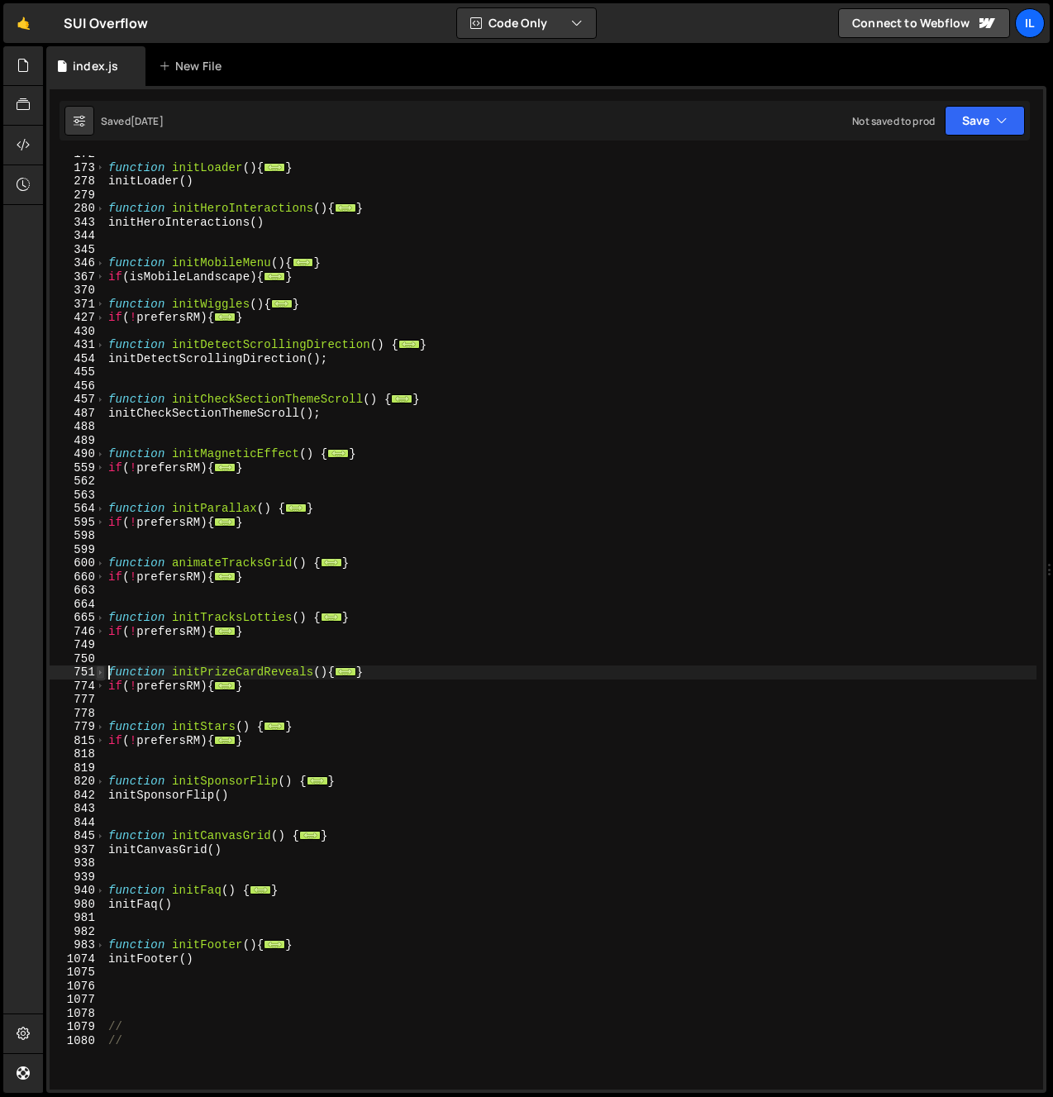
click at [100, 671] on span at bounding box center [100, 673] width 9 height 14
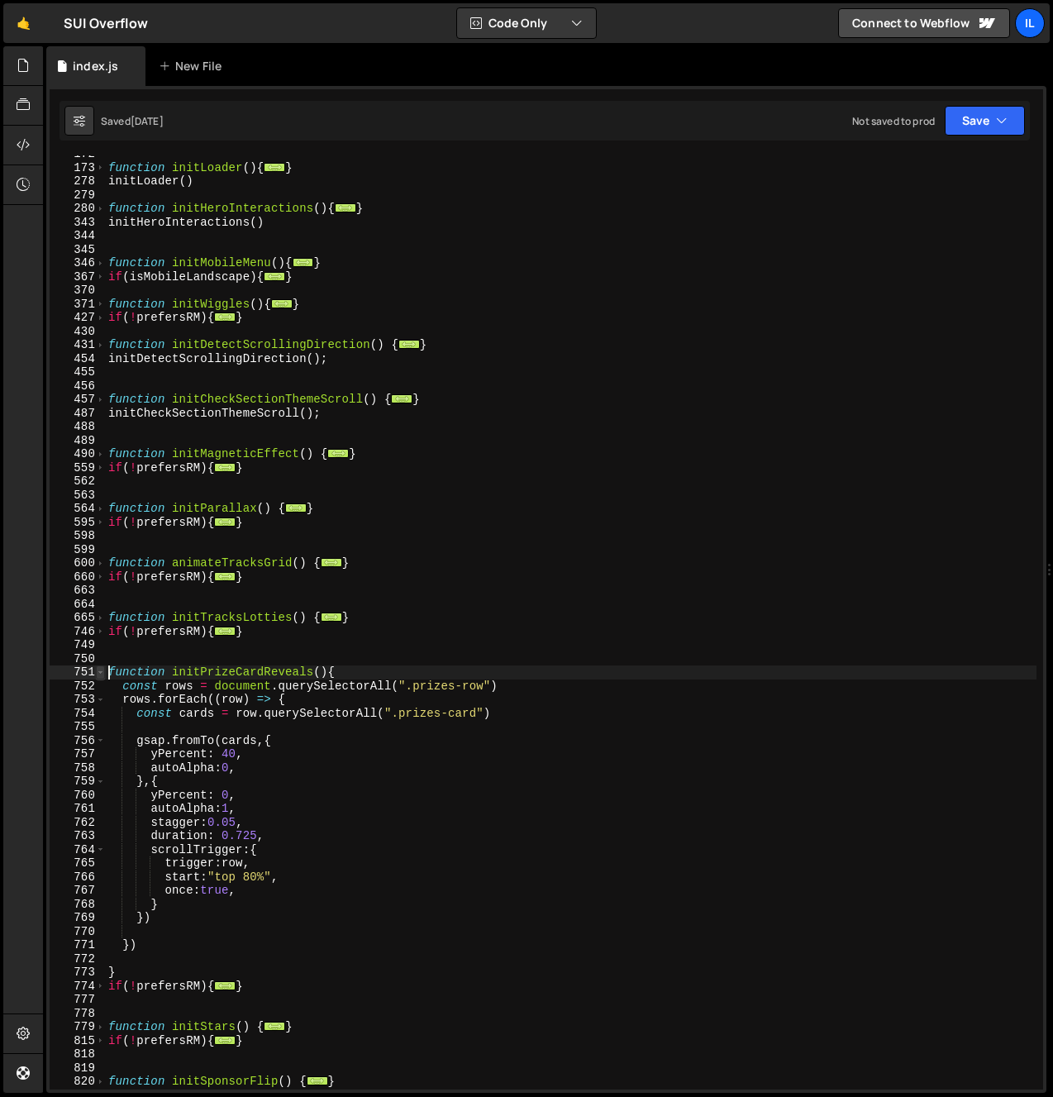
click at [101, 673] on span at bounding box center [100, 673] width 9 height 14
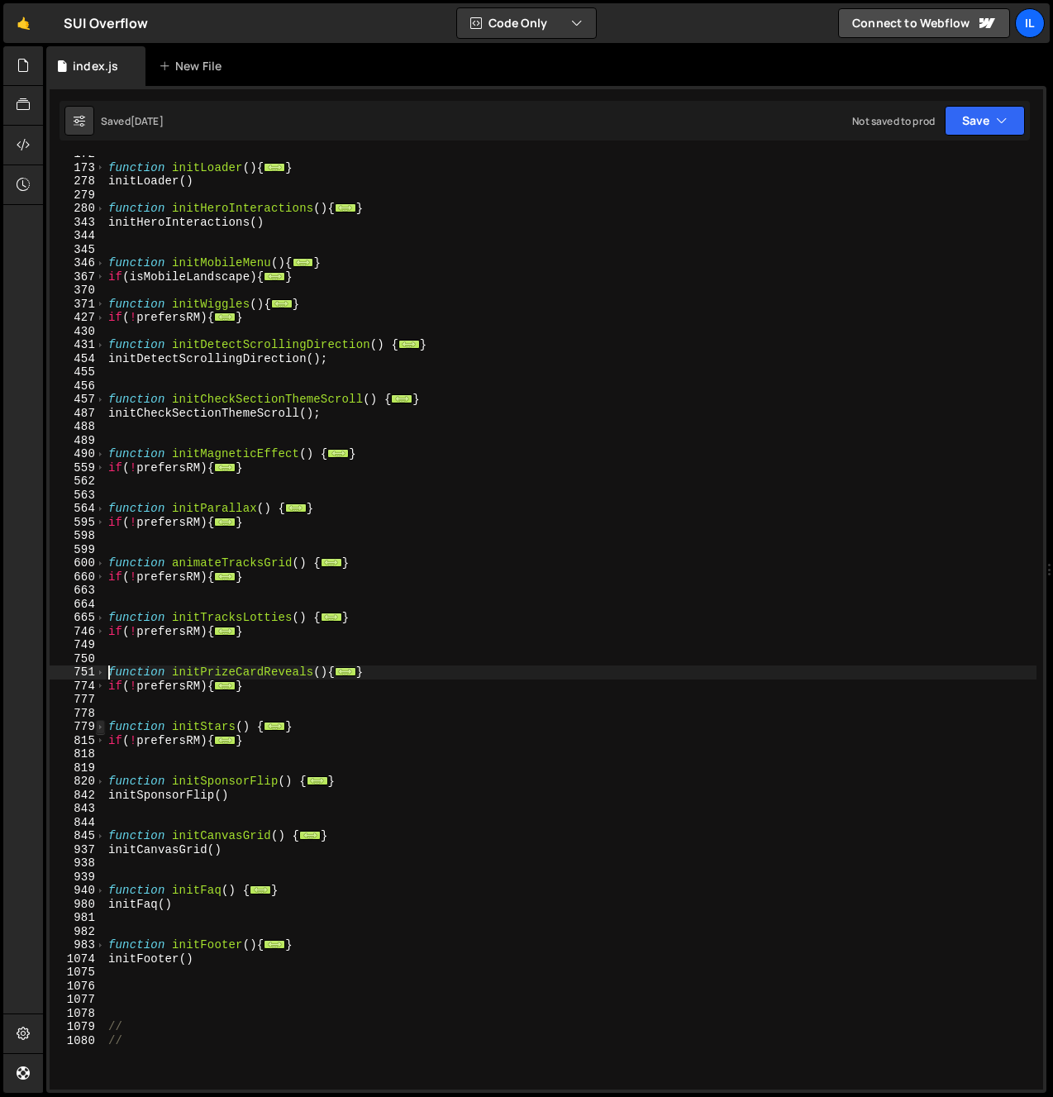
click at [103, 724] on span at bounding box center [100, 727] width 9 height 14
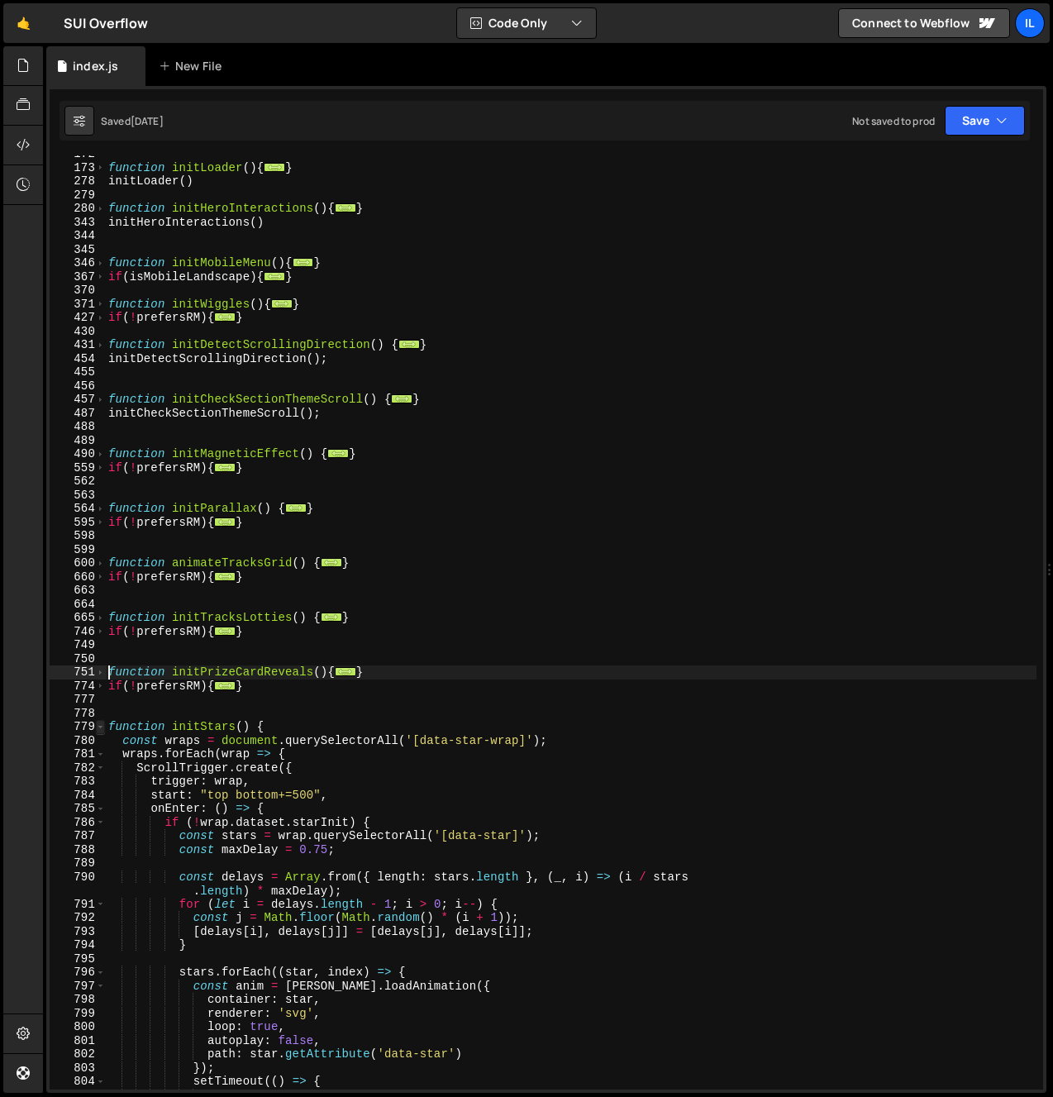
click at [103, 724] on span at bounding box center [100, 727] width 9 height 14
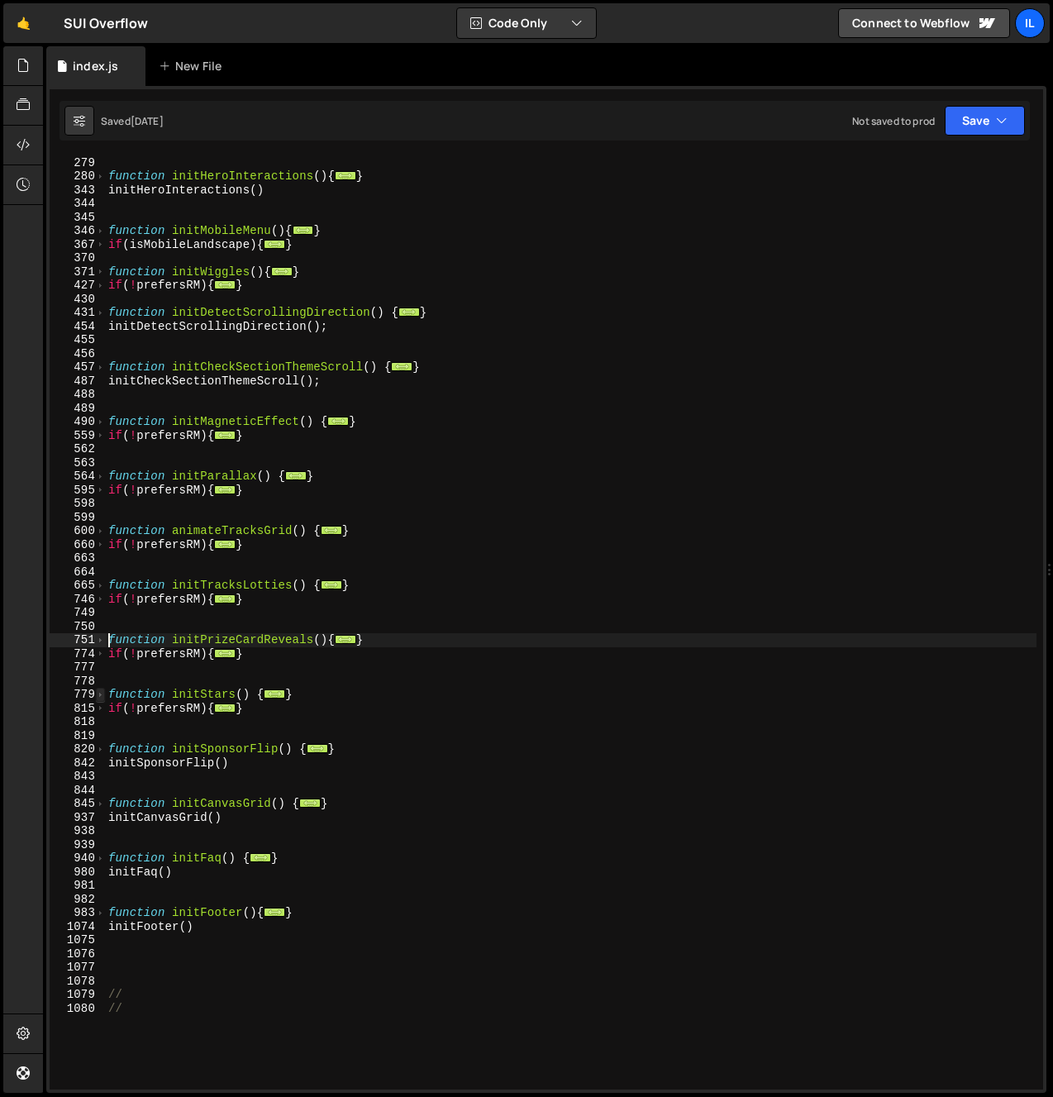
scroll to position [571, 0]
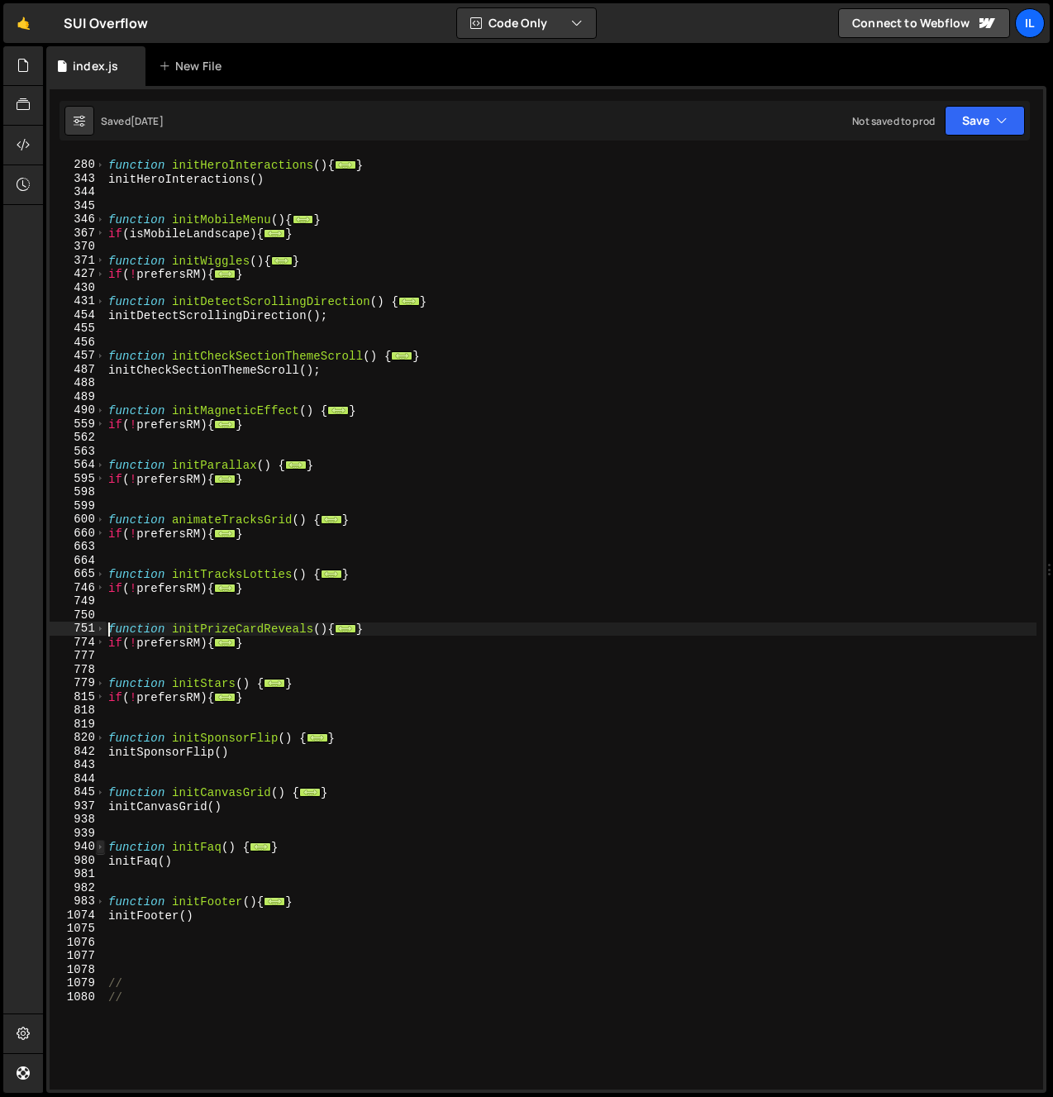
click at [102, 847] on span at bounding box center [100, 847] width 9 height 14
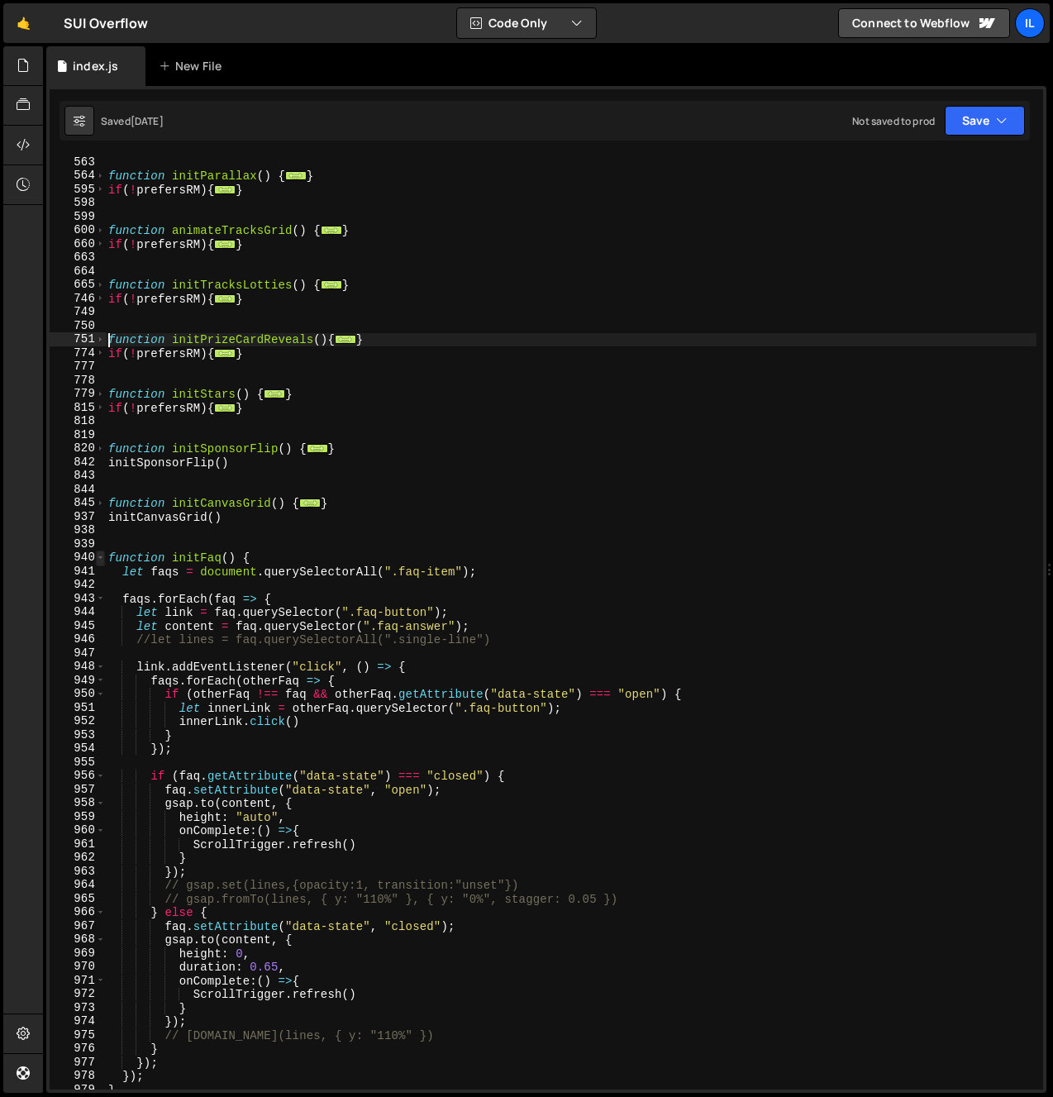
scroll to position [910, 0]
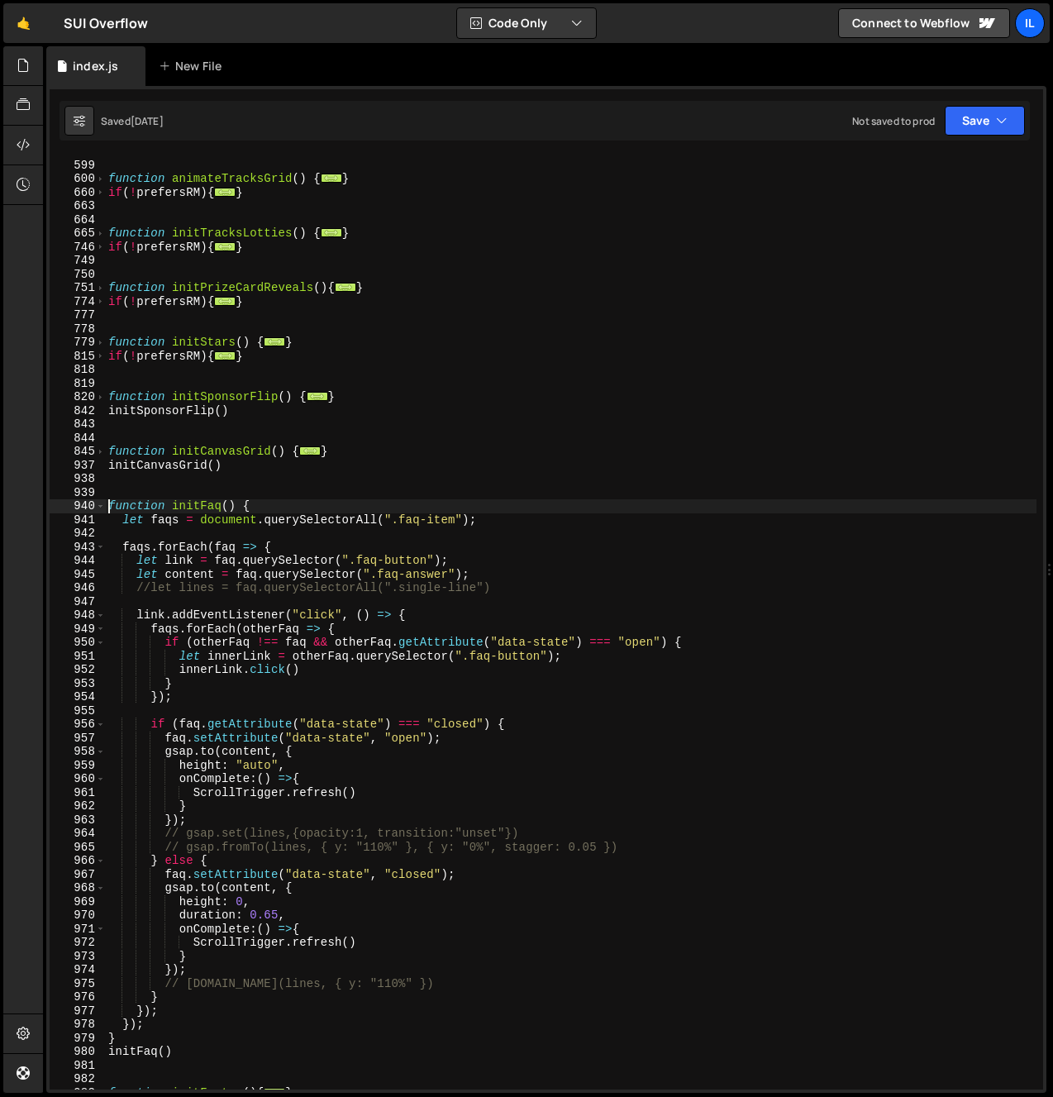
click at [106, 502] on div "function animateTracksGrid ( ) { ... } if ( ! prefersRM ) { ... } function init…" at bounding box center [571, 626] width 932 height 962
type textarea "function initFaq() {"
click at [97, 507] on span at bounding box center [100, 506] width 9 height 14
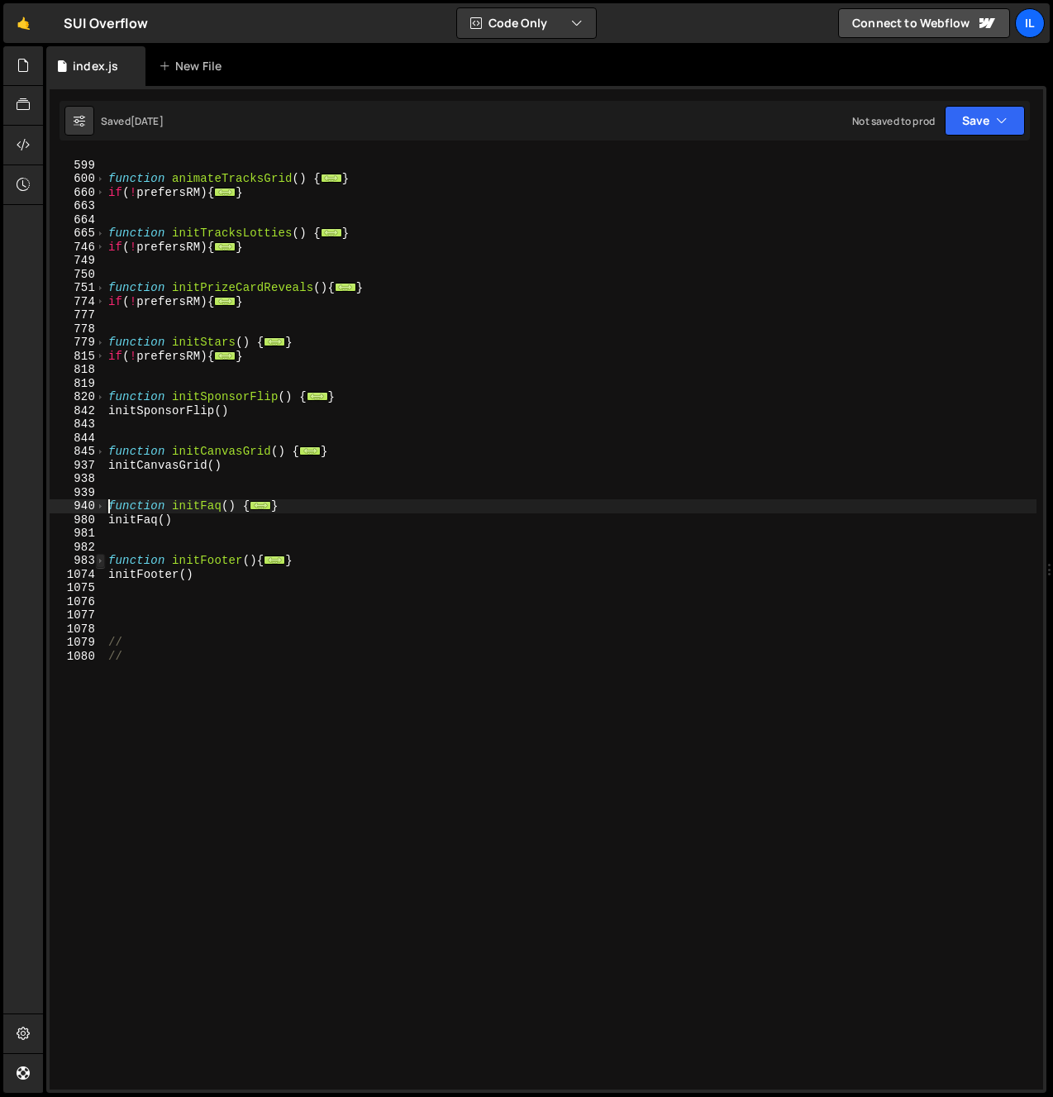
click at [98, 561] on span at bounding box center [100, 561] width 9 height 14
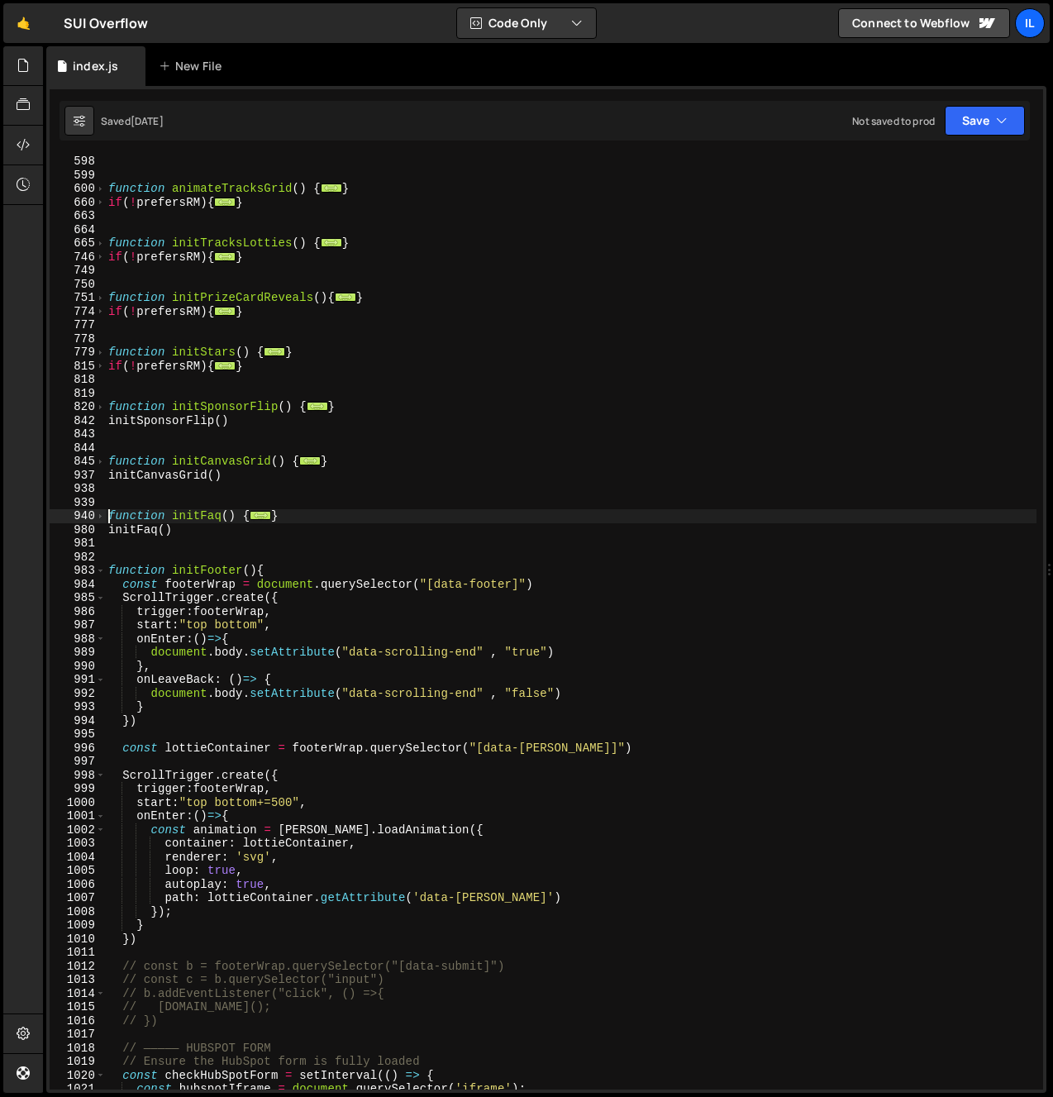
scroll to position [799, 0]
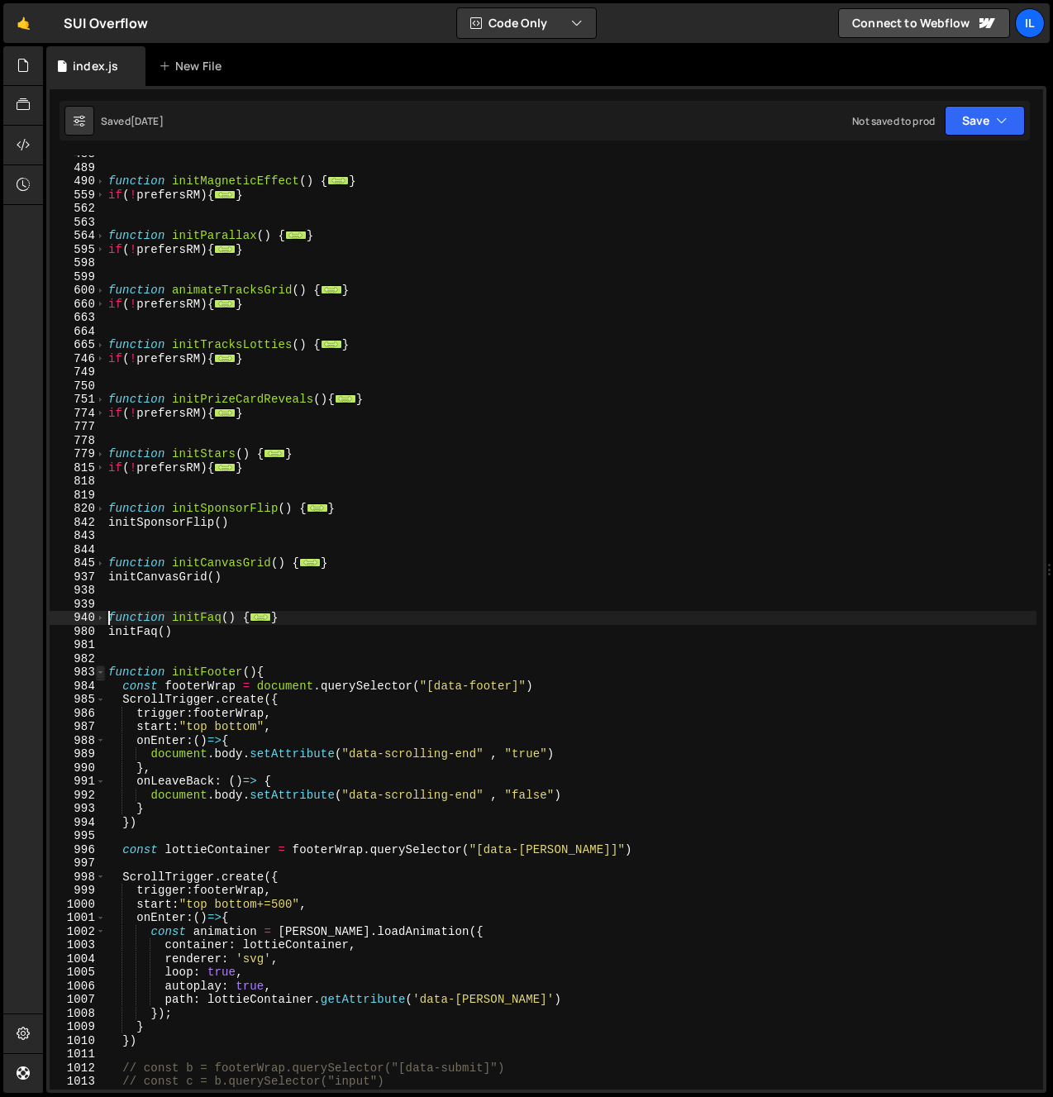
click at [98, 675] on span at bounding box center [100, 673] width 9 height 14
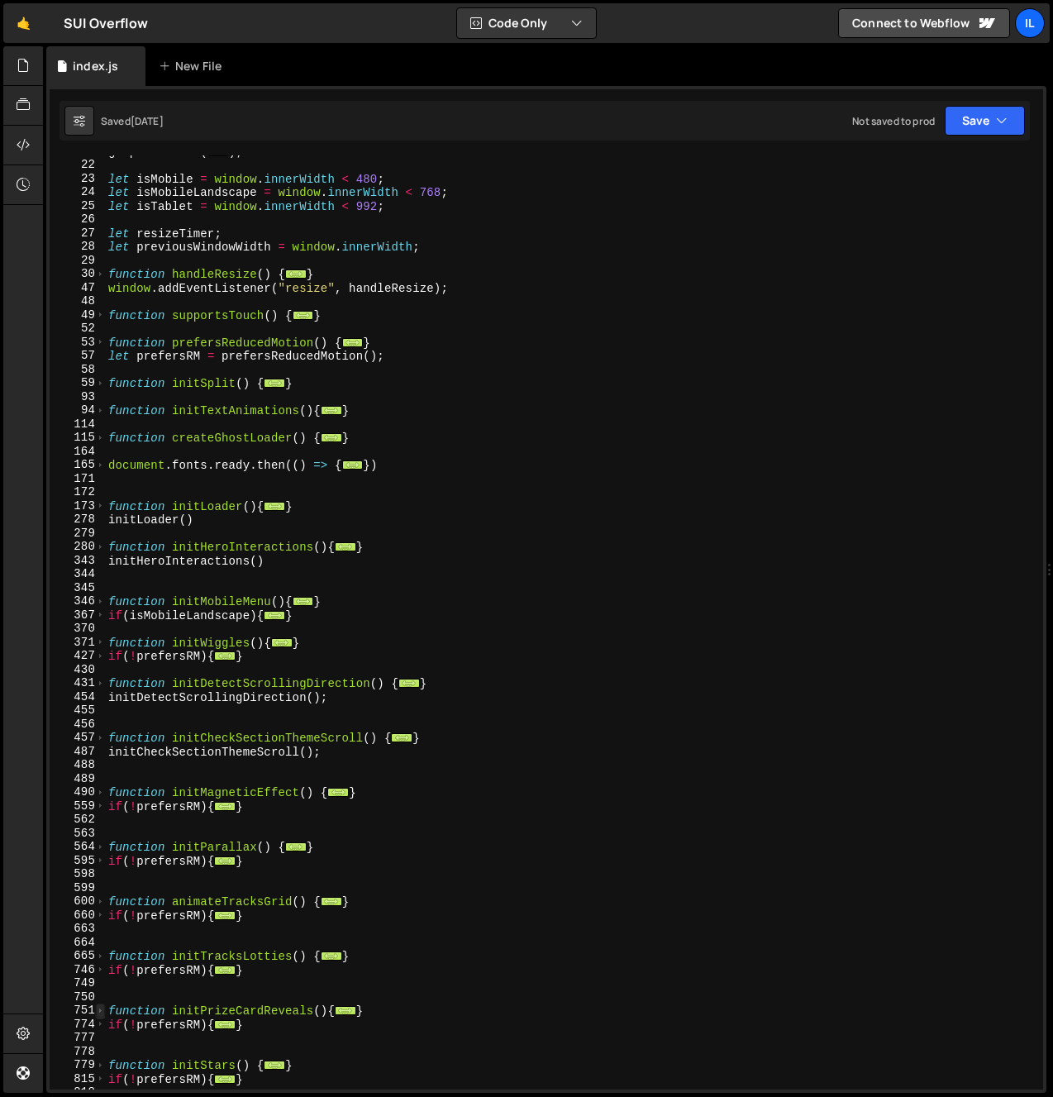
scroll to position [189, 0]
